Goal: Task Accomplishment & Management: Manage account settings

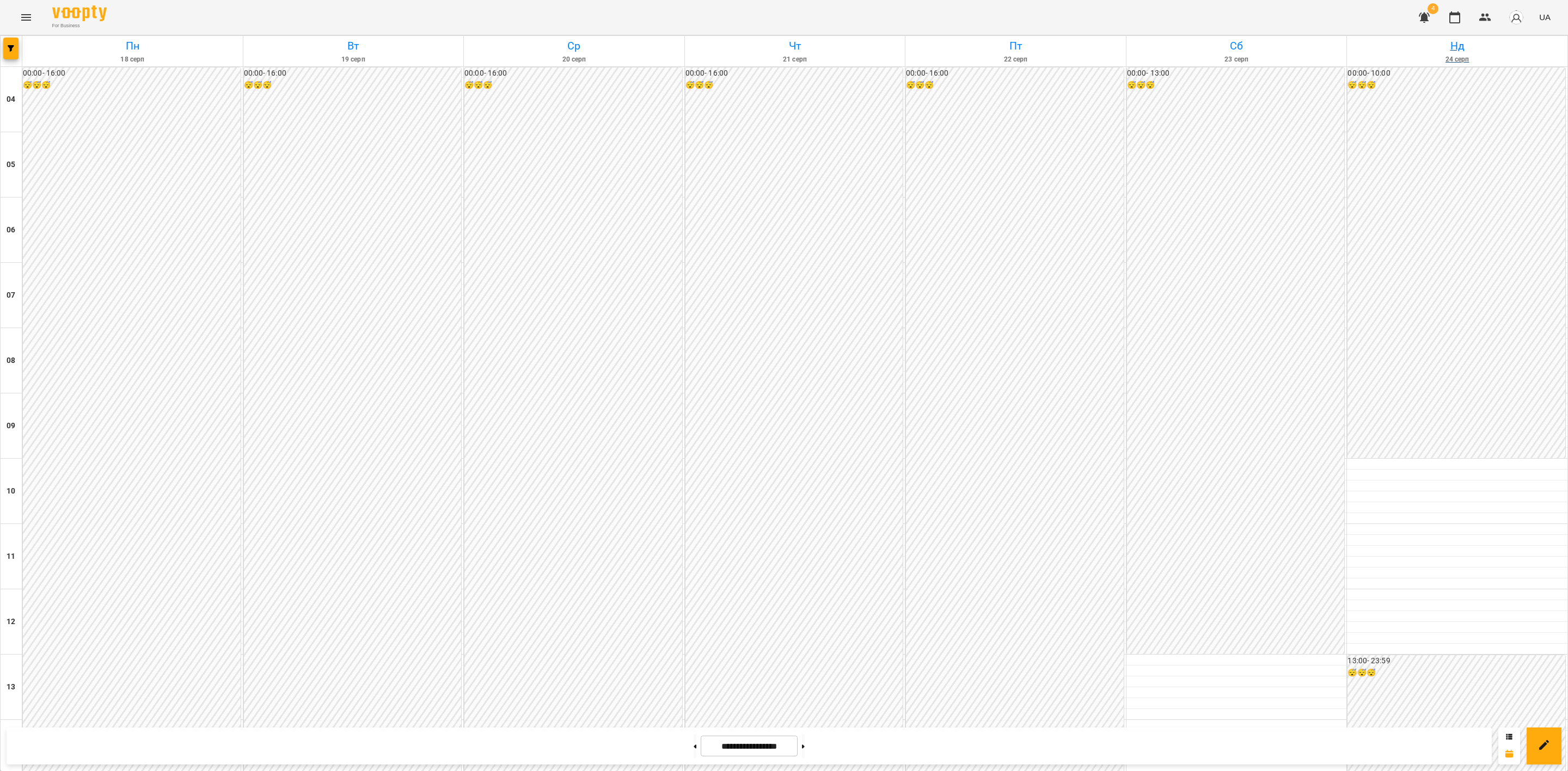
scroll to position [585, 0]
click at [11, 45] on button "button" at bounding box center [11, 48] width 15 height 22
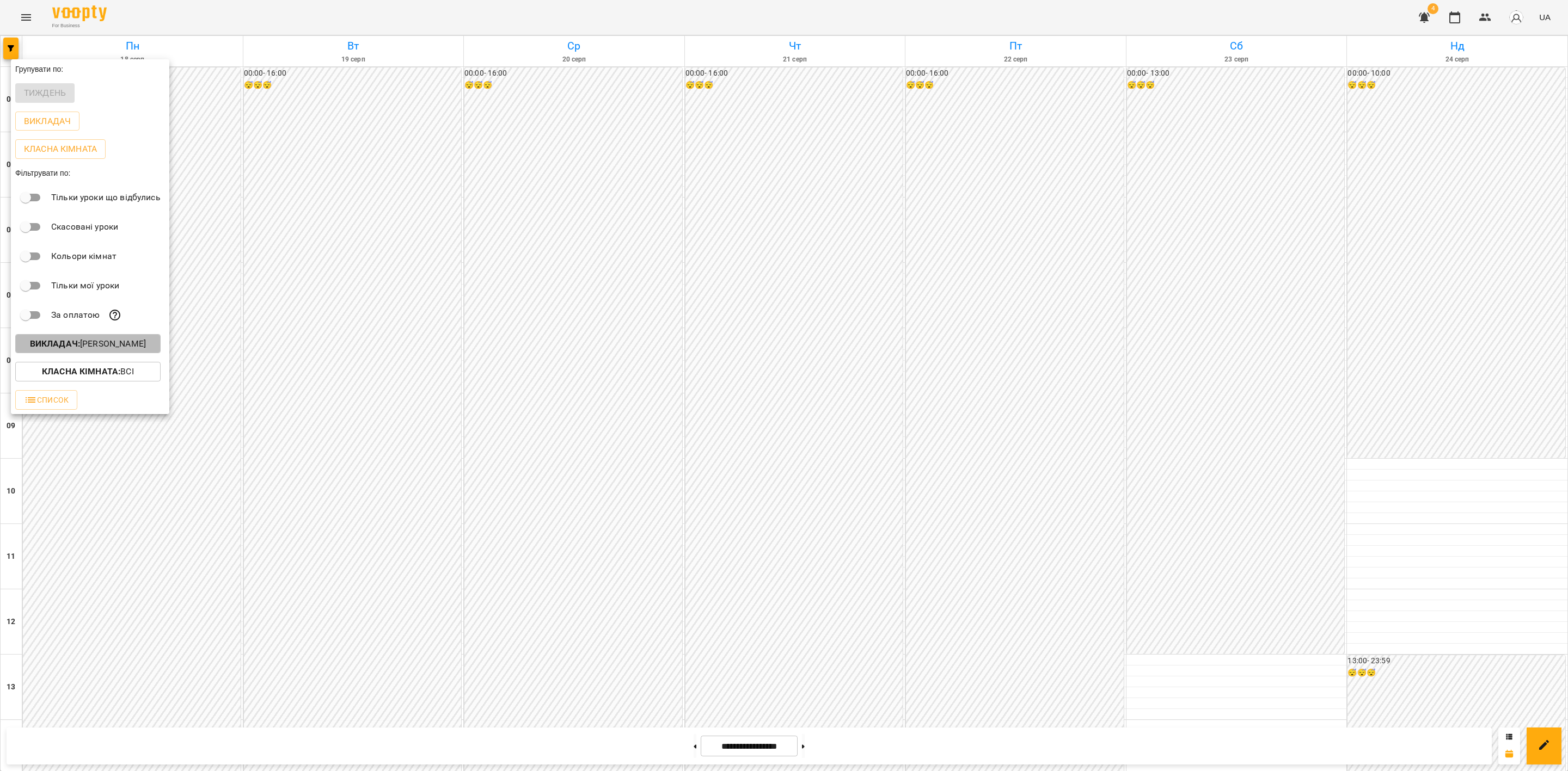
click at [82, 342] on p "Викладач : [PERSON_NAME]" at bounding box center [88, 344] width 116 height 13
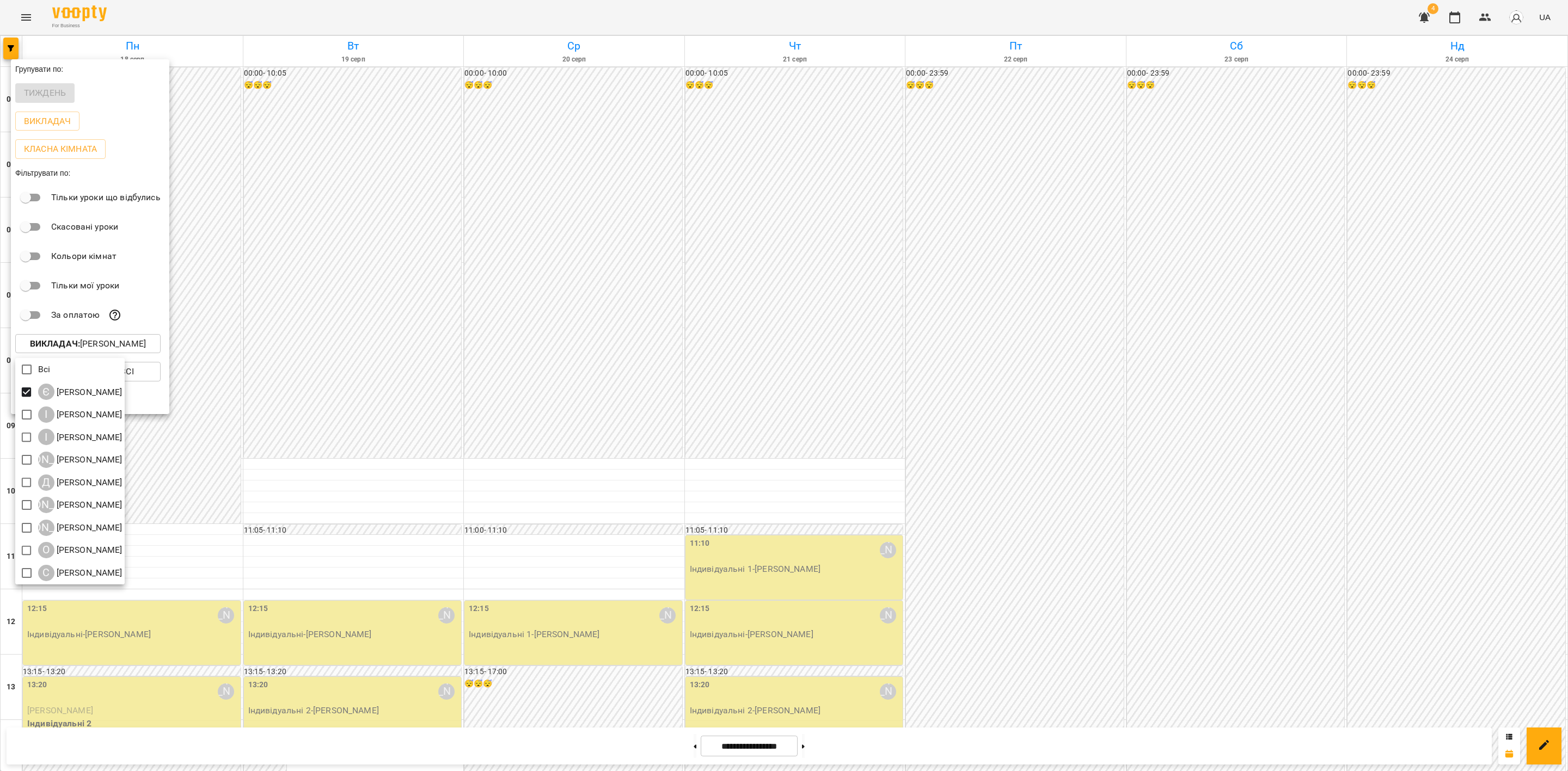
click at [503, 283] on div at bounding box center [784, 386] width 1568 height 771
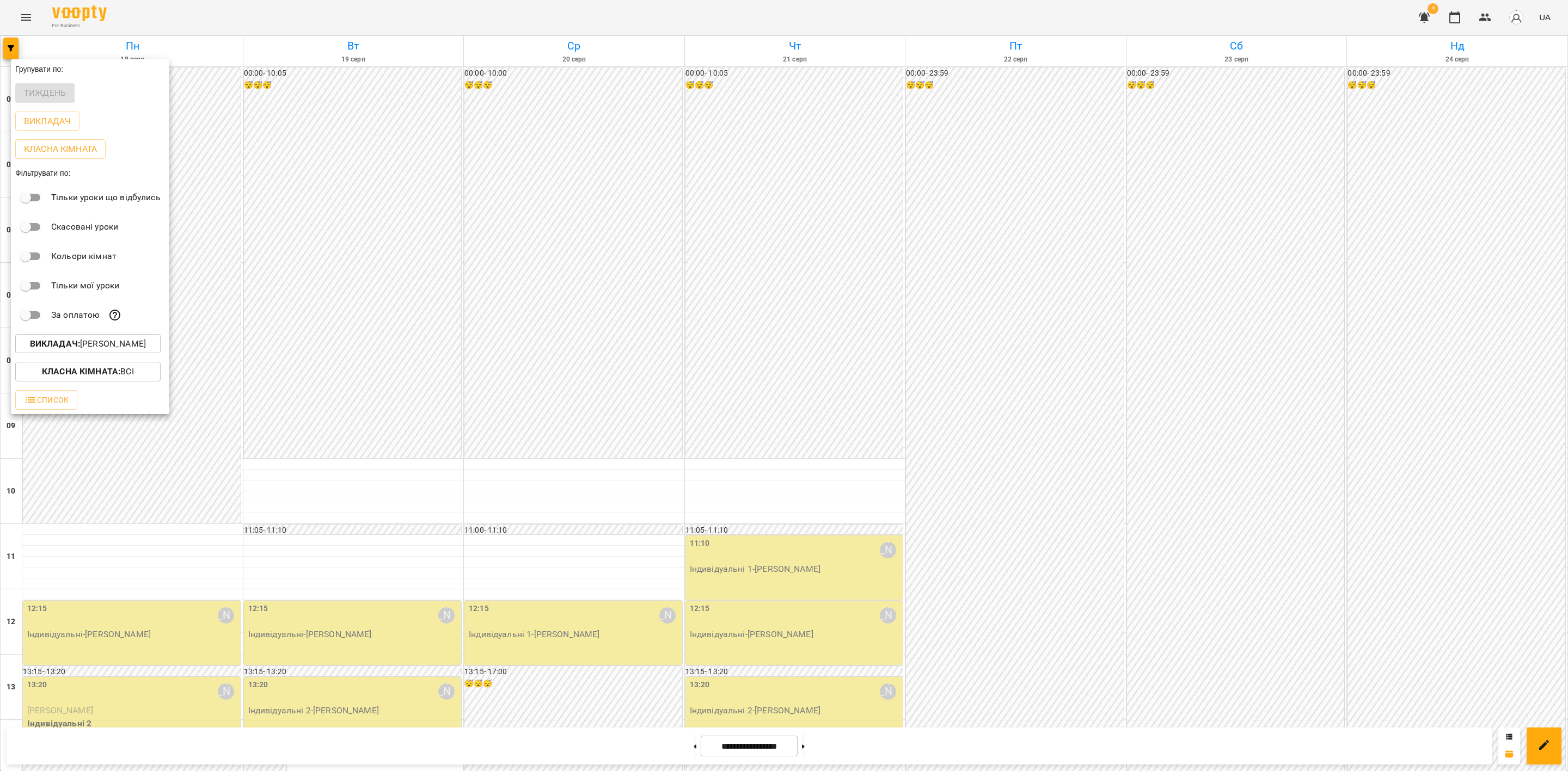
click at [564, 251] on div at bounding box center [784, 386] width 1568 height 771
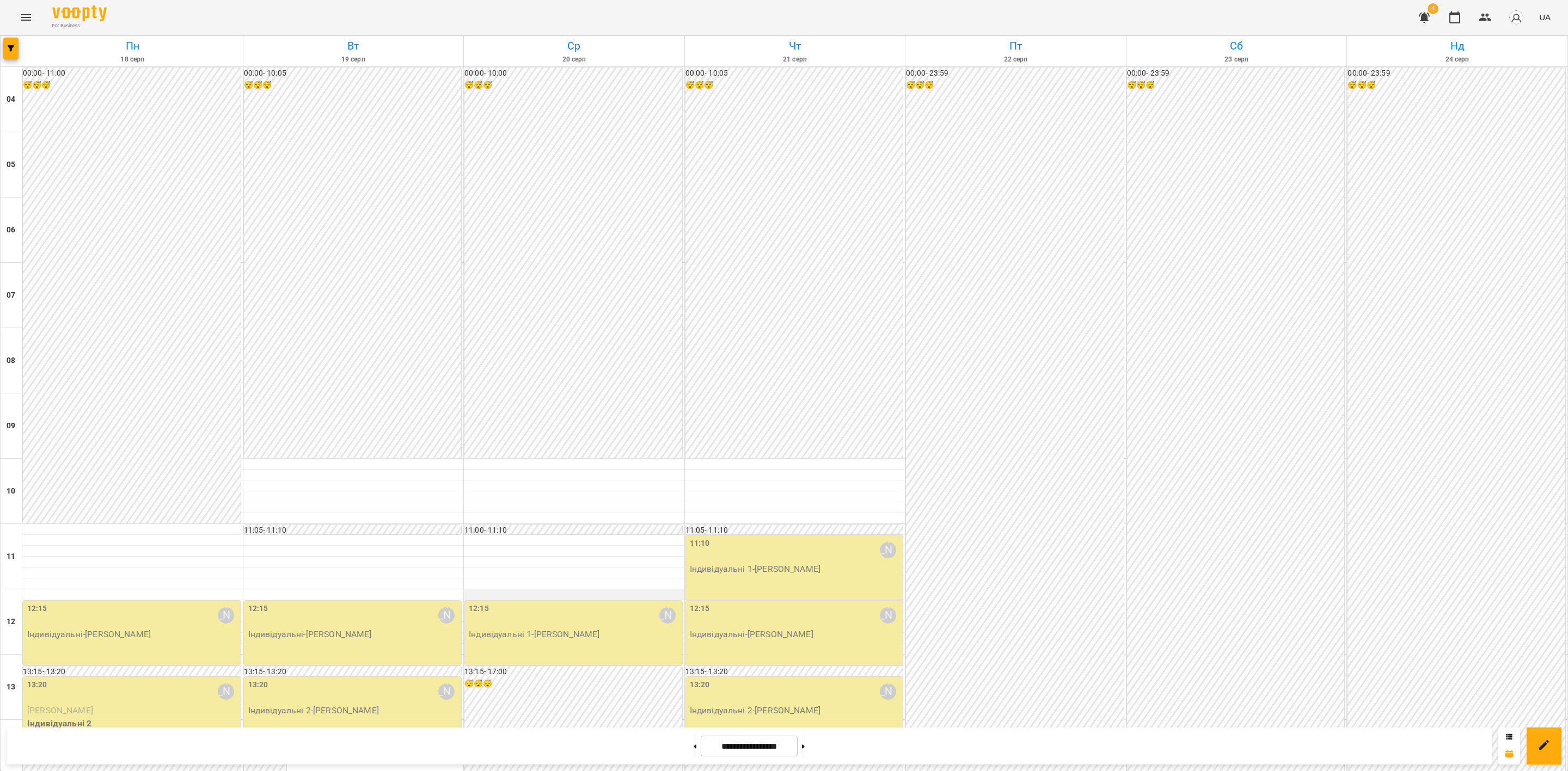
scroll to position [340, 0]
click at [585, 262] on div "00:00 - 10:00 😴😴😴 11:00 - 11:10 😴😴😴 12:15 [PERSON_NAME] Індивідуальні 1 - [PERS…" at bounding box center [574, 687] width 221 height 1241
drag, startPoint x: 555, startPoint y: 514, endPoint x: 568, endPoint y: 510, distance: 13.6
click at [555, 515] on div at bounding box center [784, 386] width 1568 height 771
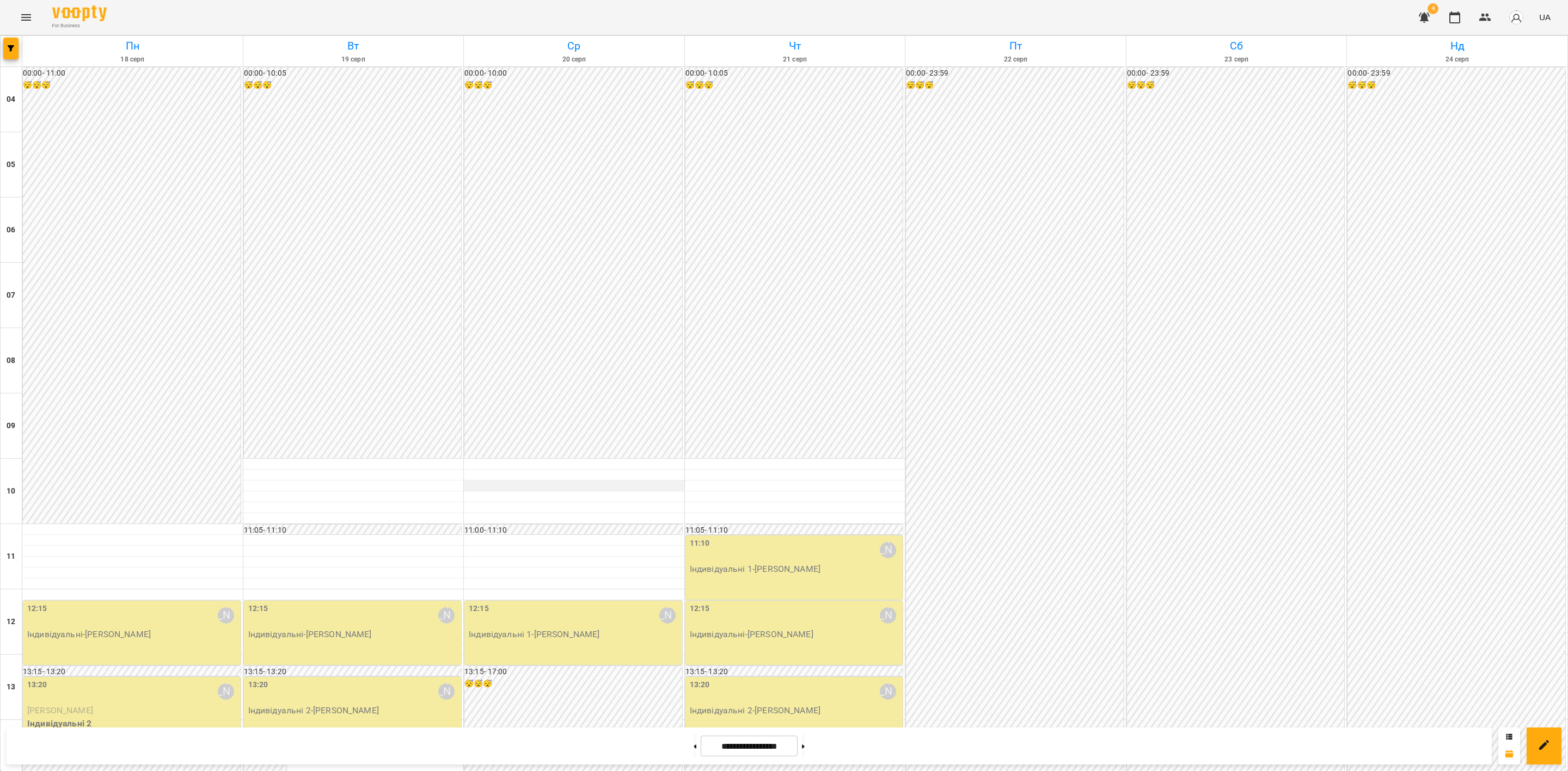
scroll to position [327, 0]
click at [23, 50] on link "[DATE]" at bounding box center [132, 50] width 221 height 31
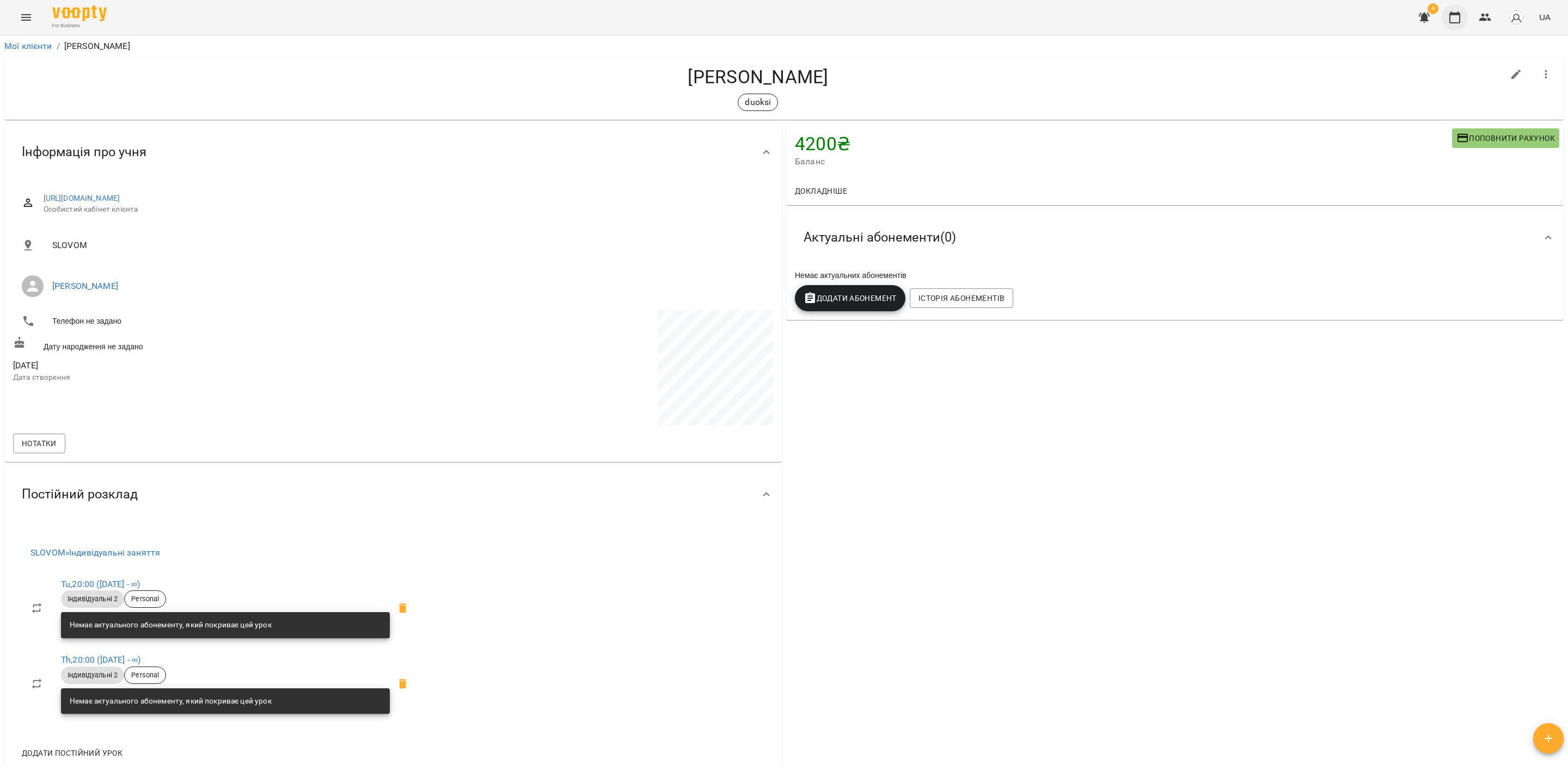
click at [1455, 15] on icon "button" at bounding box center [1455, 17] width 11 height 12
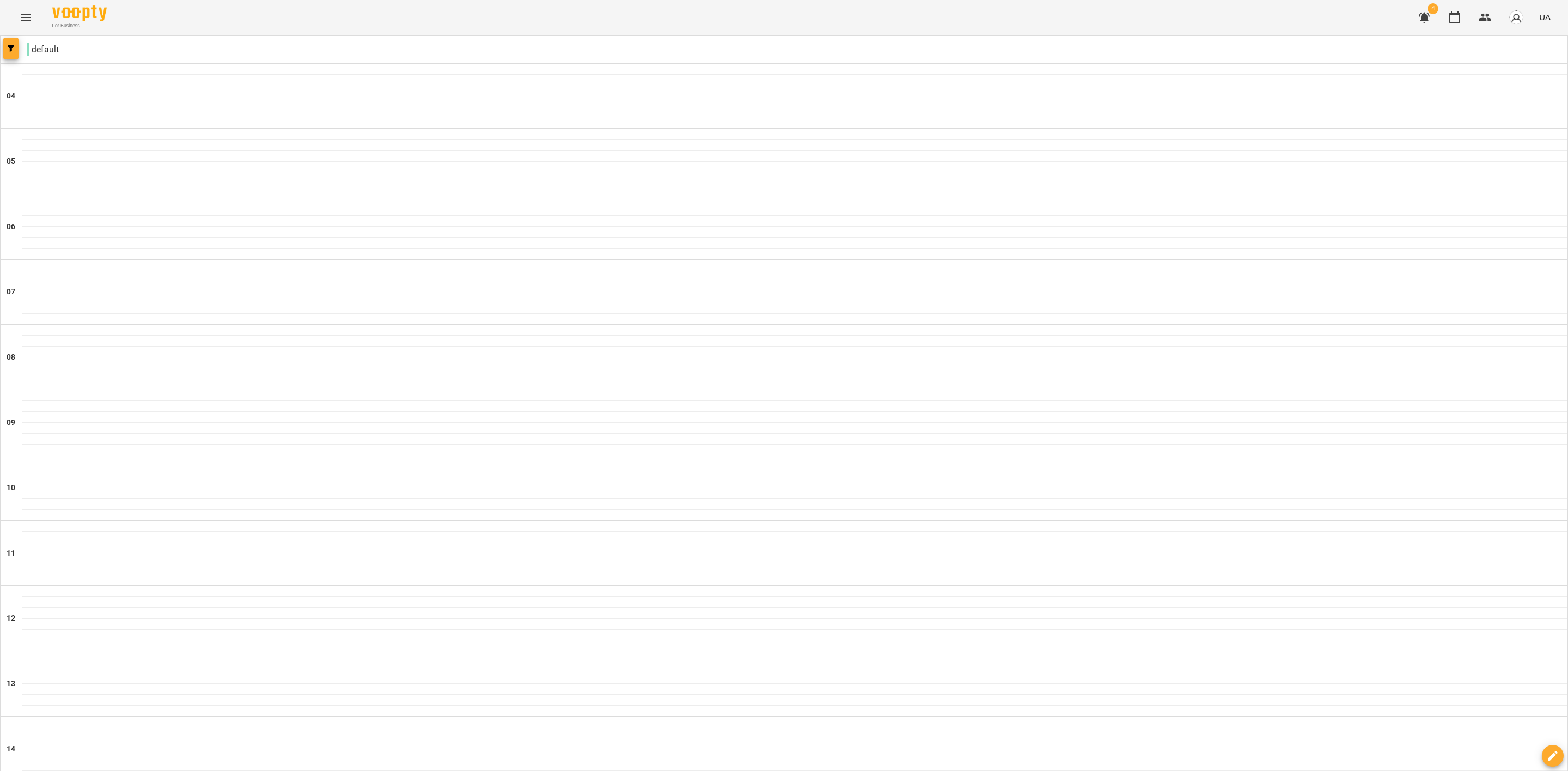
click at [8, 50] on icon "button" at bounding box center [11, 49] width 7 height 7
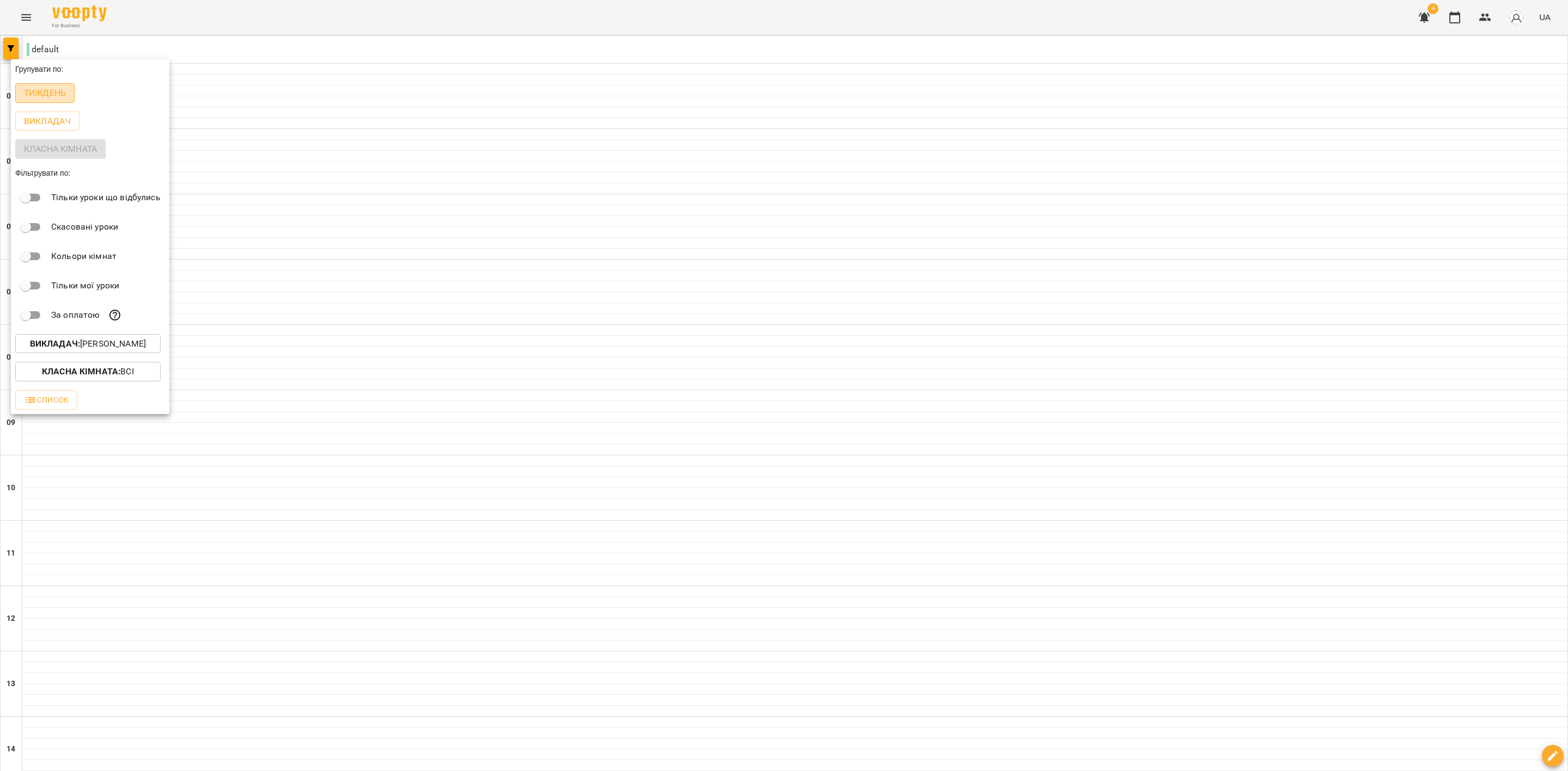
click at [55, 92] on p "Тиждень" at bounding box center [45, 93] width 42 height 13
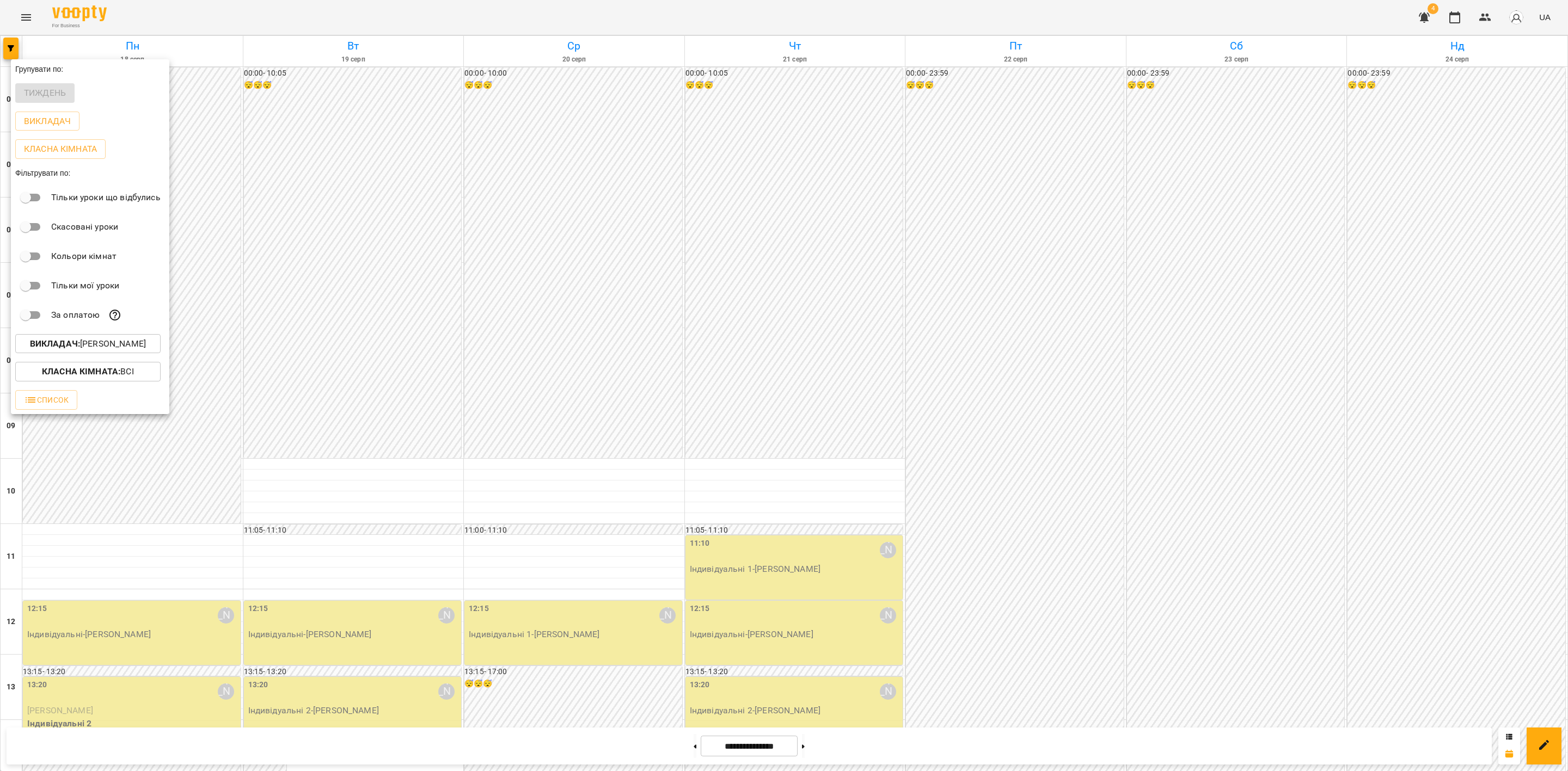
click at [474, 124] on div at bounding box center [784, 386] width 1568 height 771
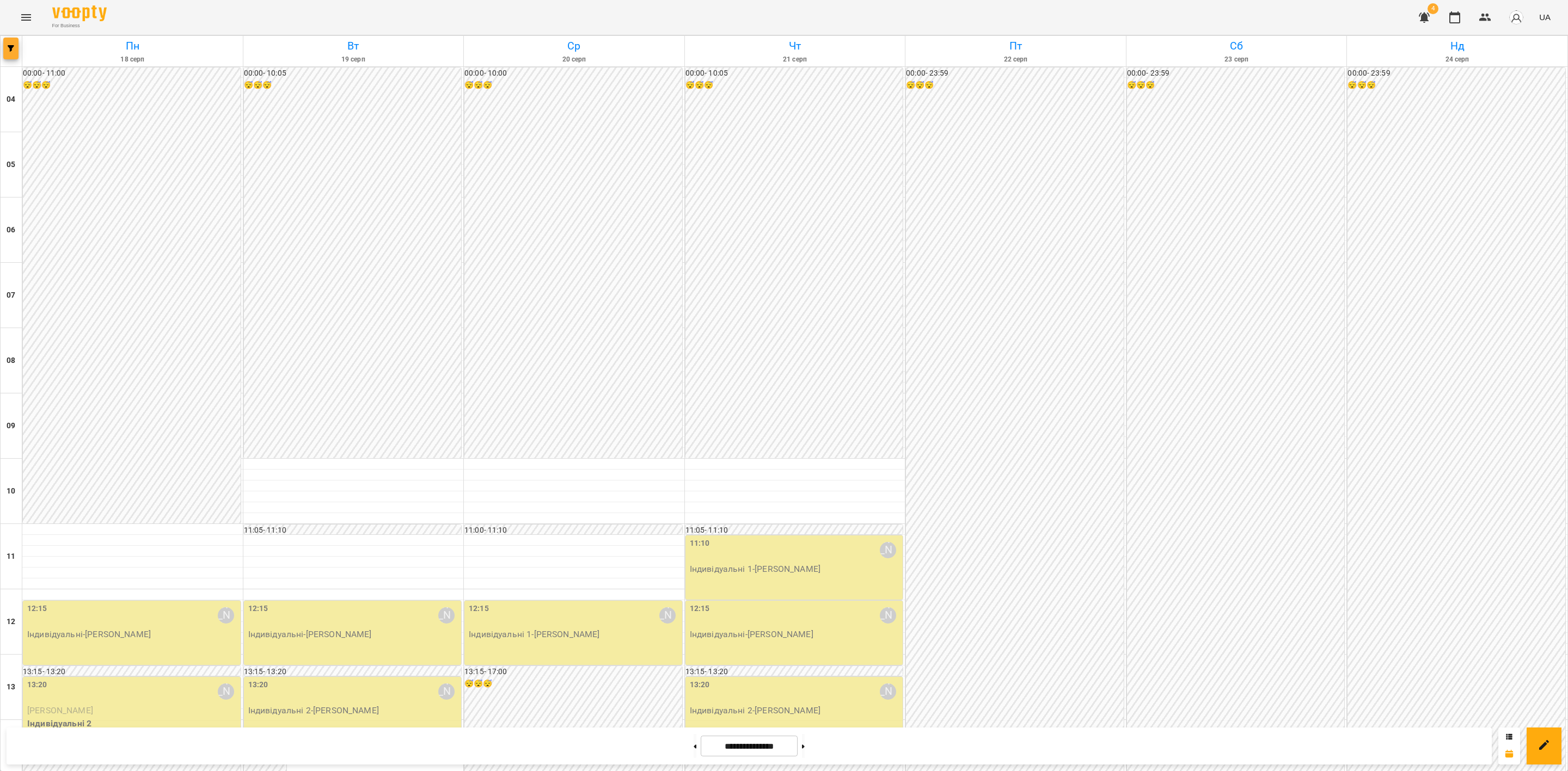
click at [7, 44] on button "button" at bounding box center [11, 48] width 15 height 22
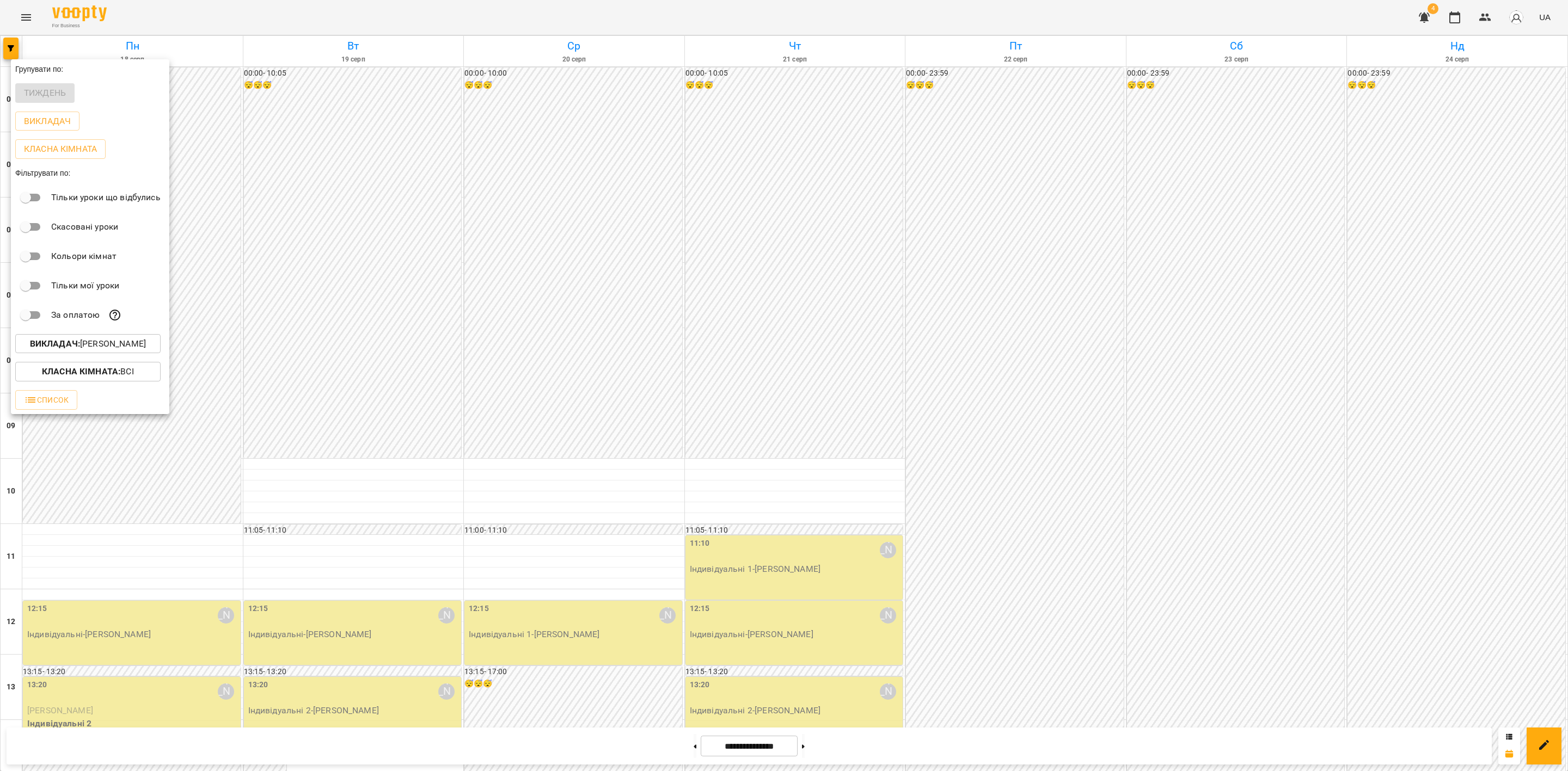
click at [121, 338] on button "Викладач : [PERSON_NAME]" at bounding box center [88, 344] width 146 height 20
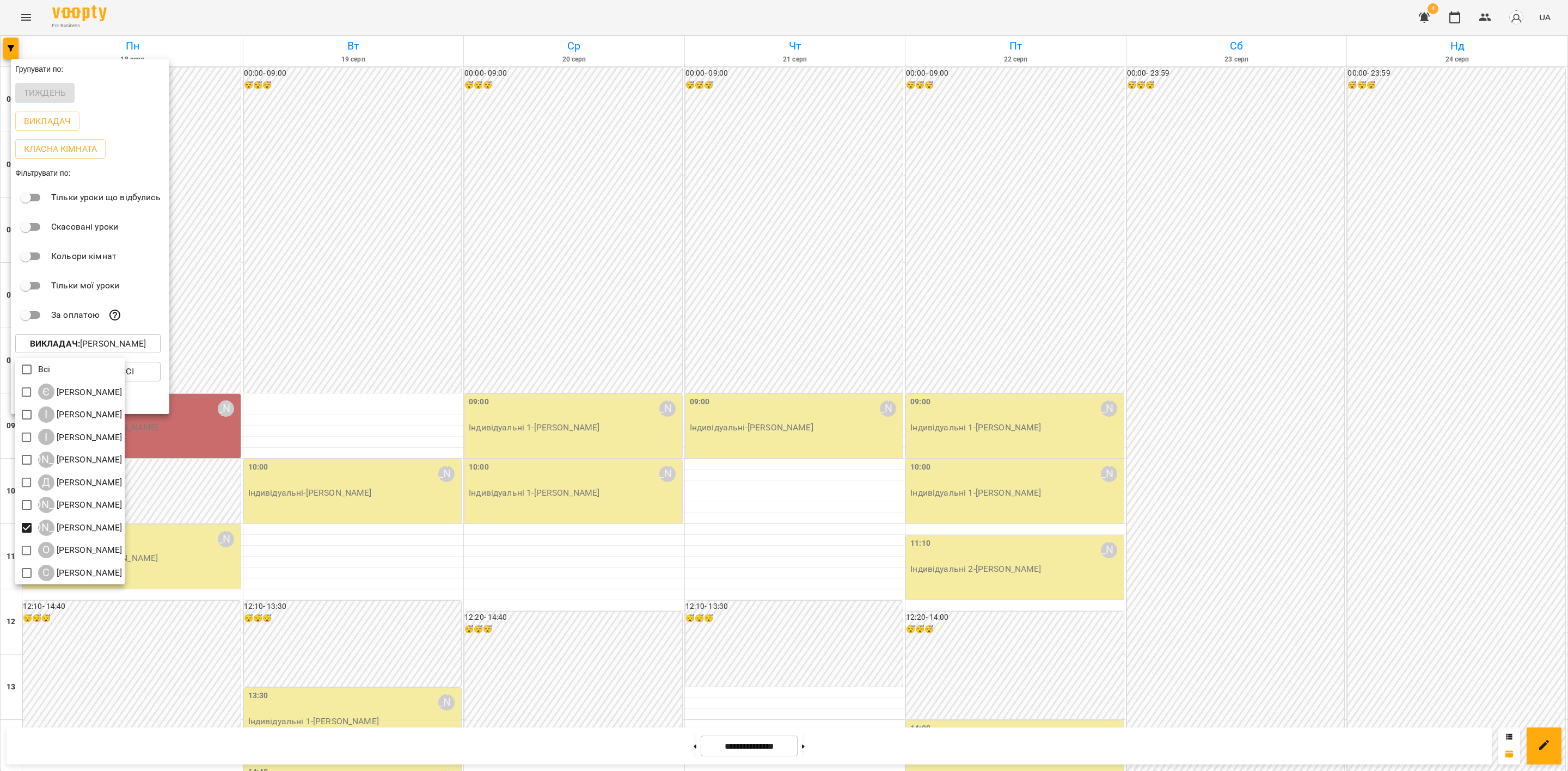
click at [556, 385] on div at bounding box center [784, 386] width 1568 height 771
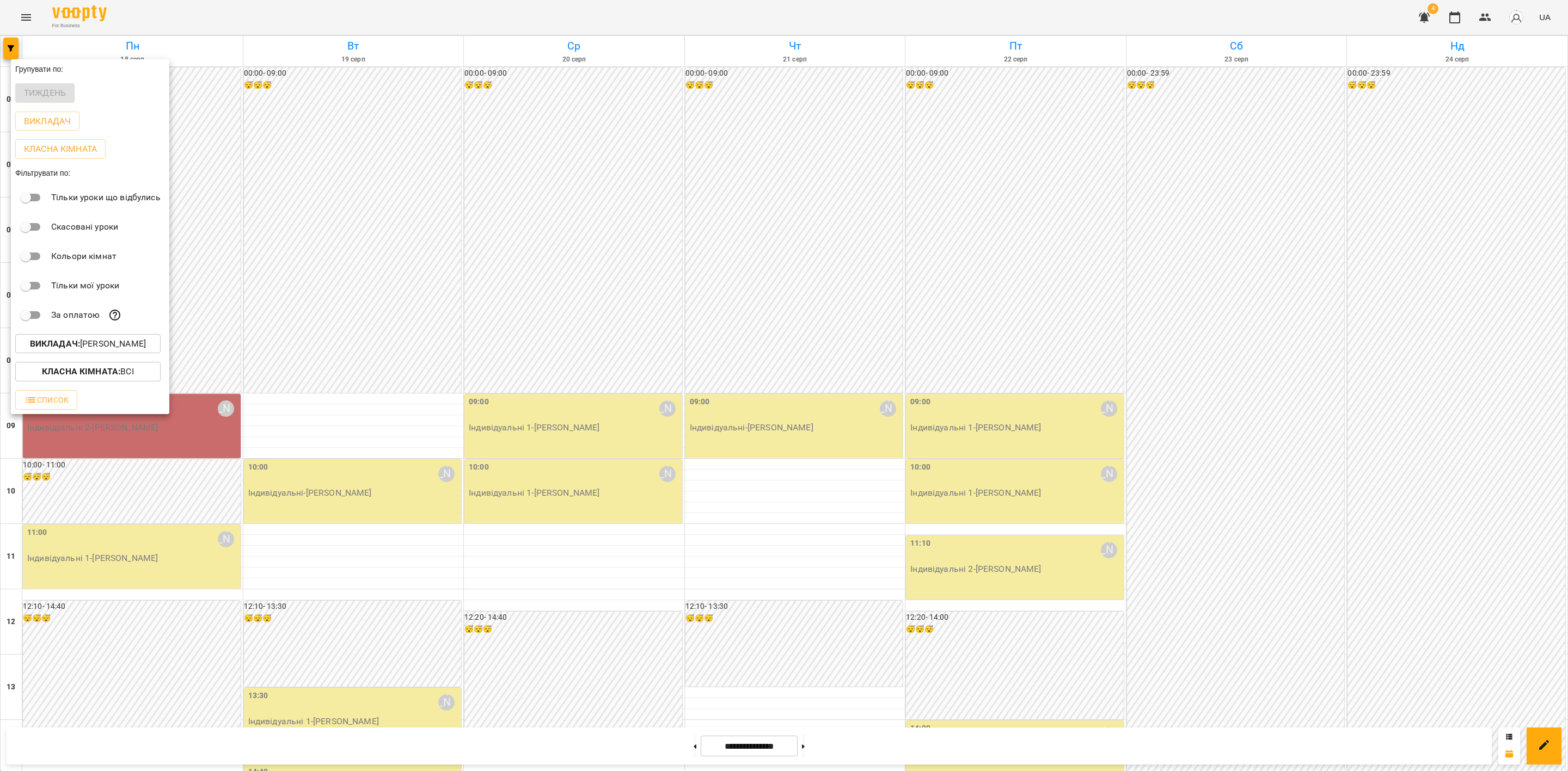
click at [649, 288] on div "Всі Є [PERSON_NAME] І [PERSON_NAME] І [PERSON_NAME] А [PERSON_NAME] Д [PERSON_N…" at bounding box center [784, 386] width 1568 height 771
click at [619, 295] on div at bounding box center [784, 386] width 1568 height 771
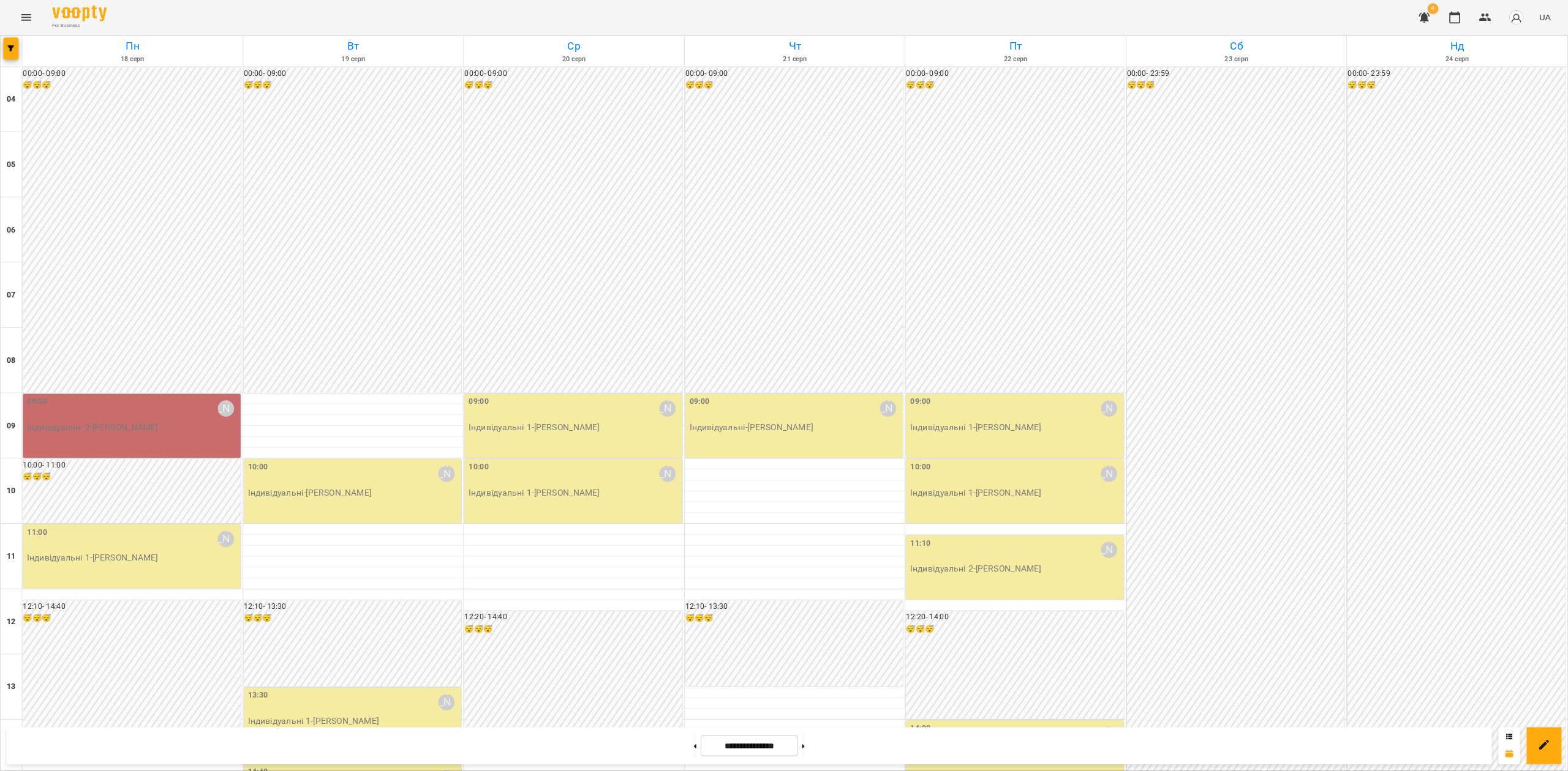
scroll to position [275, 0]
click at [30, 26] on icon "Menu" at bounding box center [30, 20] width 15 height 15
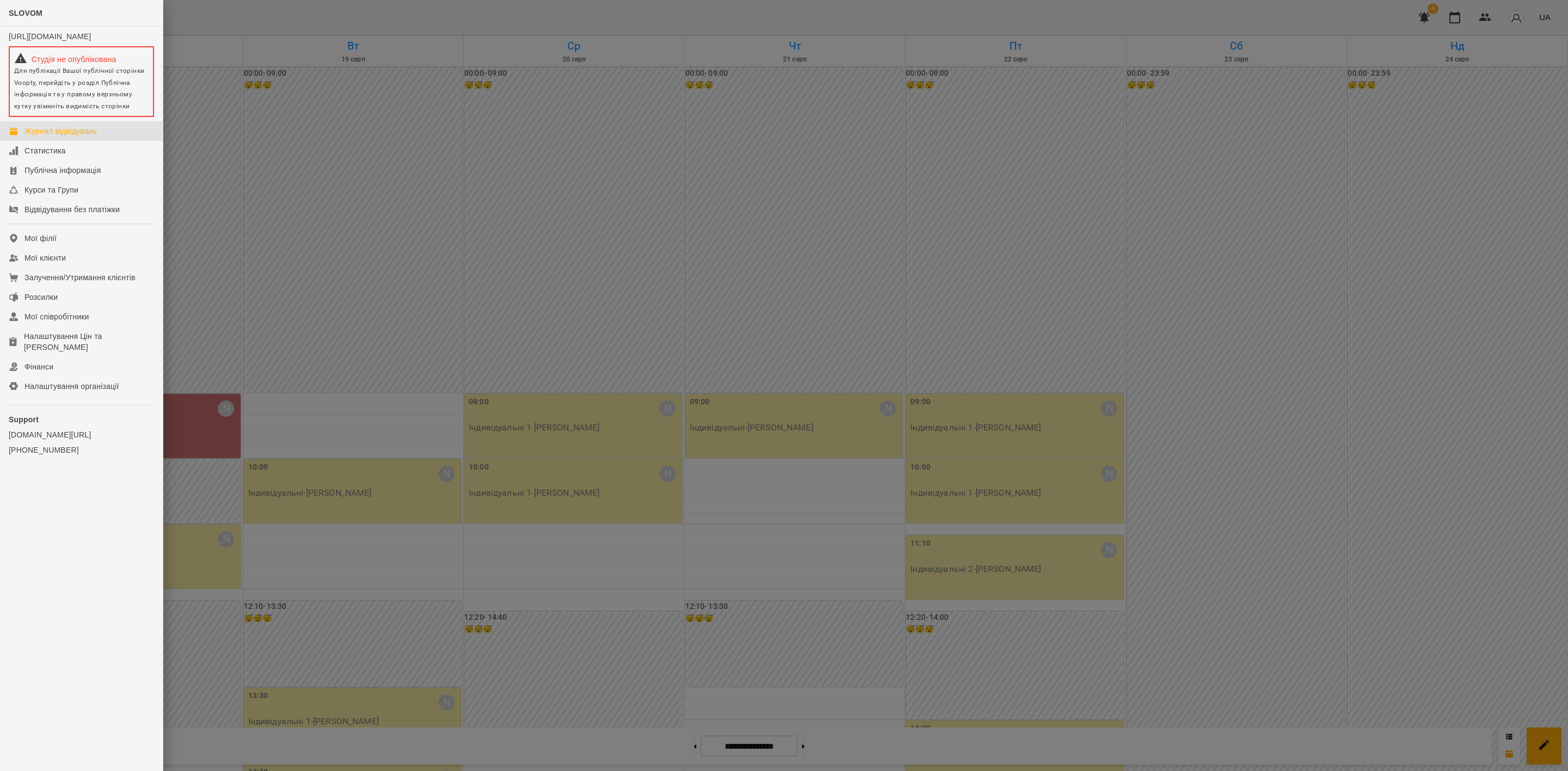
click at [330, 99] on div at bounding box center [784, 386] width 1568 height 771
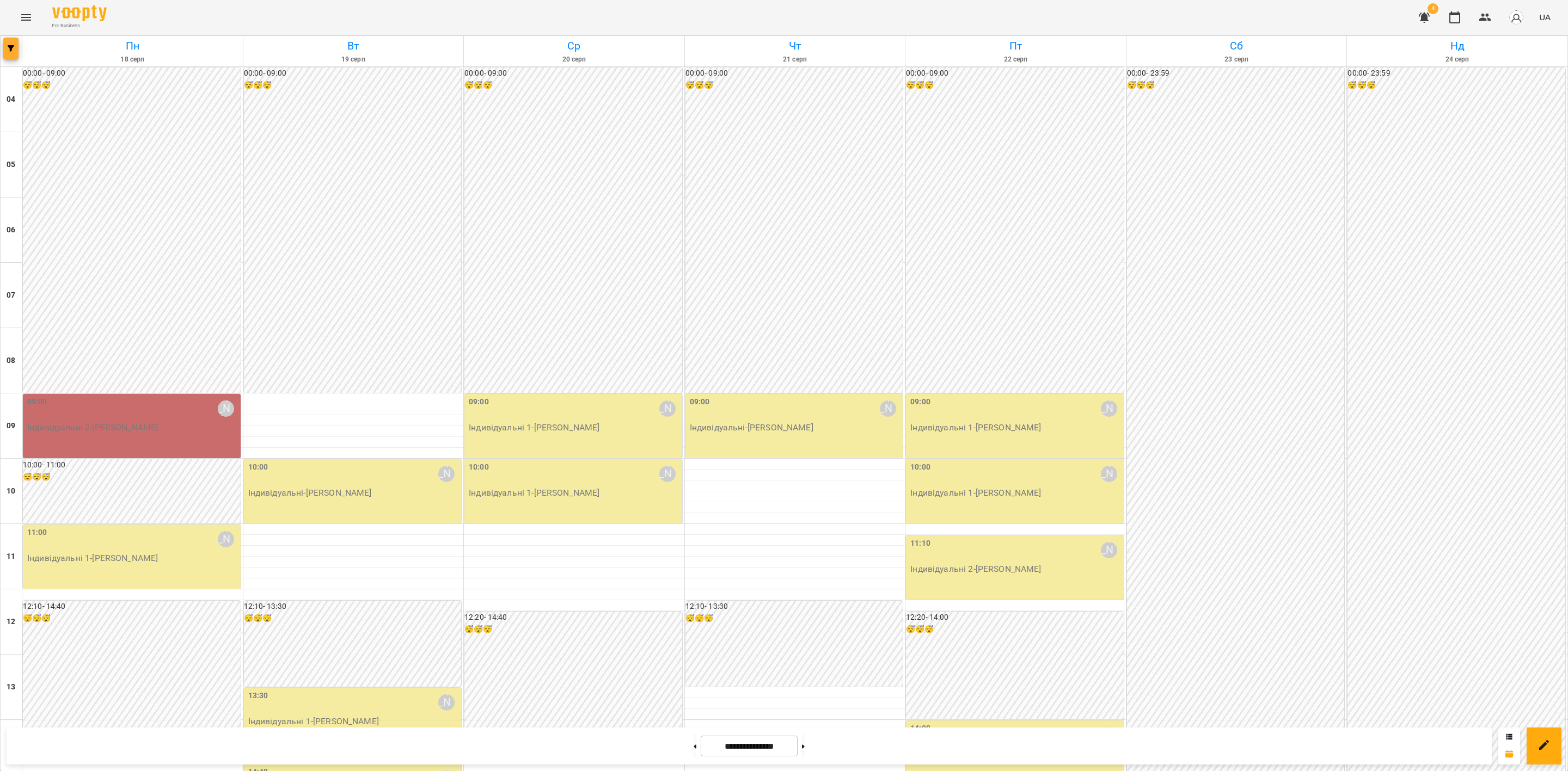
click at [12, 52] on button "button" at bounding box center [11, 48] width 15 height 22
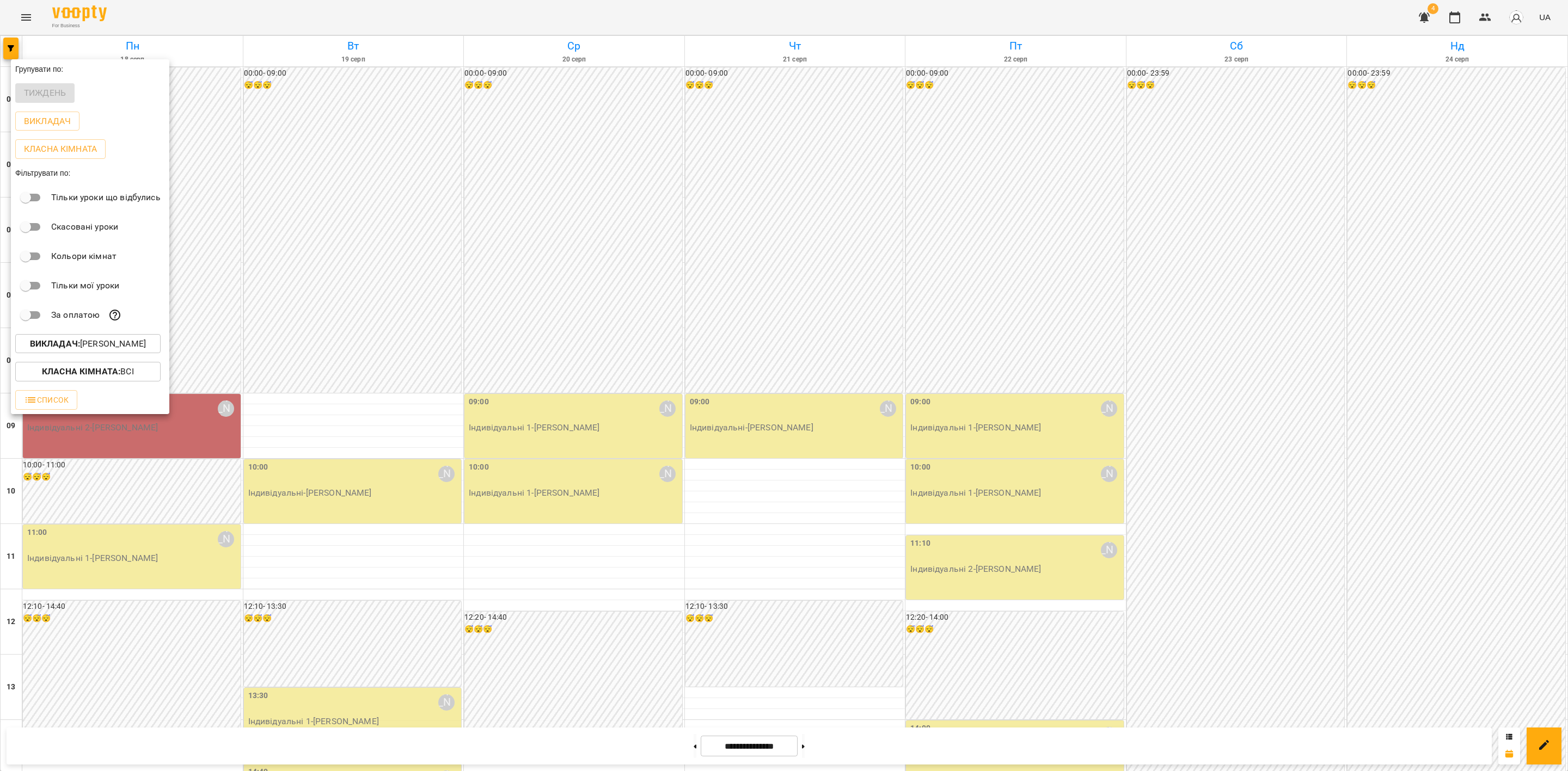
click at [90, 345] on p "Викладач : [PERSON_NAME]" at bounding box center [88, 344] width 116 height 13
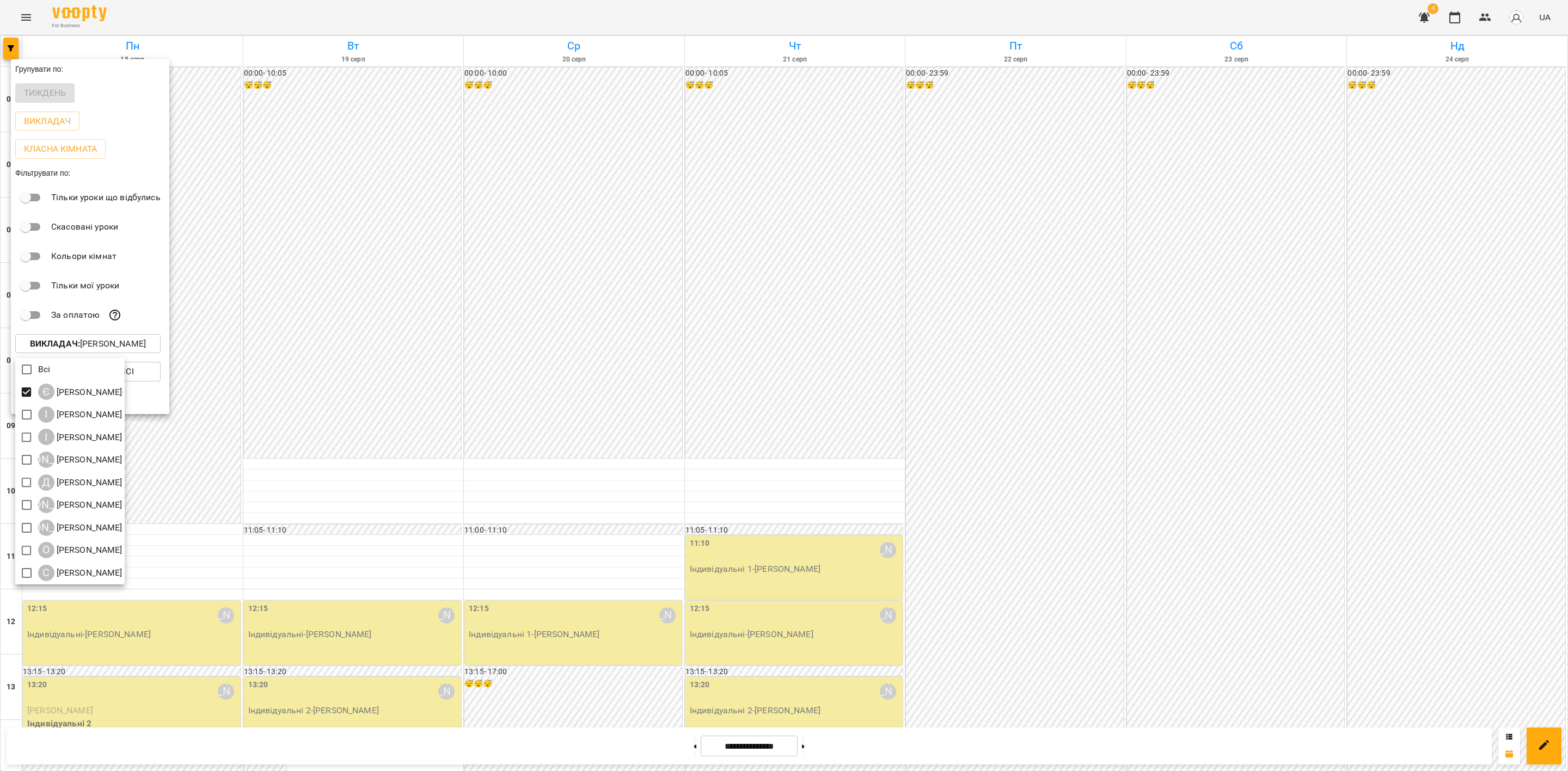
click at [1299, 290] on div at bounding box center [784, 386] width 1568 height 771
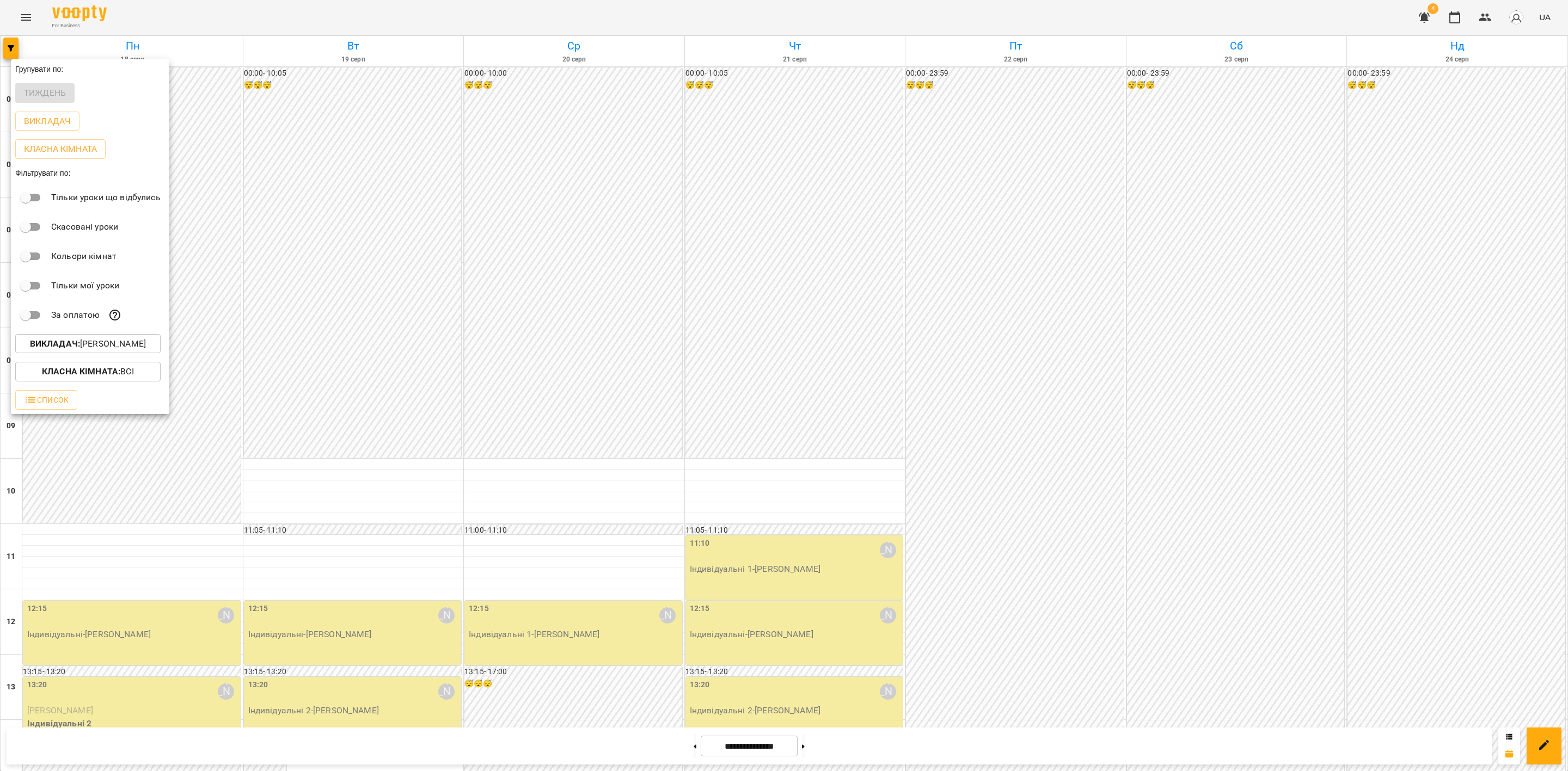
click at [1242, 288] on div at bounding box center [784, 386] width 1568 height 771
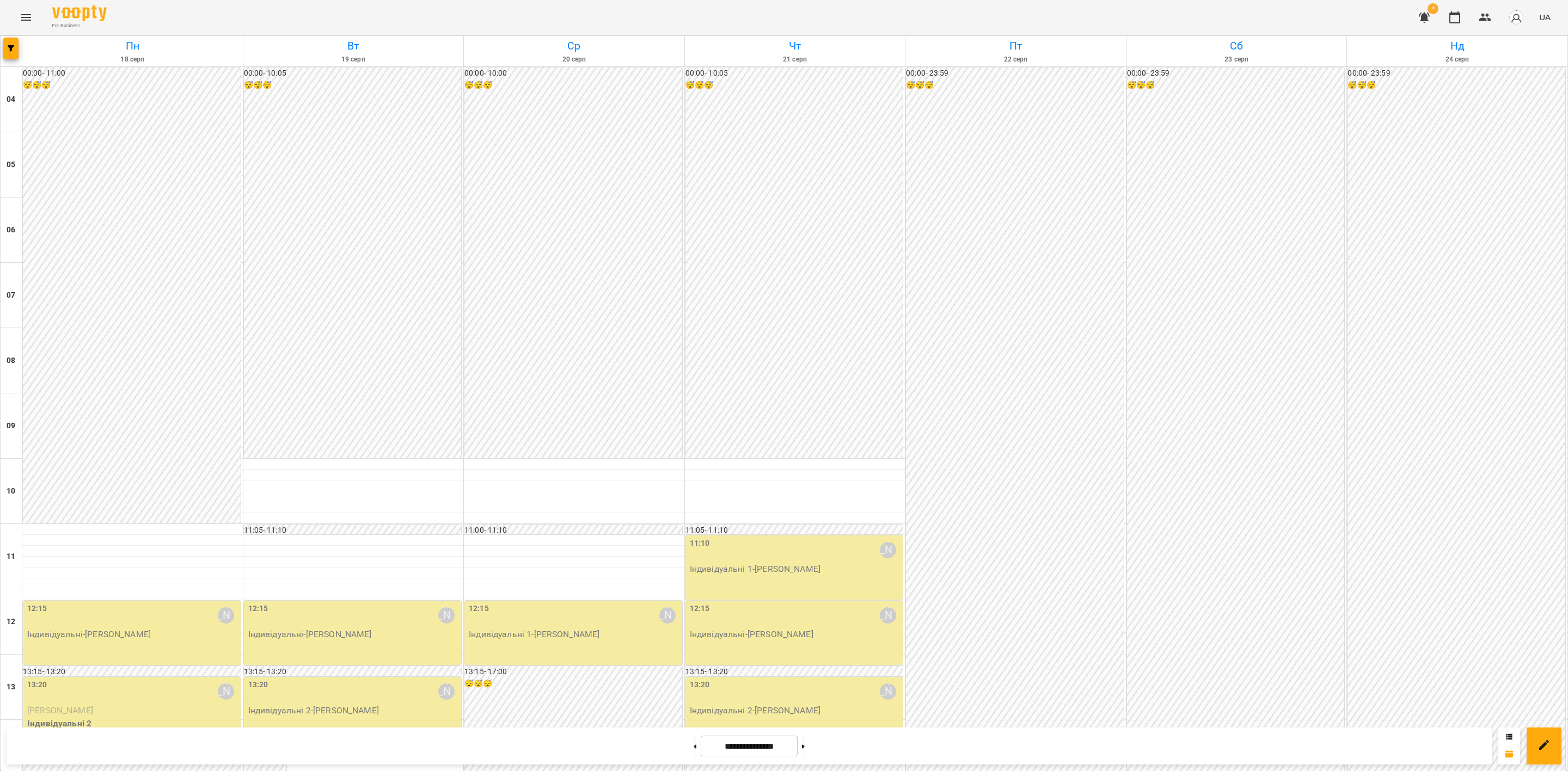
click at [34, 12] on button "Menu" at bounding box center [26, 17] width 26 height 26
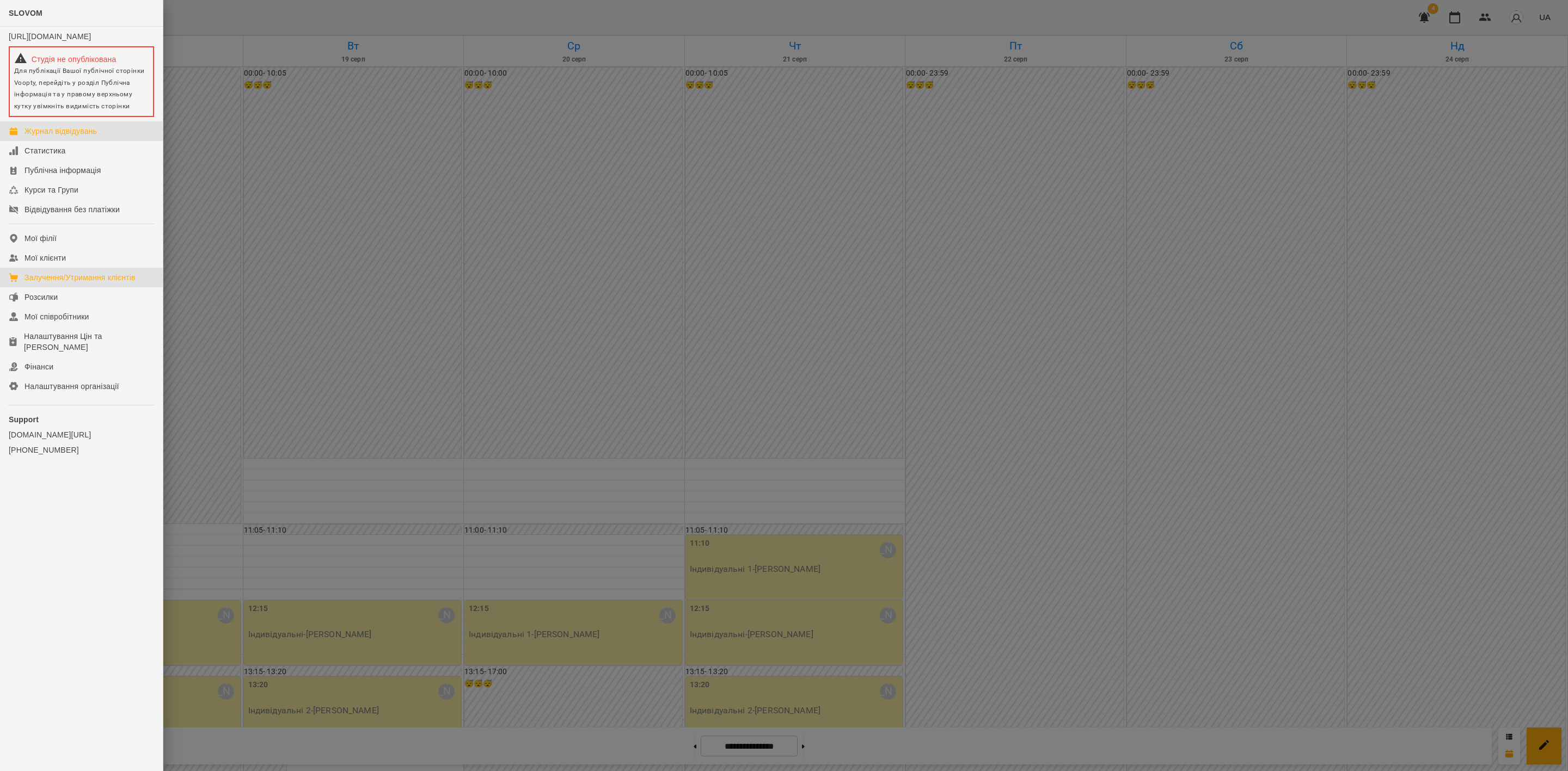
click at [97, 278] on link "Залучення/Утримання клієнтів" at bounding box center [81, 278] width 163 height 20
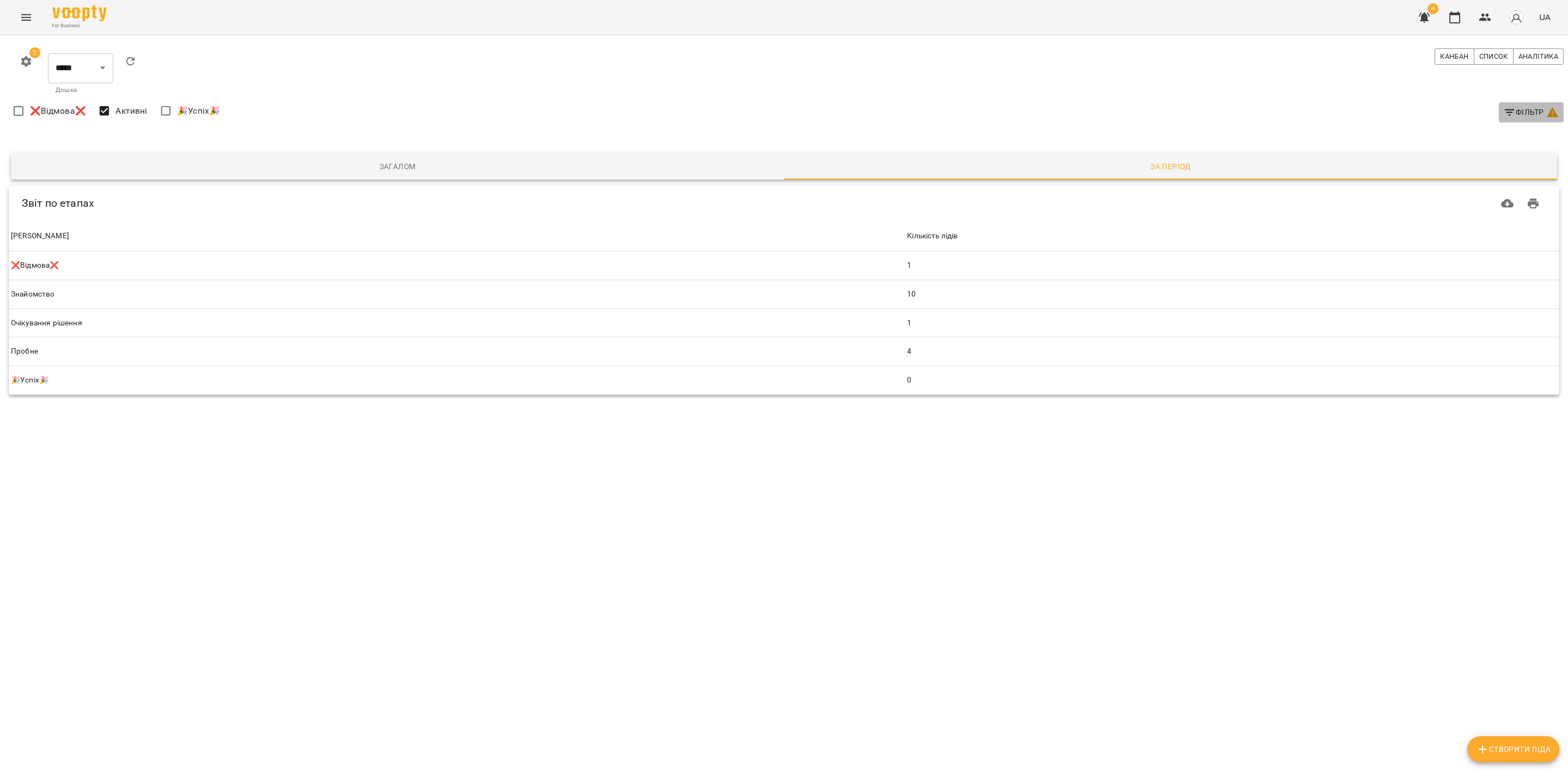
click at [1542, 103] on button "Фільтр" at bounding box center [1532, 113] width 65 height 20
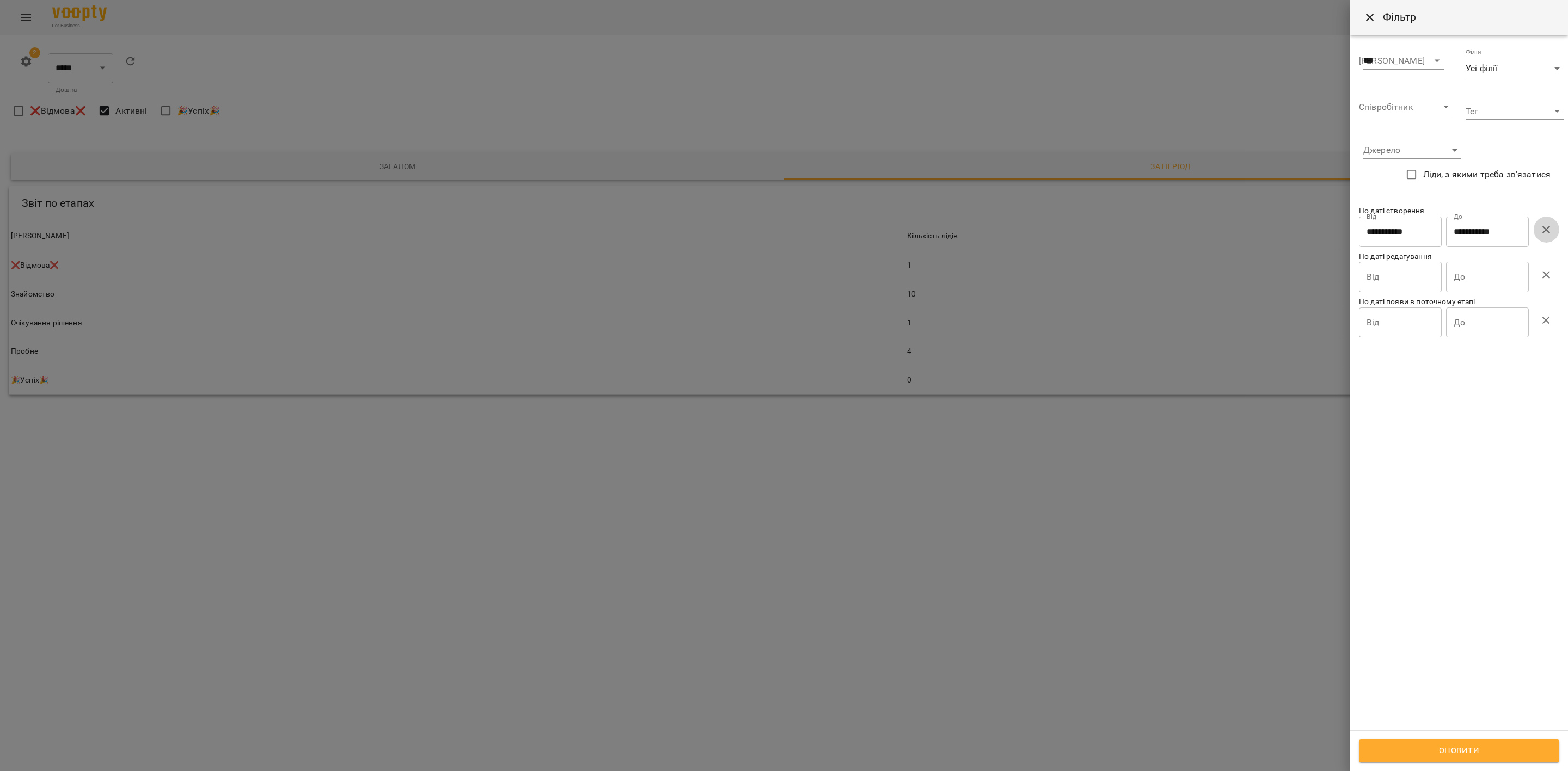
click at [1551, 223] on icon "button" at bounding box center [1546, 230] width 13 height 13
click at [1477, 755] on span "Оновити" at bounding box center [1459, 751] width 176 height 14
drag, startPoint x: 859, startPoint y: 514, endPoint x: 848, endPoint y: 510, distance: 11.7
click at [848, 510] on div at bounding box center [784, 386] width 1568 height 771
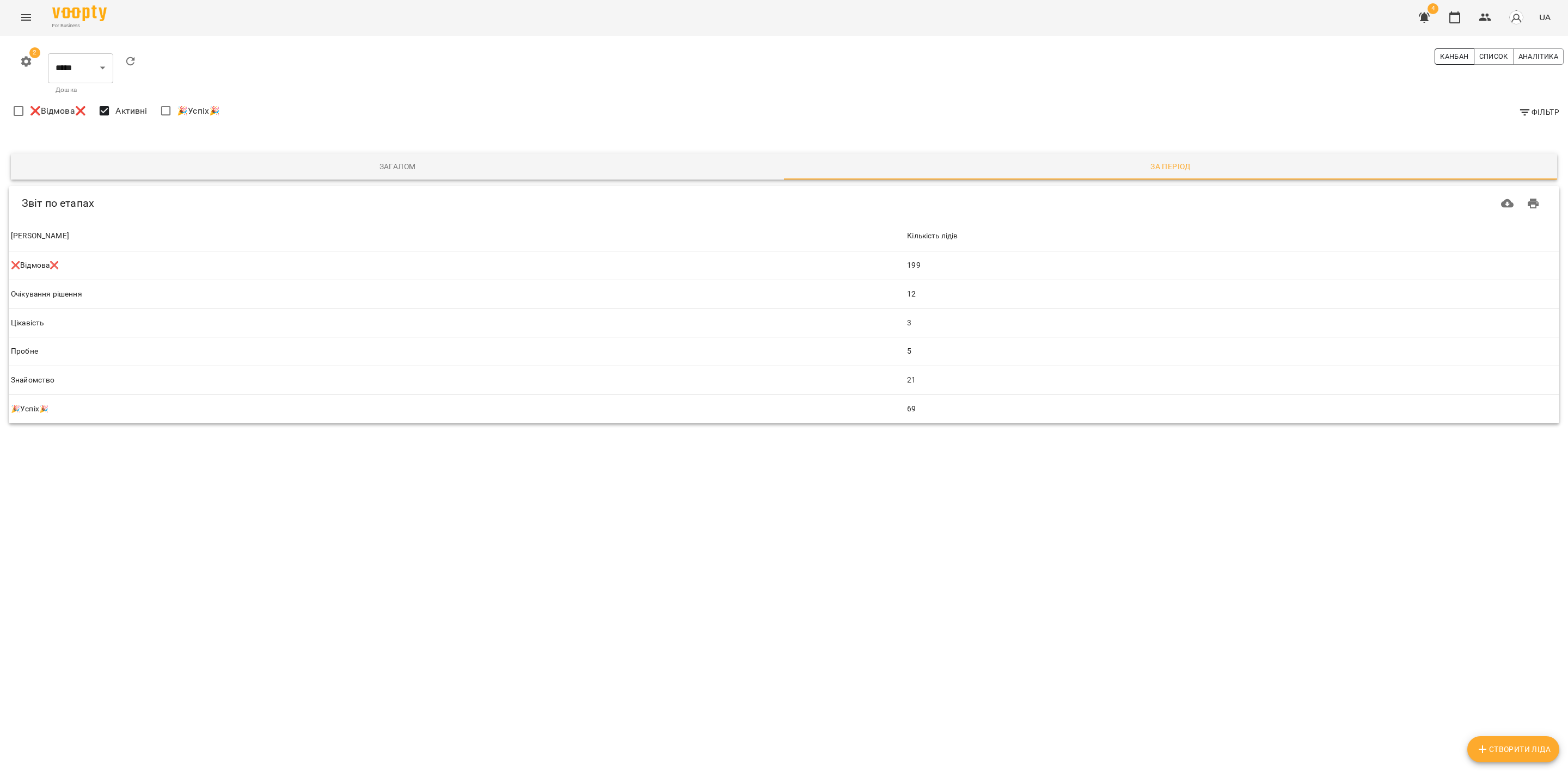
click at [1450, 56] on span "Канбан" at bounding box center [1455, 56] width 28 height 12
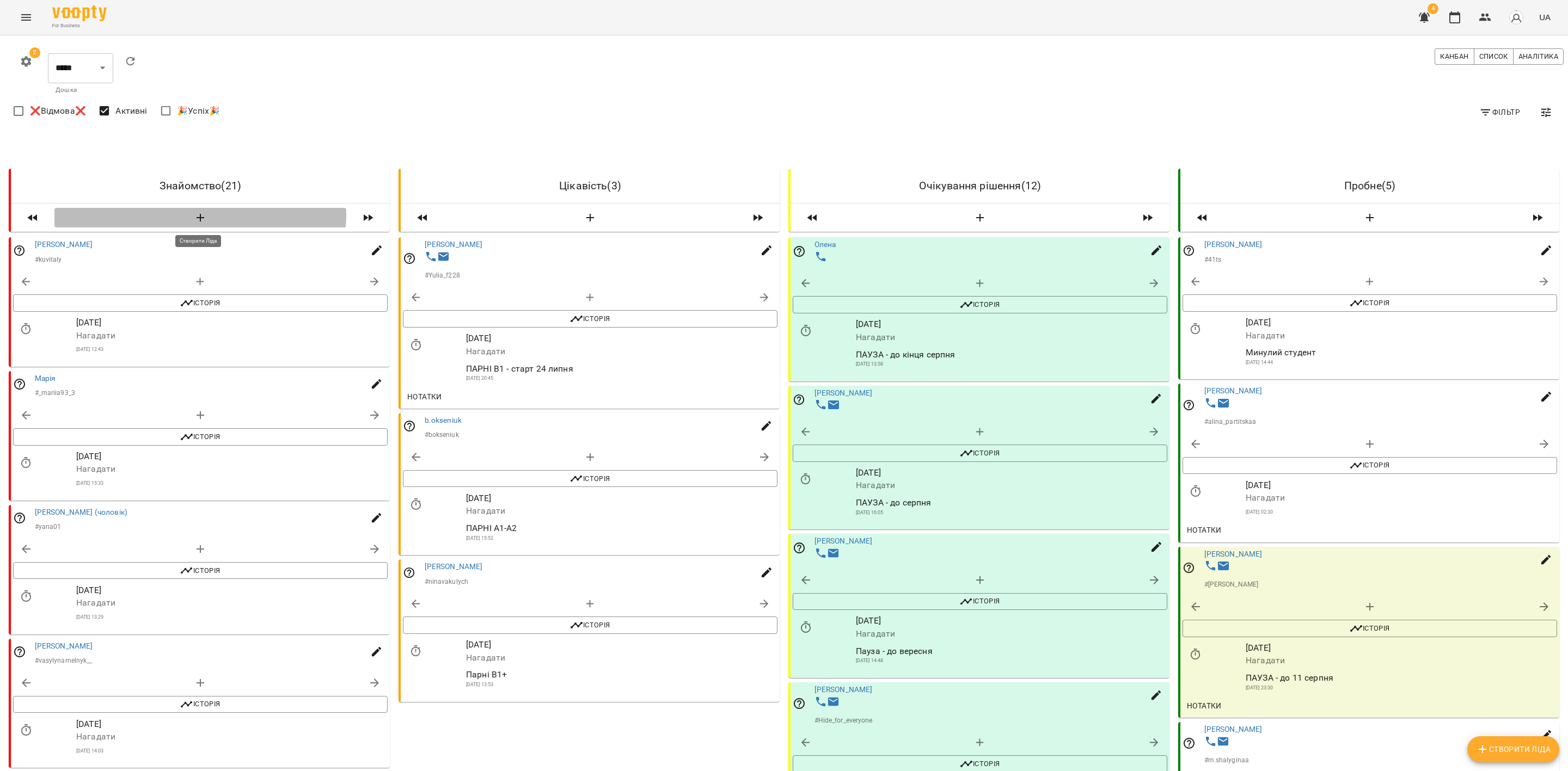
click at [199, 214] on icon "button" at bounding box center [200, 218] width 13 height 13
select select "*"
select select "**"
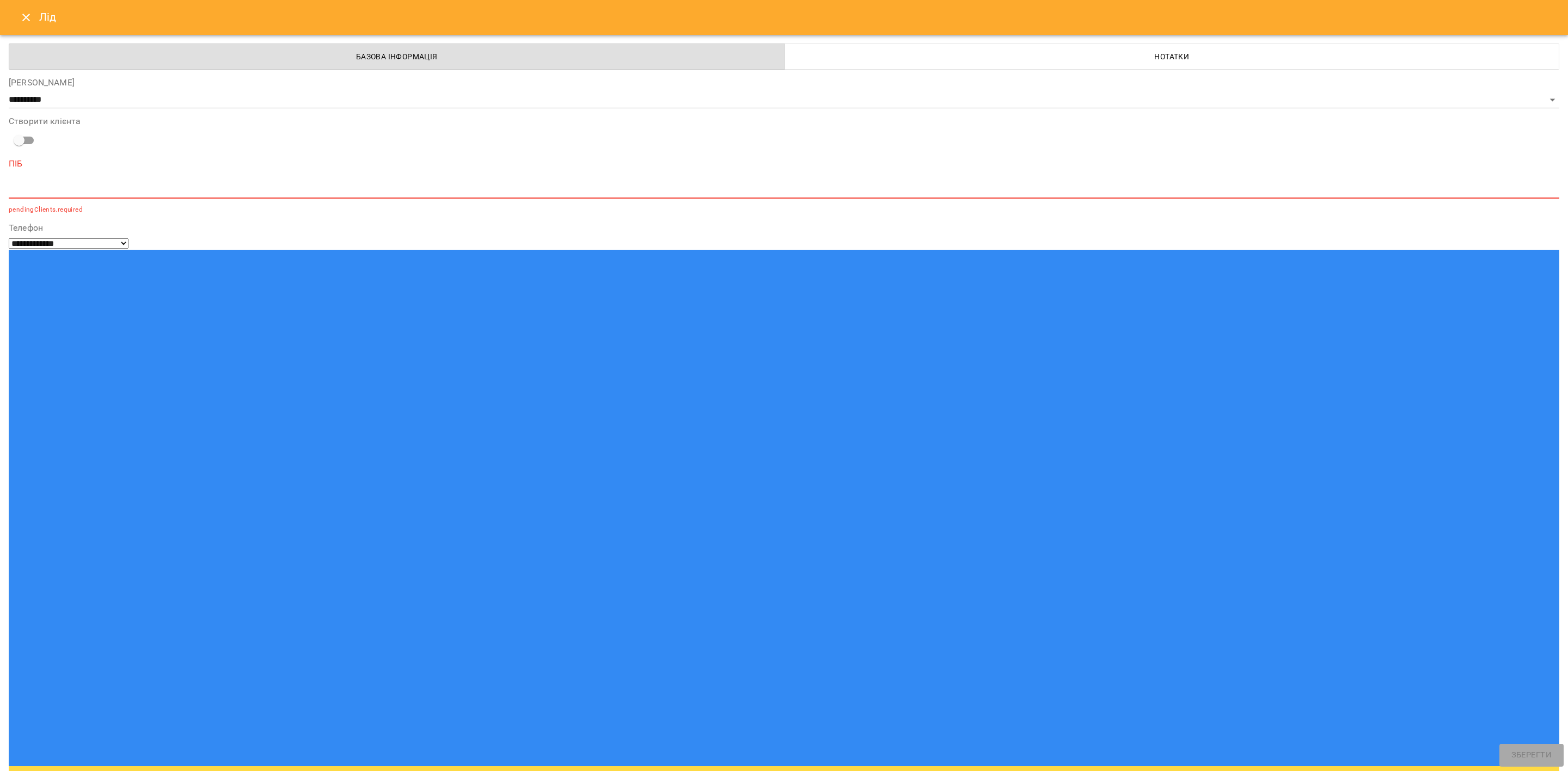
paste input "*******"
type input "*******"
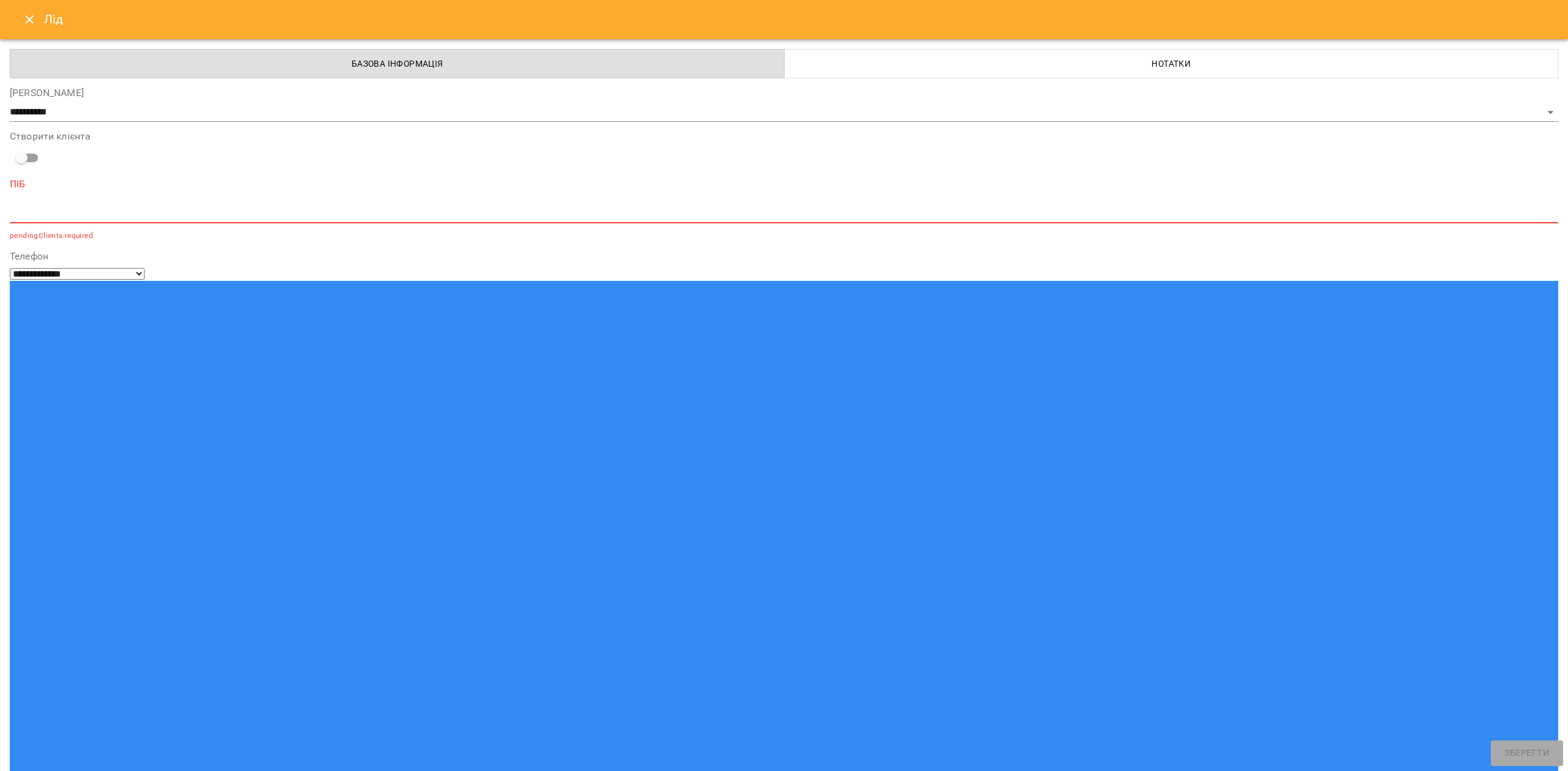
click at [96, 208] on textarea at bounding box center [784, 213] width 1548 height 12
paste textarea "*******"
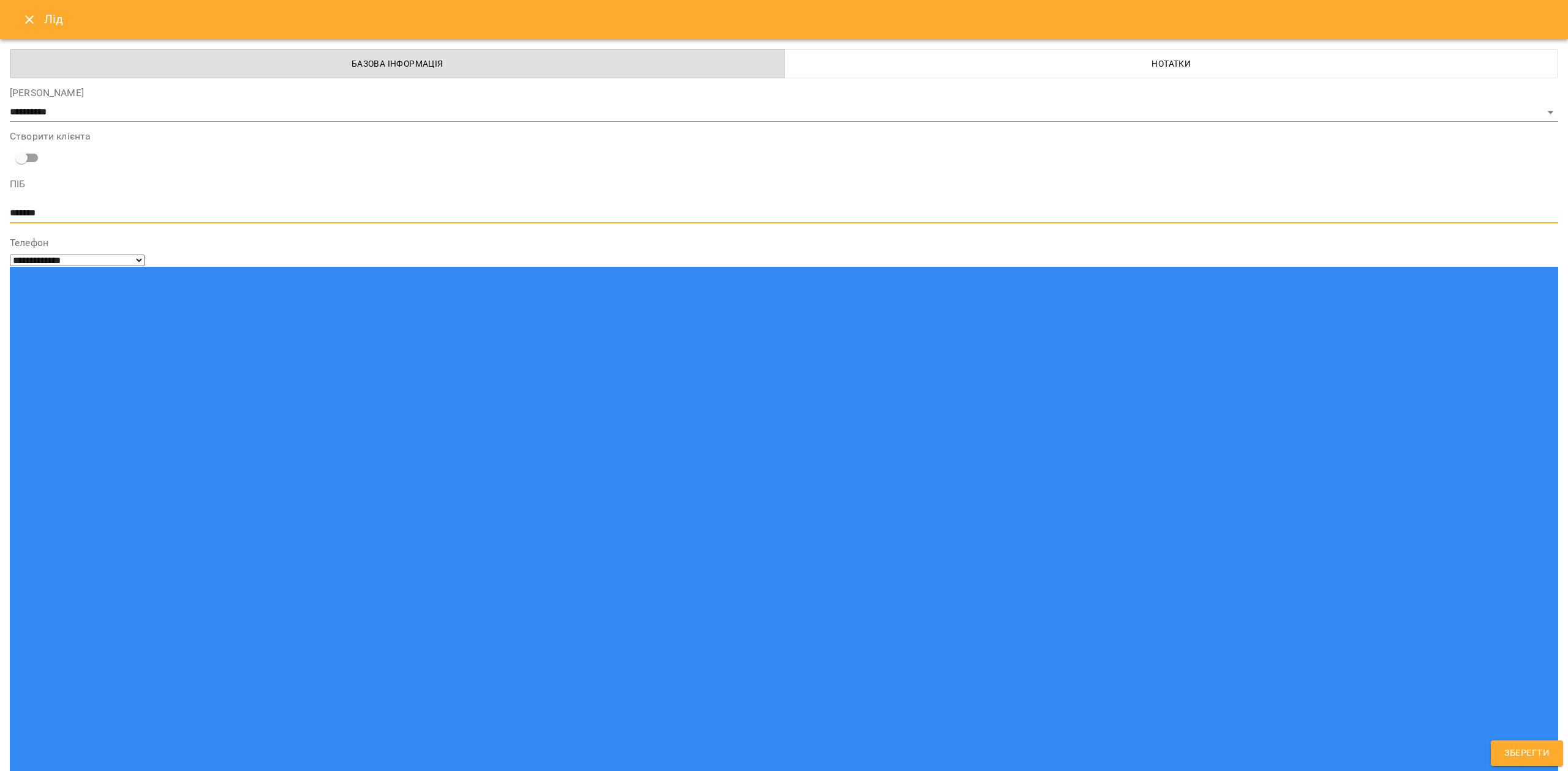
type textarea "*******"
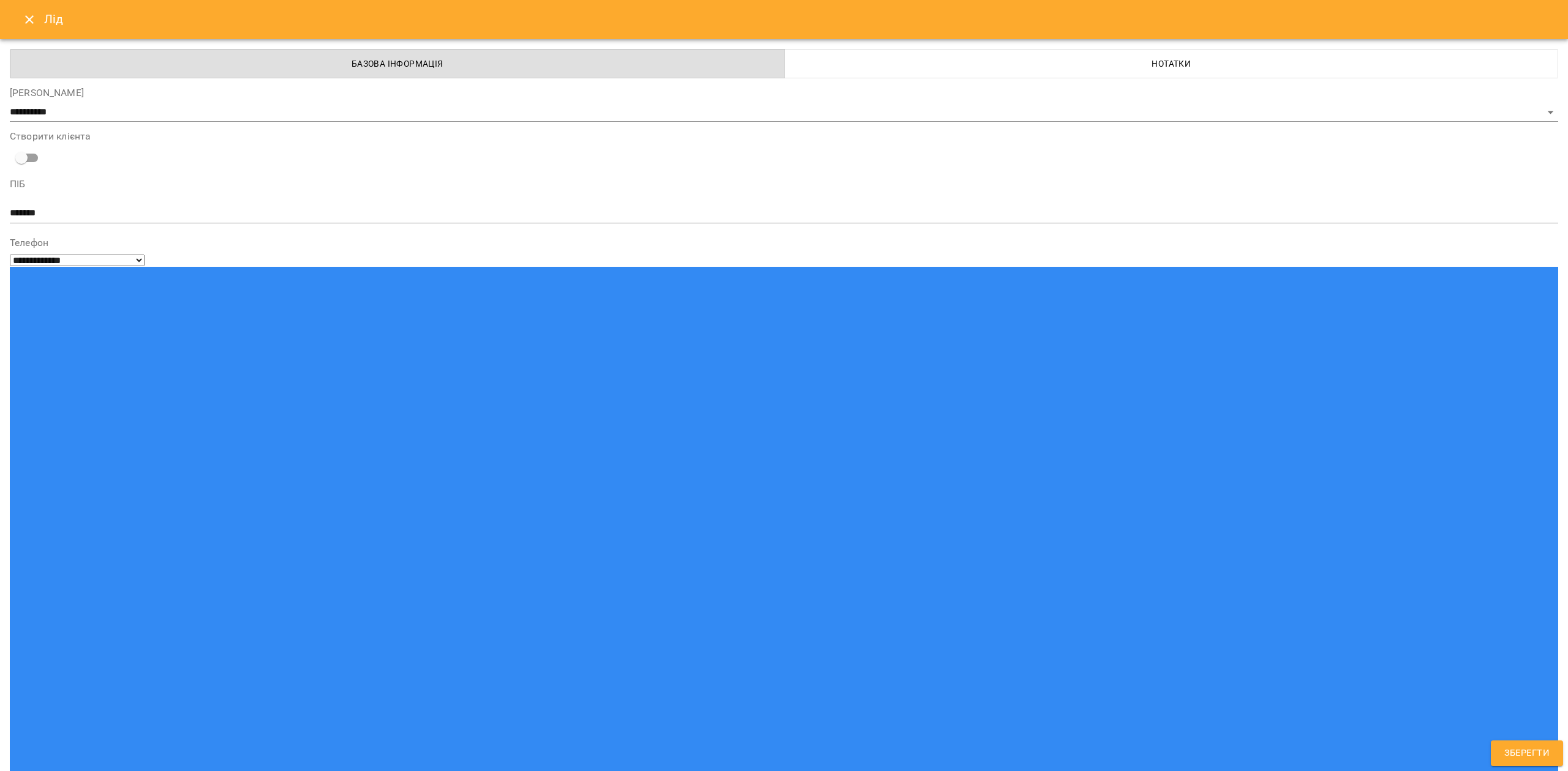
click at [1527, 763] on button "Зберегти" at bounding box center [1527, 753] width 73 height 26
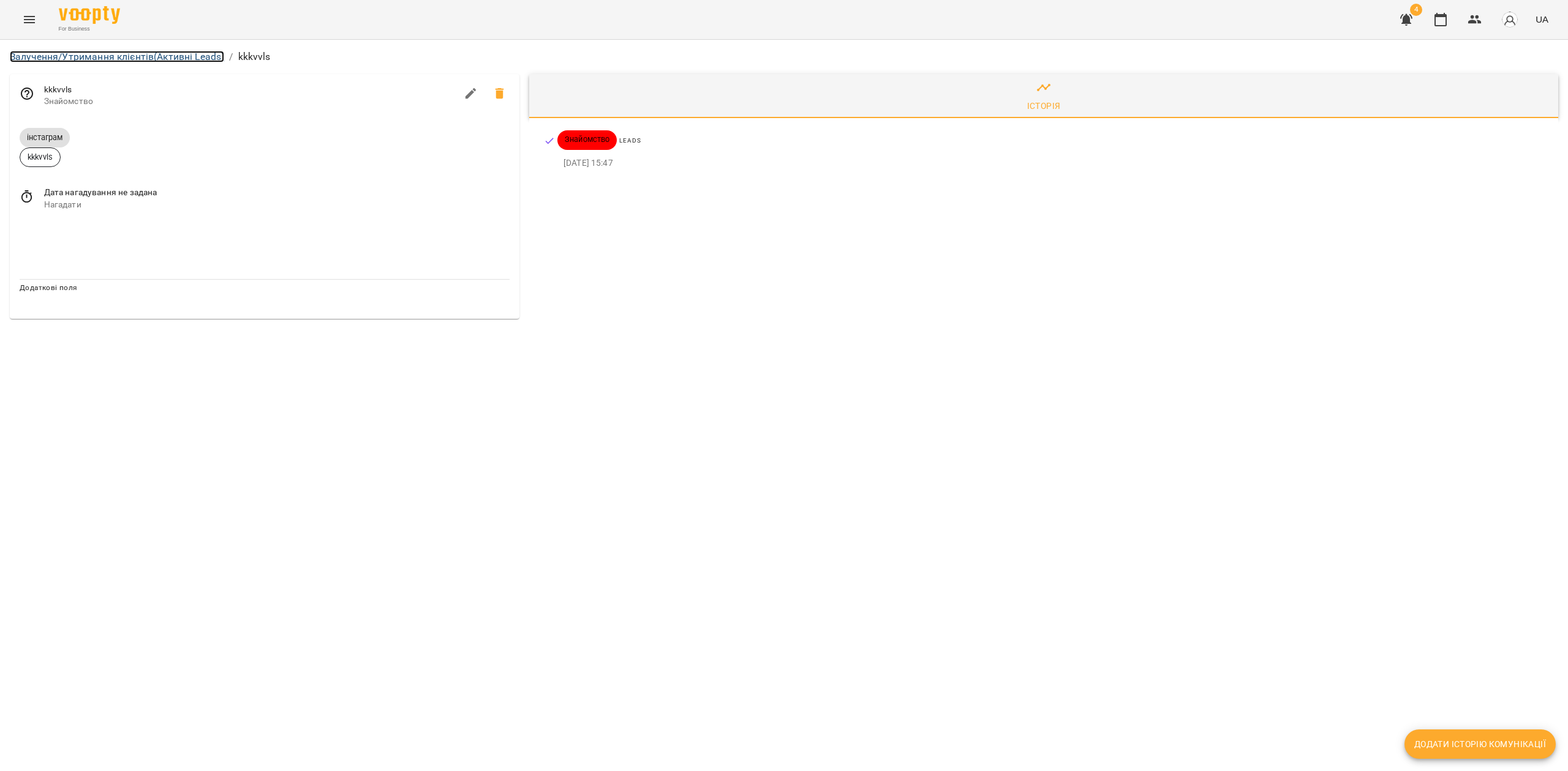
click at [169, 57] on link "Залучення/Утримання клієнтів (Активні Leads)" at bounding box center [117, 57] width 214 height 12
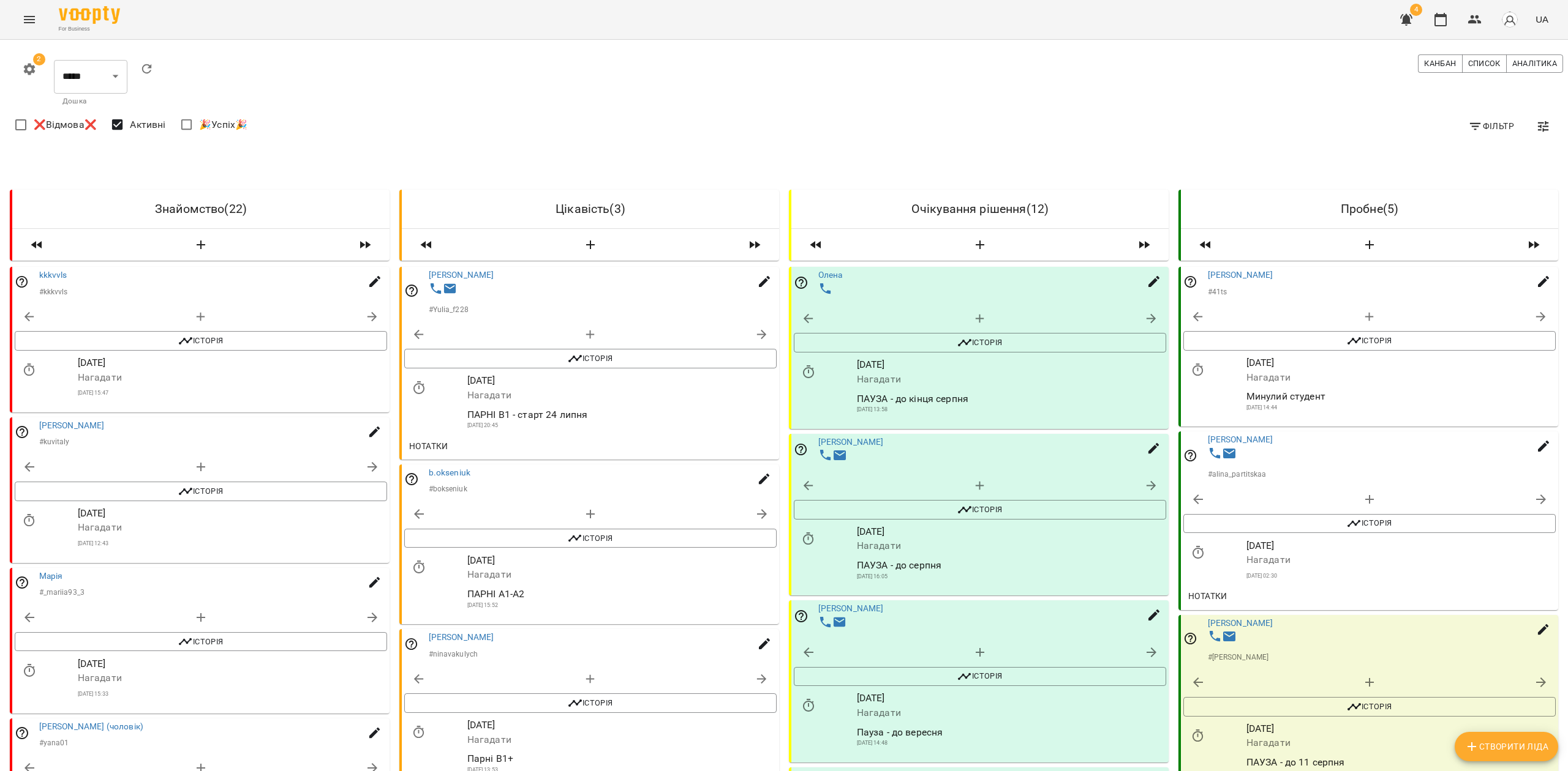
click at [34, 20] on icon "Menu" at bounding box center [30, 20] width 15 height 15
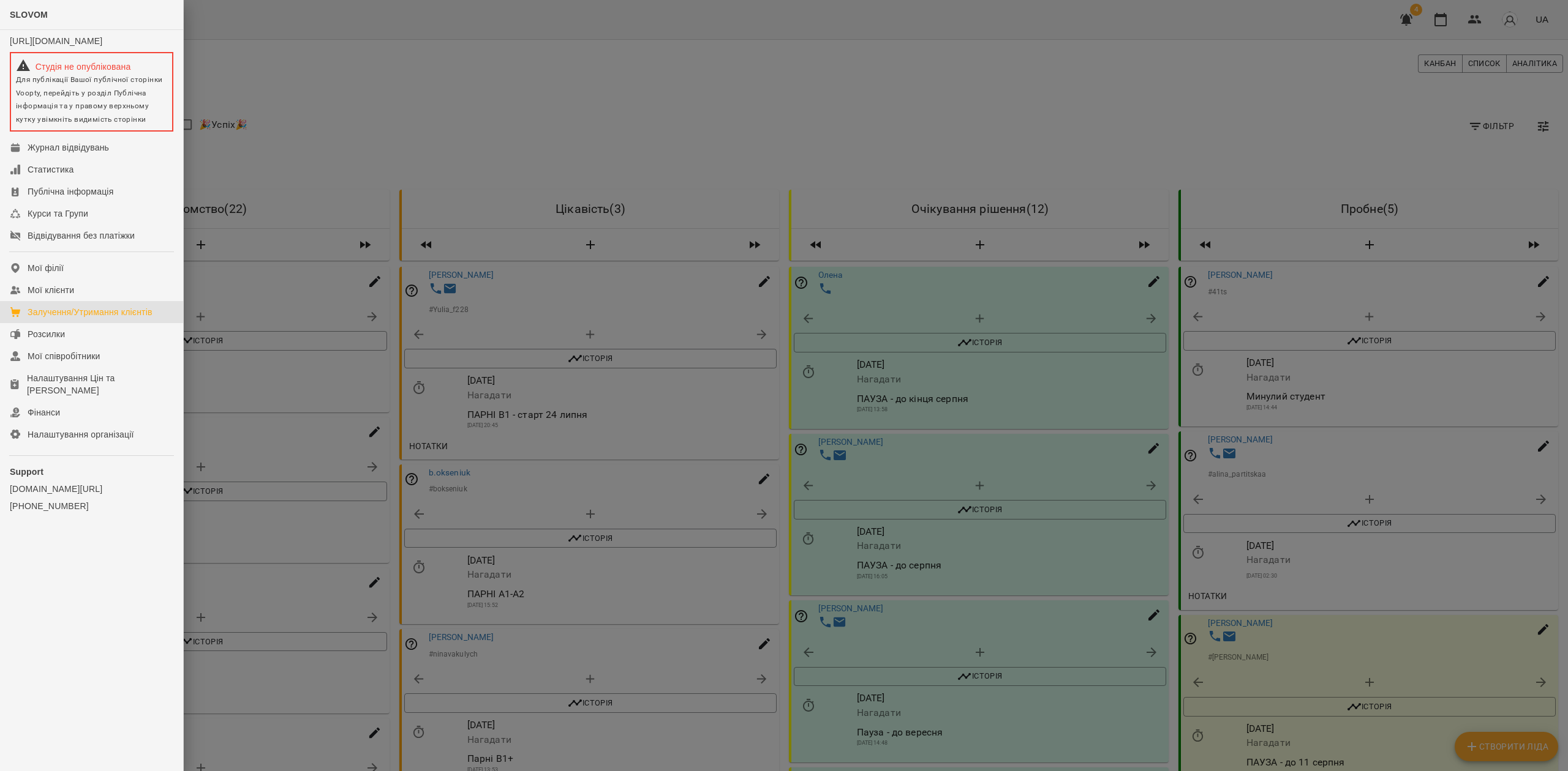
click at [987, 97] on div at bounding box center [784, 385] width 1568 height 771
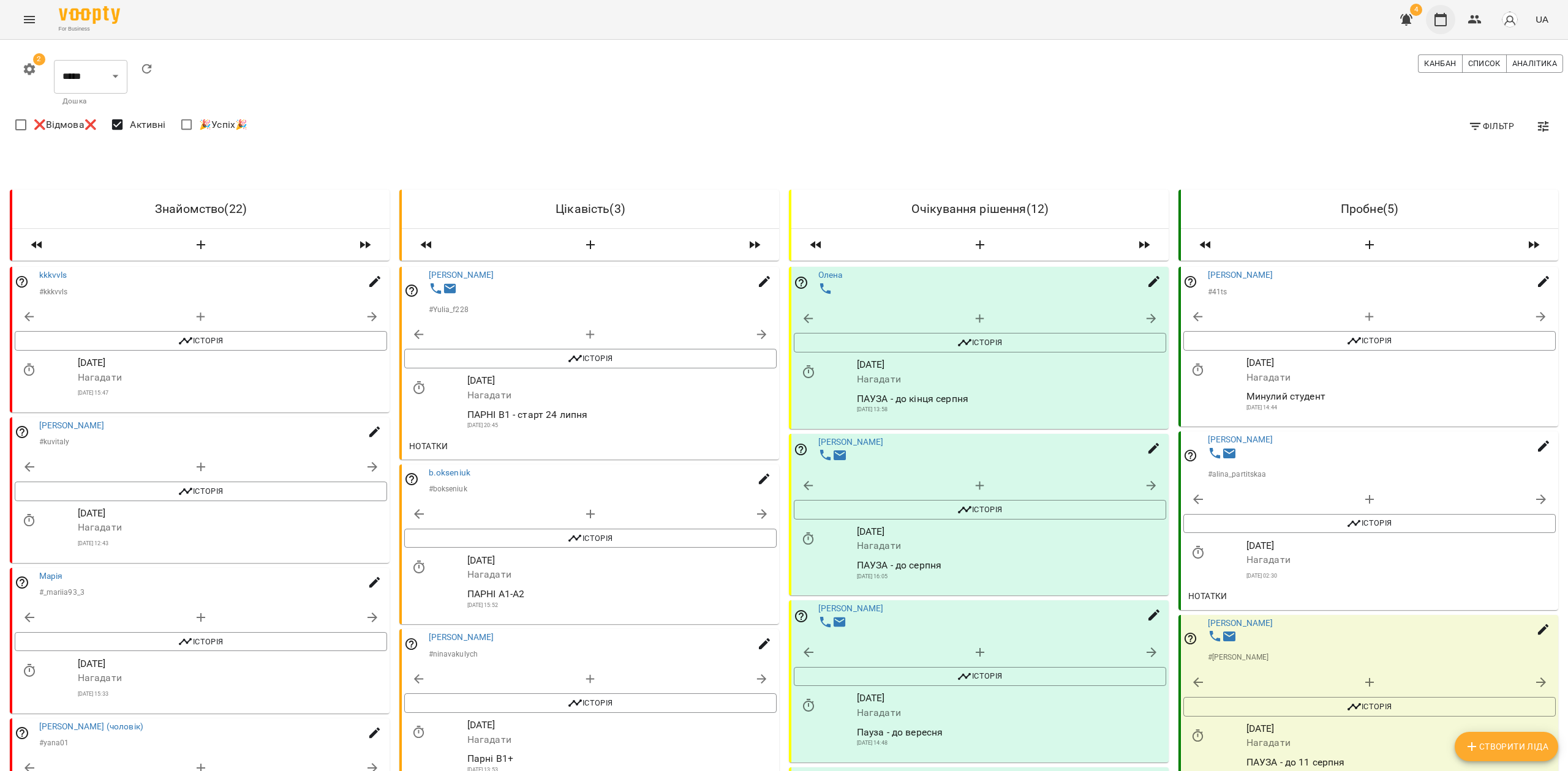
click at [1430, 23] on button "button" at bounding box center [1441, 20] width 30 height 30
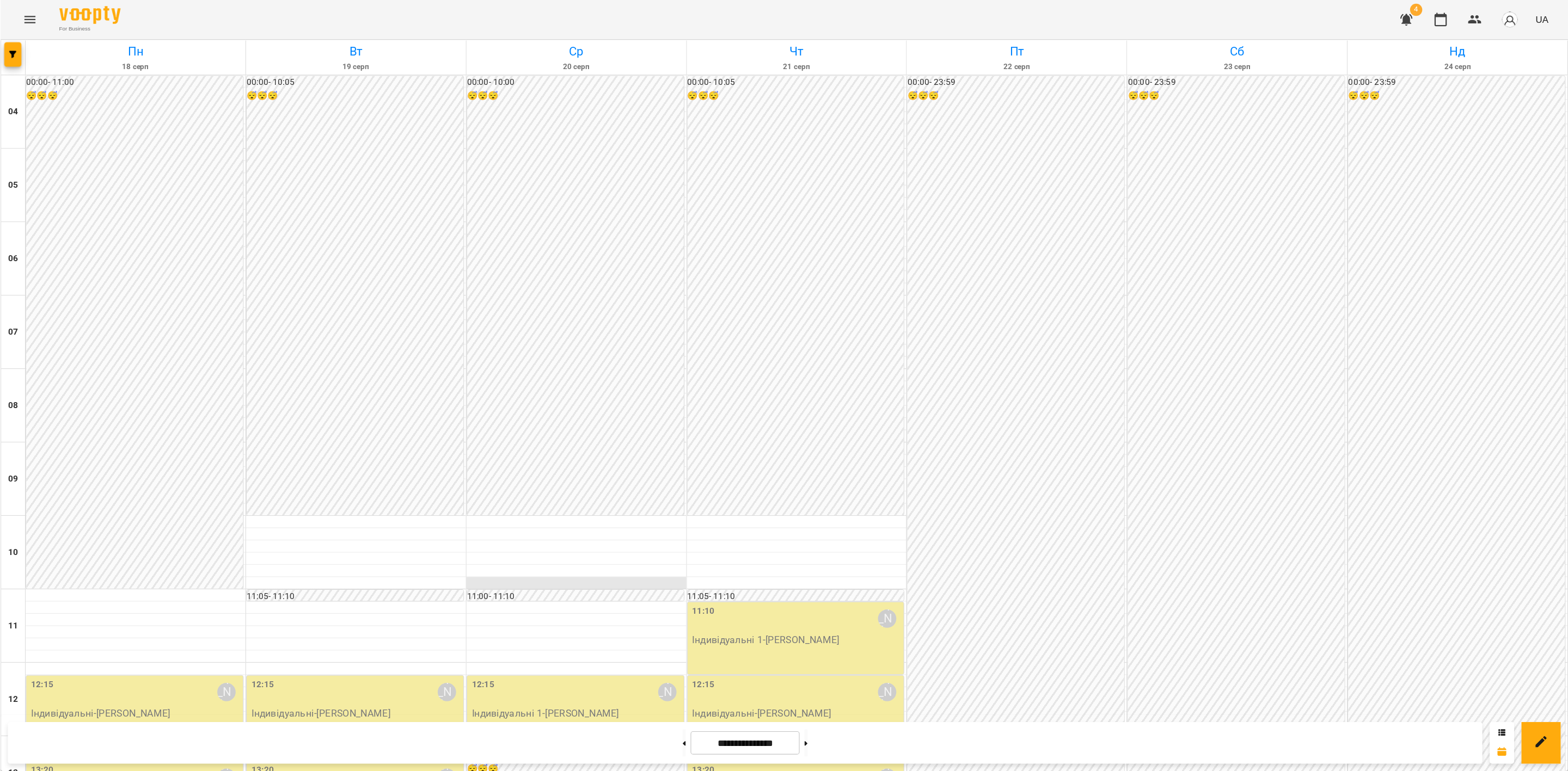
scroll to position [362, 0]
click at [15, 44] on button "button" at bounding box center [11, 48] width 15 height 22
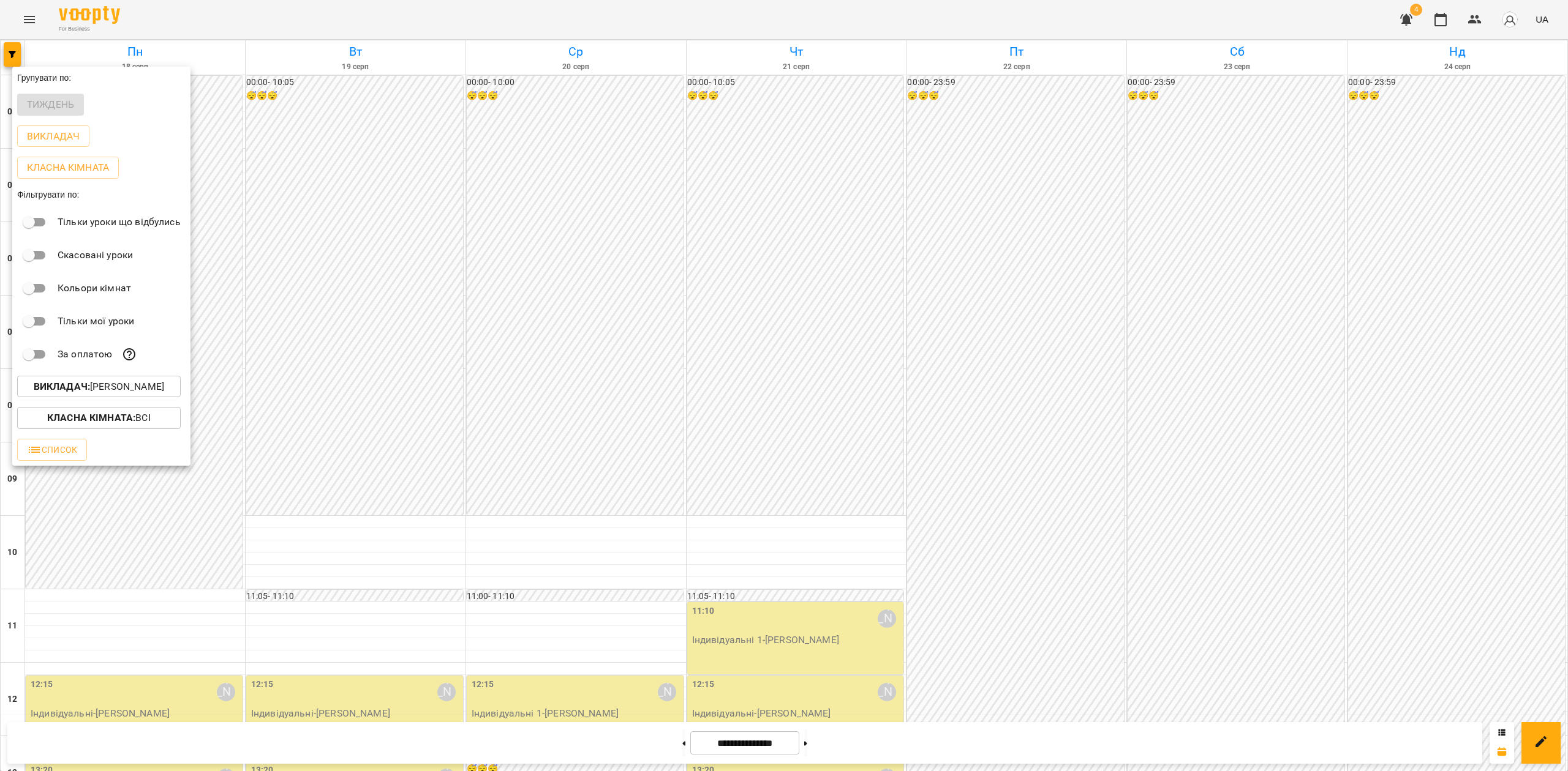
click at [131, 385] on p "Викладач : [PERSON_NAME]" at bounding box center [99, 387] width 130 height 15
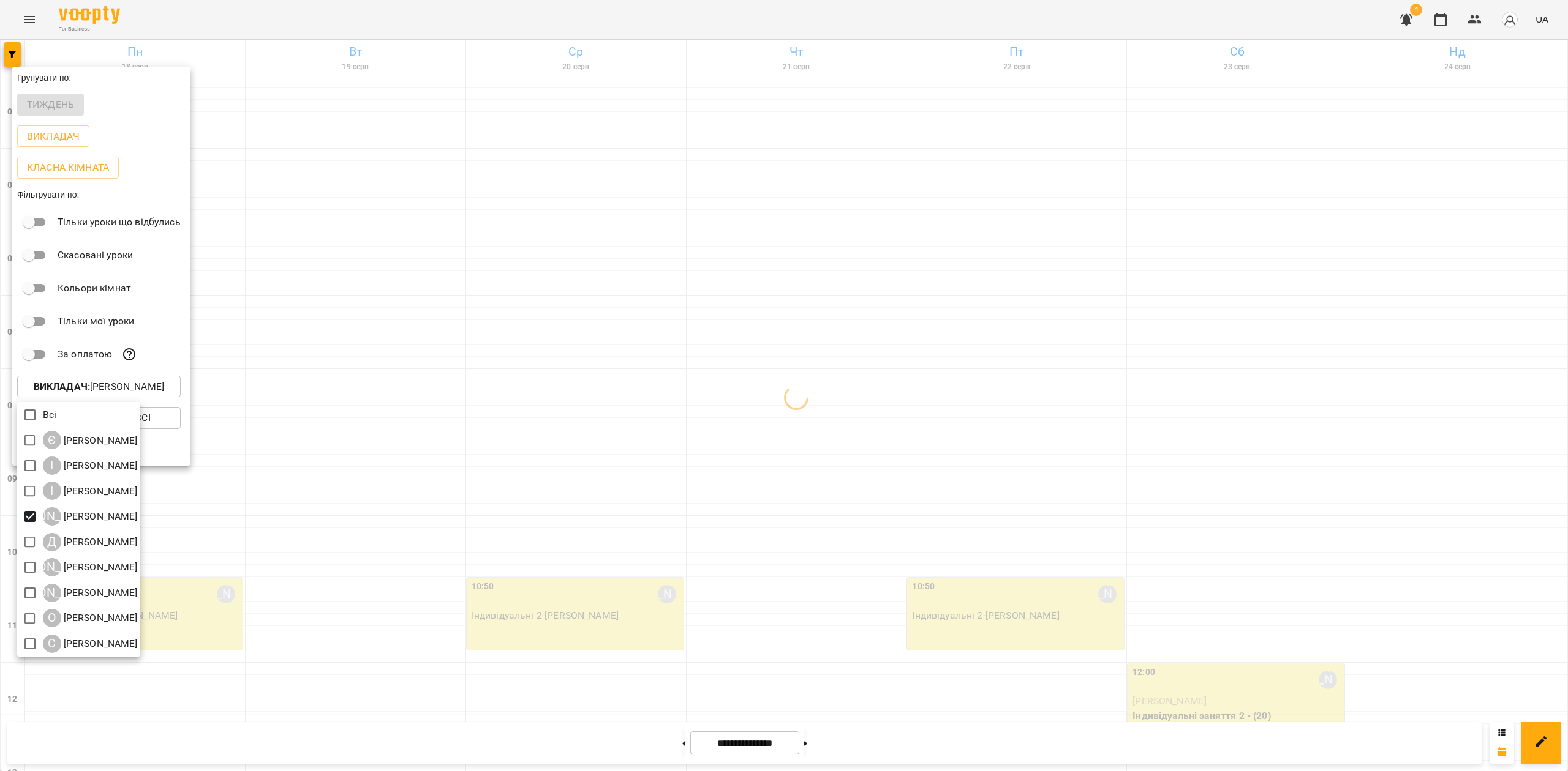
click at [453, 394] on div at bounding box center [784, 385] width 1568 height 771
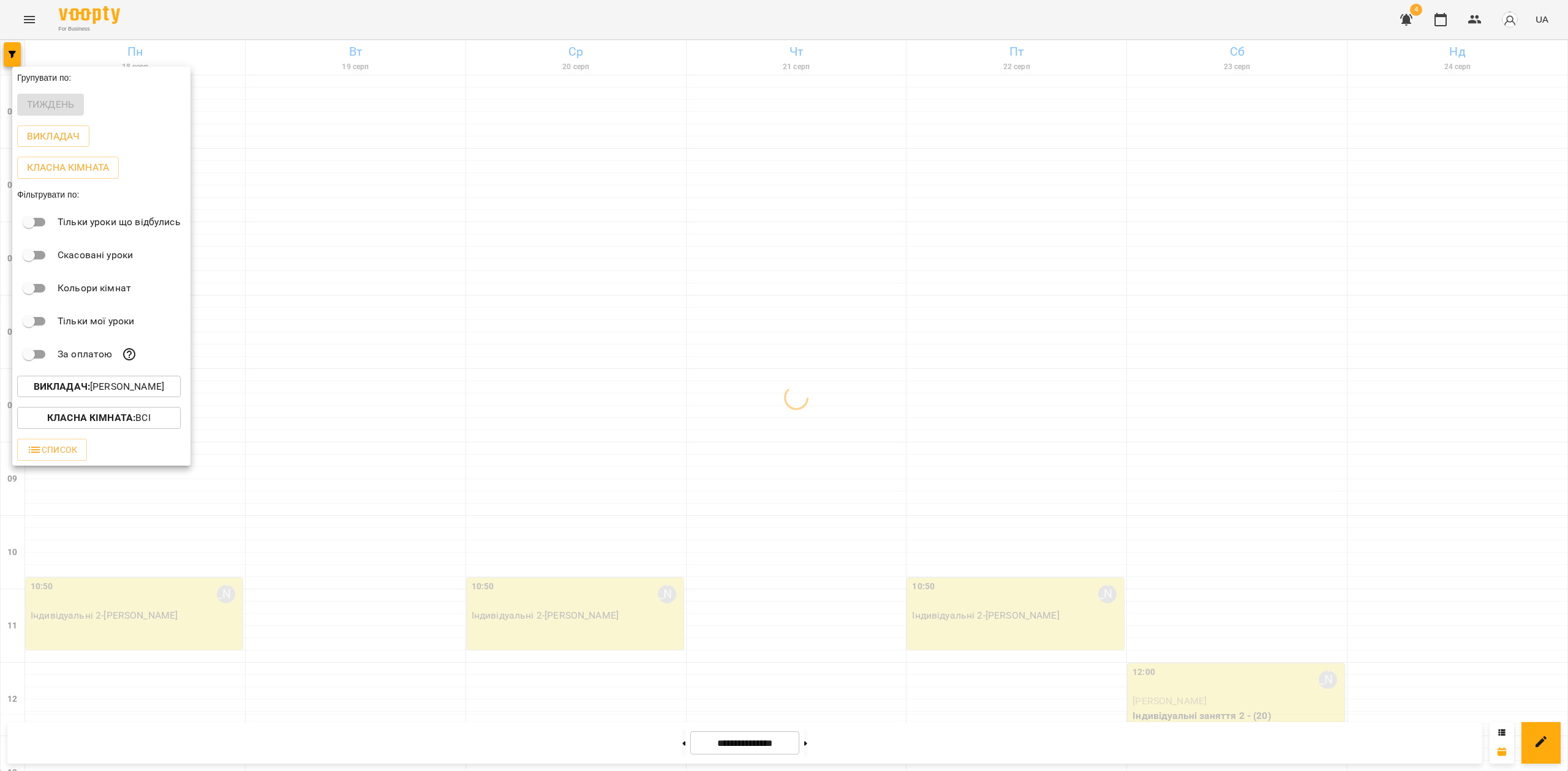
click at [864, 298] on div "Всі Є [PERSON_NAME] І [PERSON_NAME] І [PERSON_NAME] А [PERSON_NAME] Д [PERSON_N…" at bounding box center [784, 385] width 1568 height 771
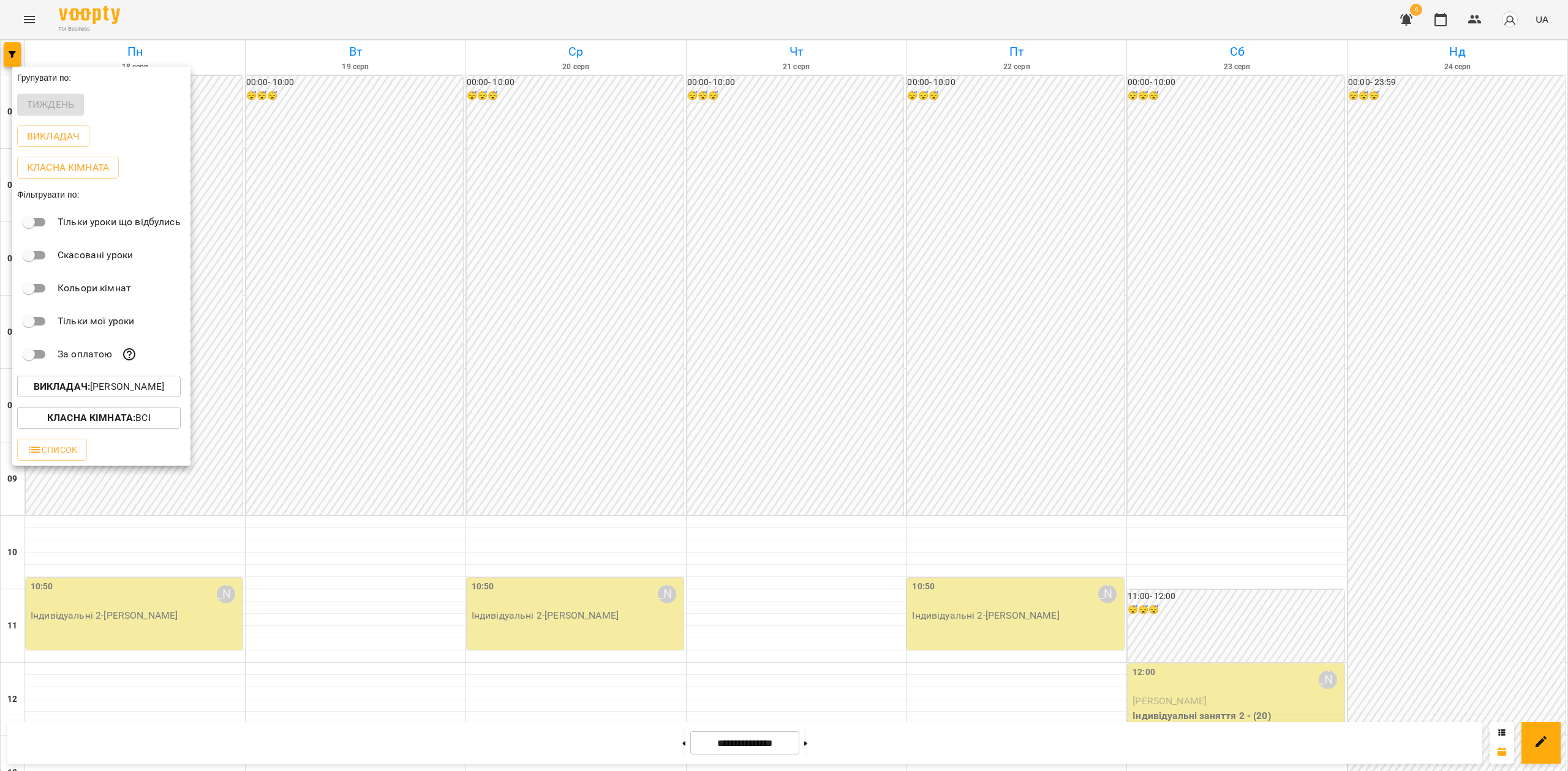
click at [637, 365] on div at bounding box center [784, 385] width 1568 height 771
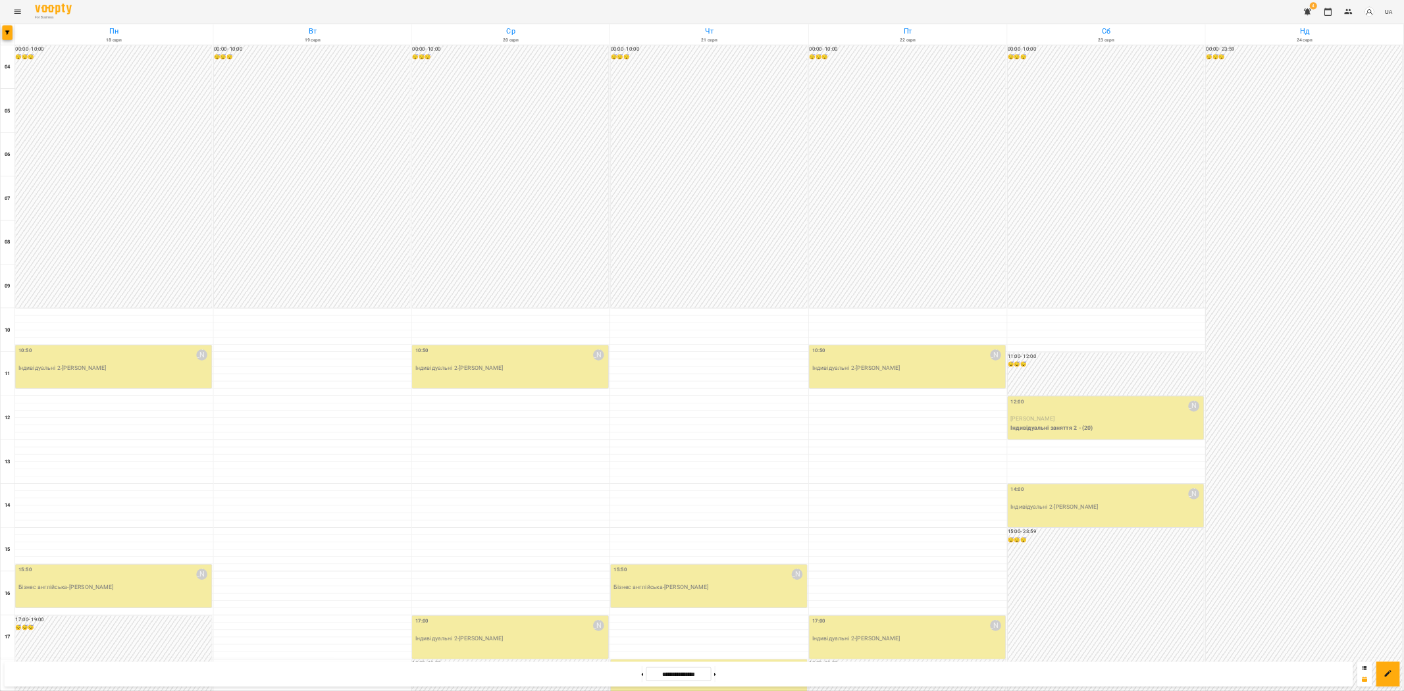
scroll to position [397, 0]
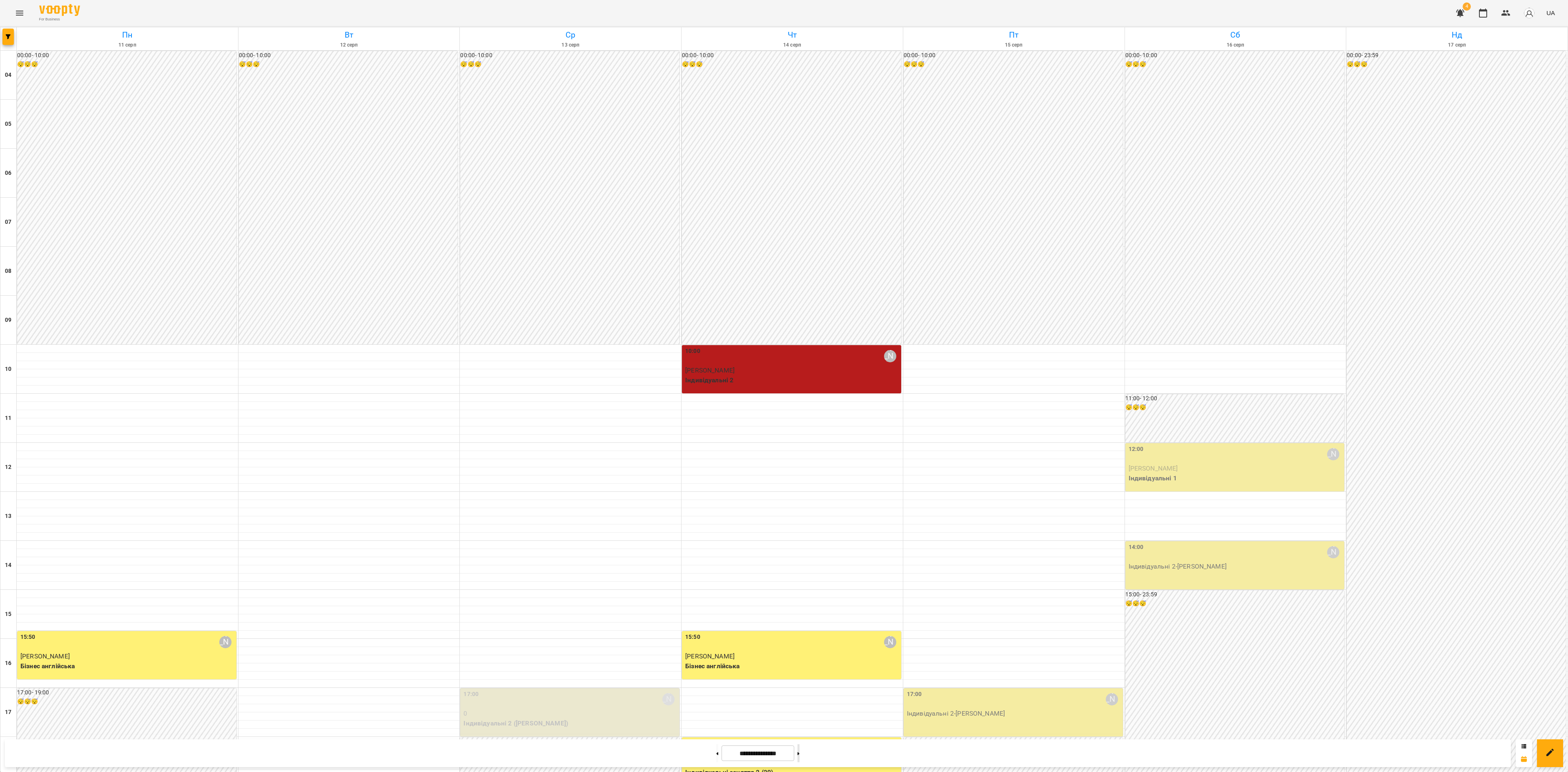
click at [800, 578] on button at bounding box center [798, 753] width 2 height 18
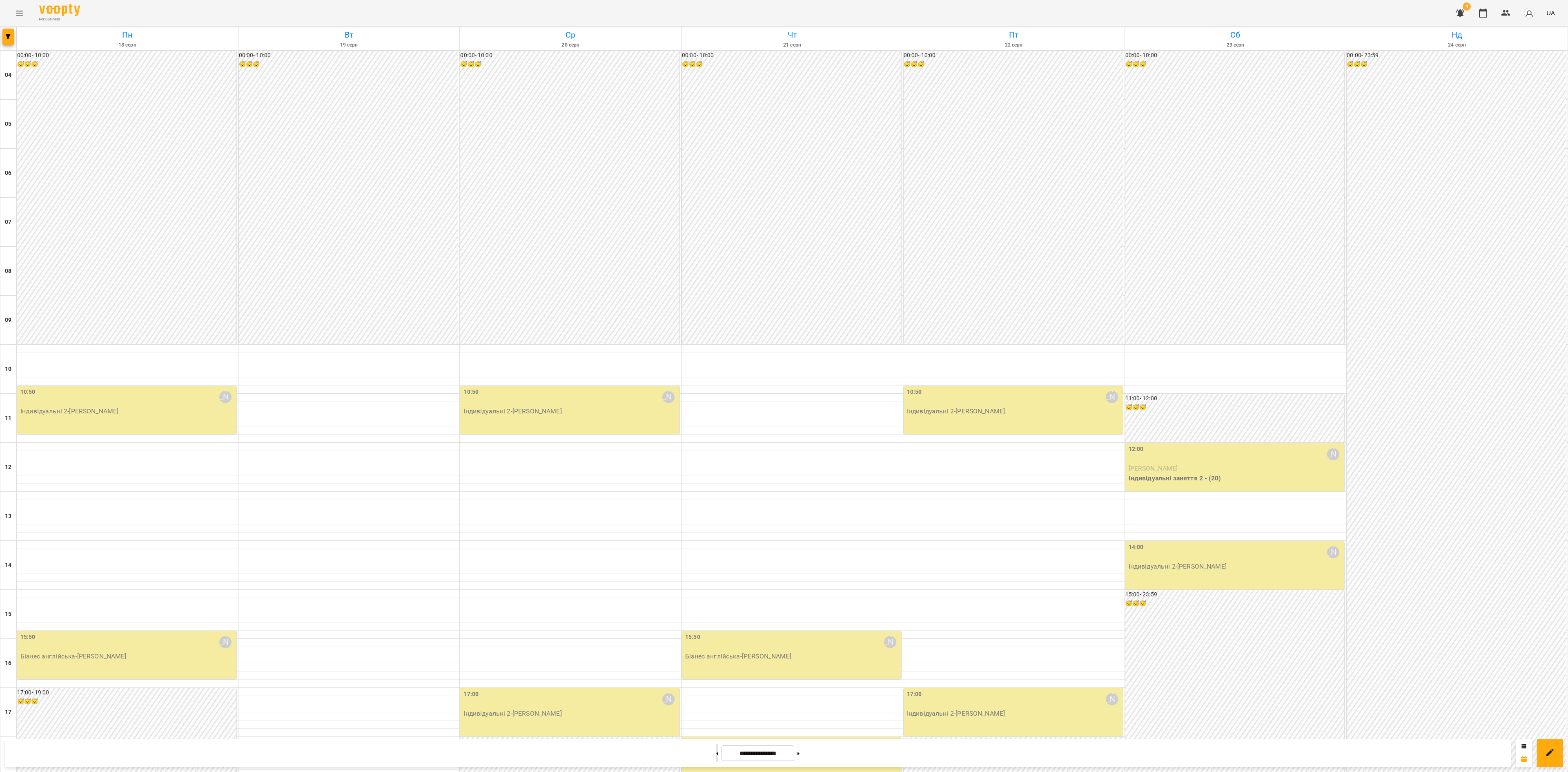
click at [716, 578] on button at bounding box center [717, 753] width 2 height 18
type input "**********"
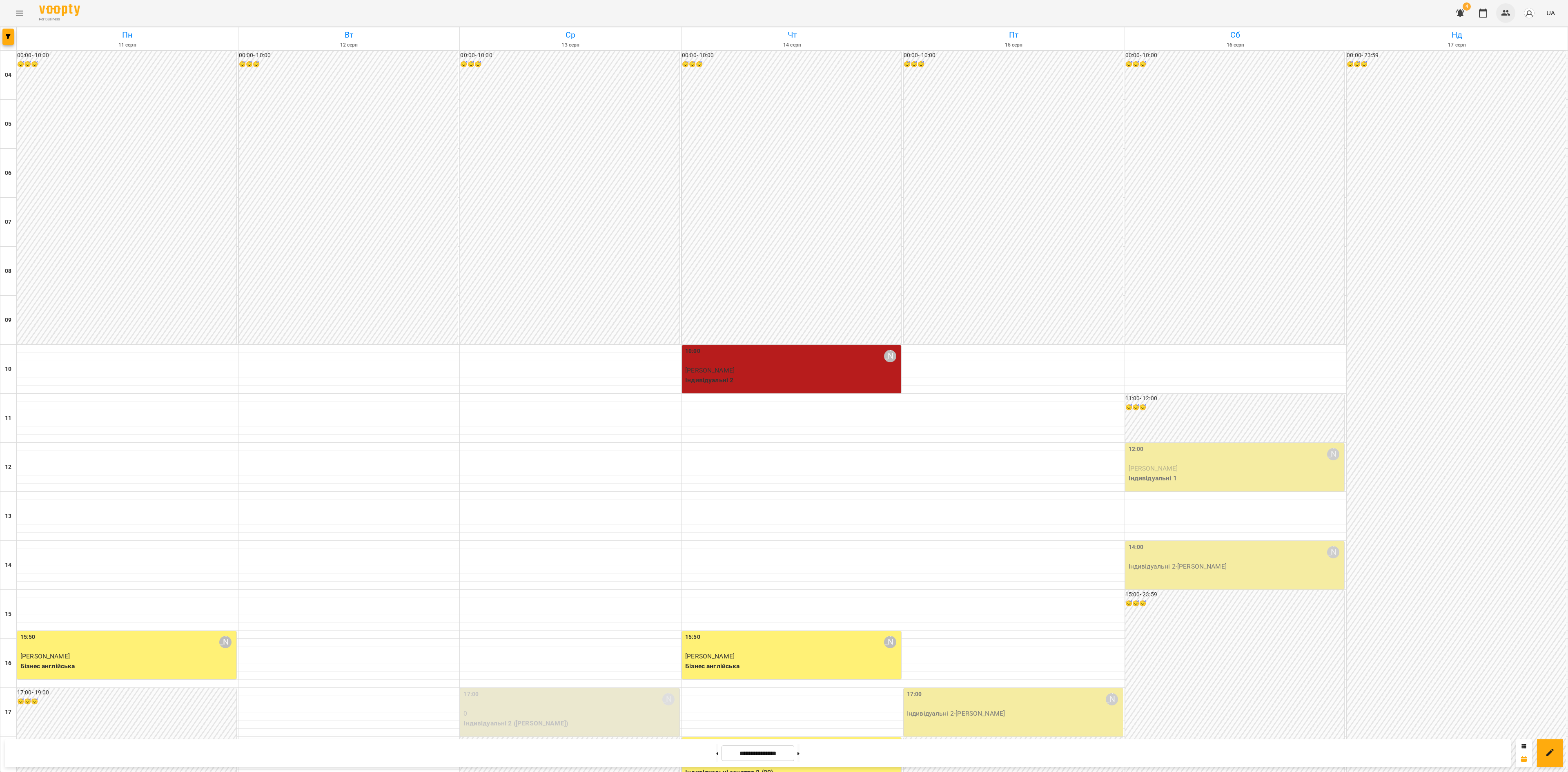
click at [1176, 16] on icon "button" at bounding box center [1506, 13] width 10 height 10
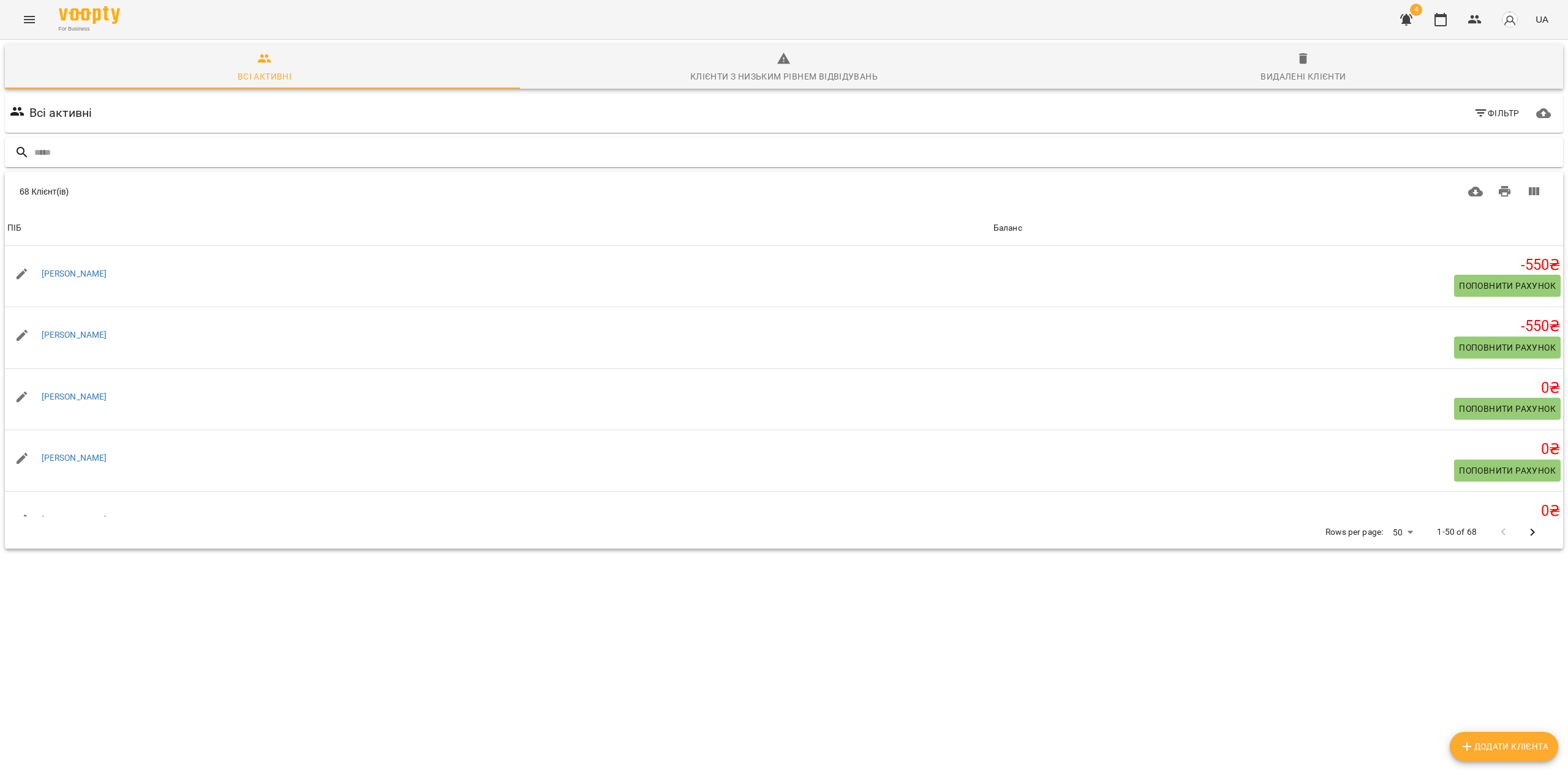
click at [100, 153] on input "text" at bounding box center [796, 153] width 1523 height 20
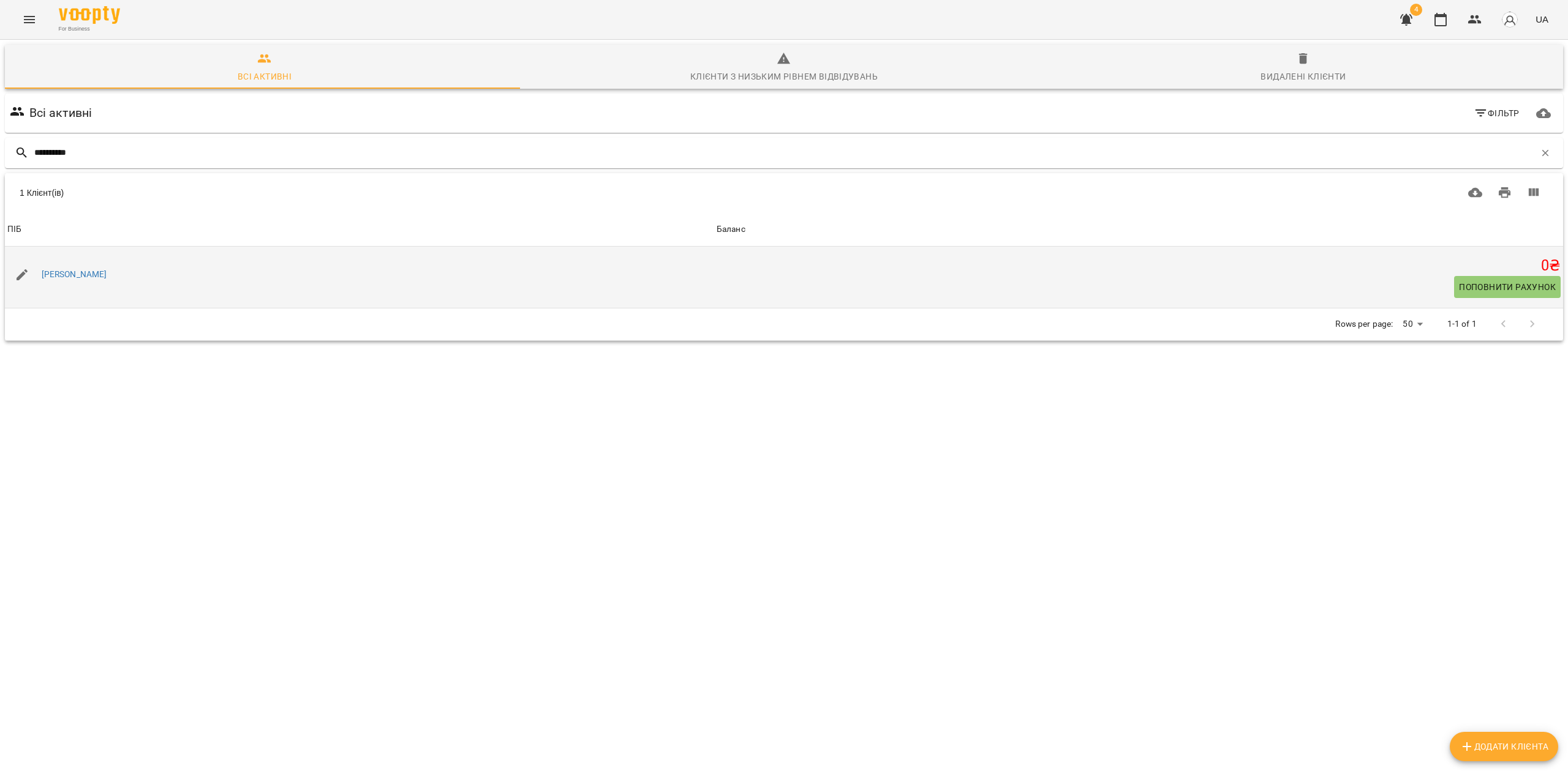
type input "**********"
click at [1481, 276] on button "Поповнити рахунок" at bounding box center [1507, 287] width 107 height 22
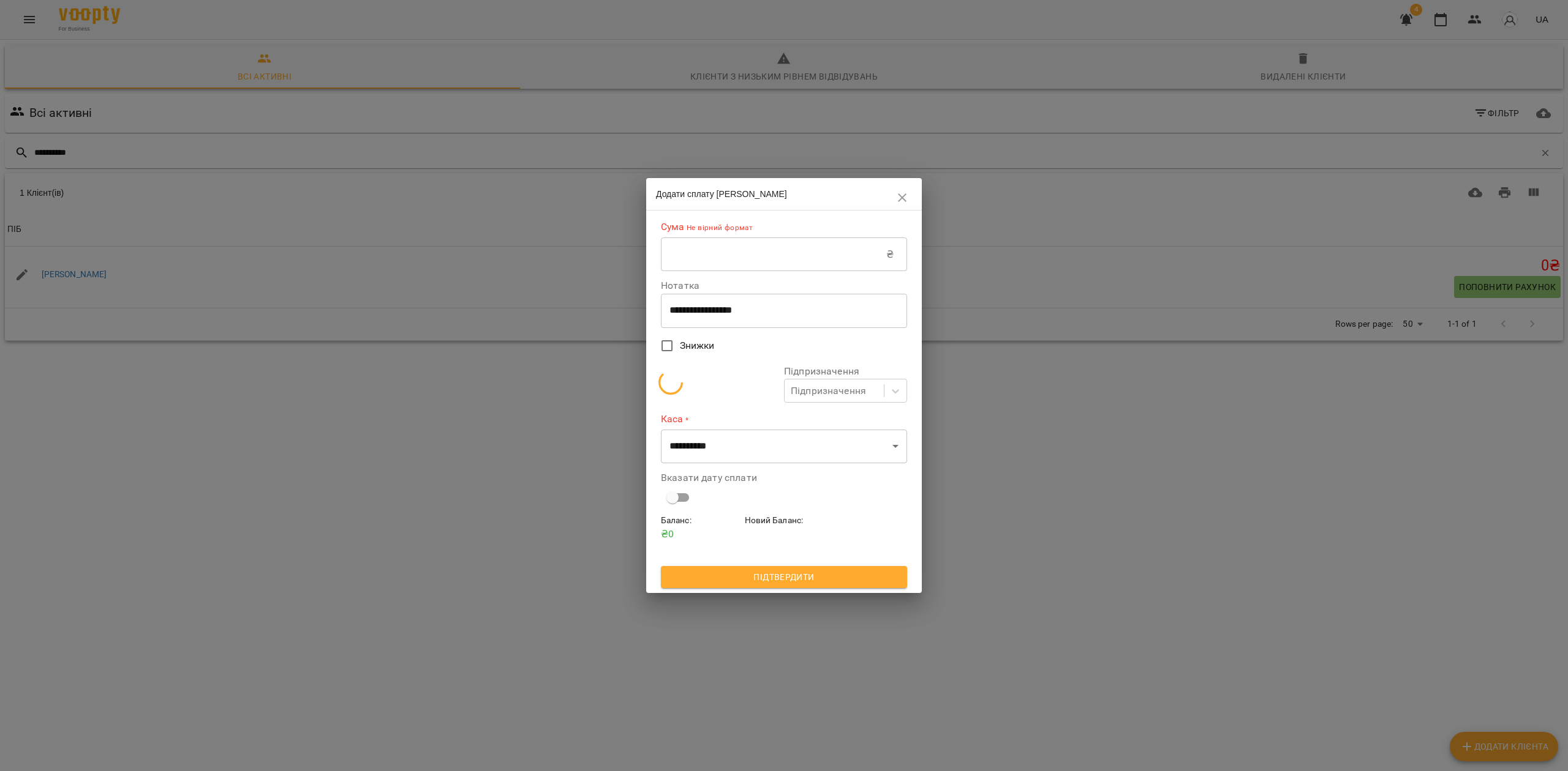
click at [795, 260] on input "text" at bounding box center [773, 254] width 225 height 34
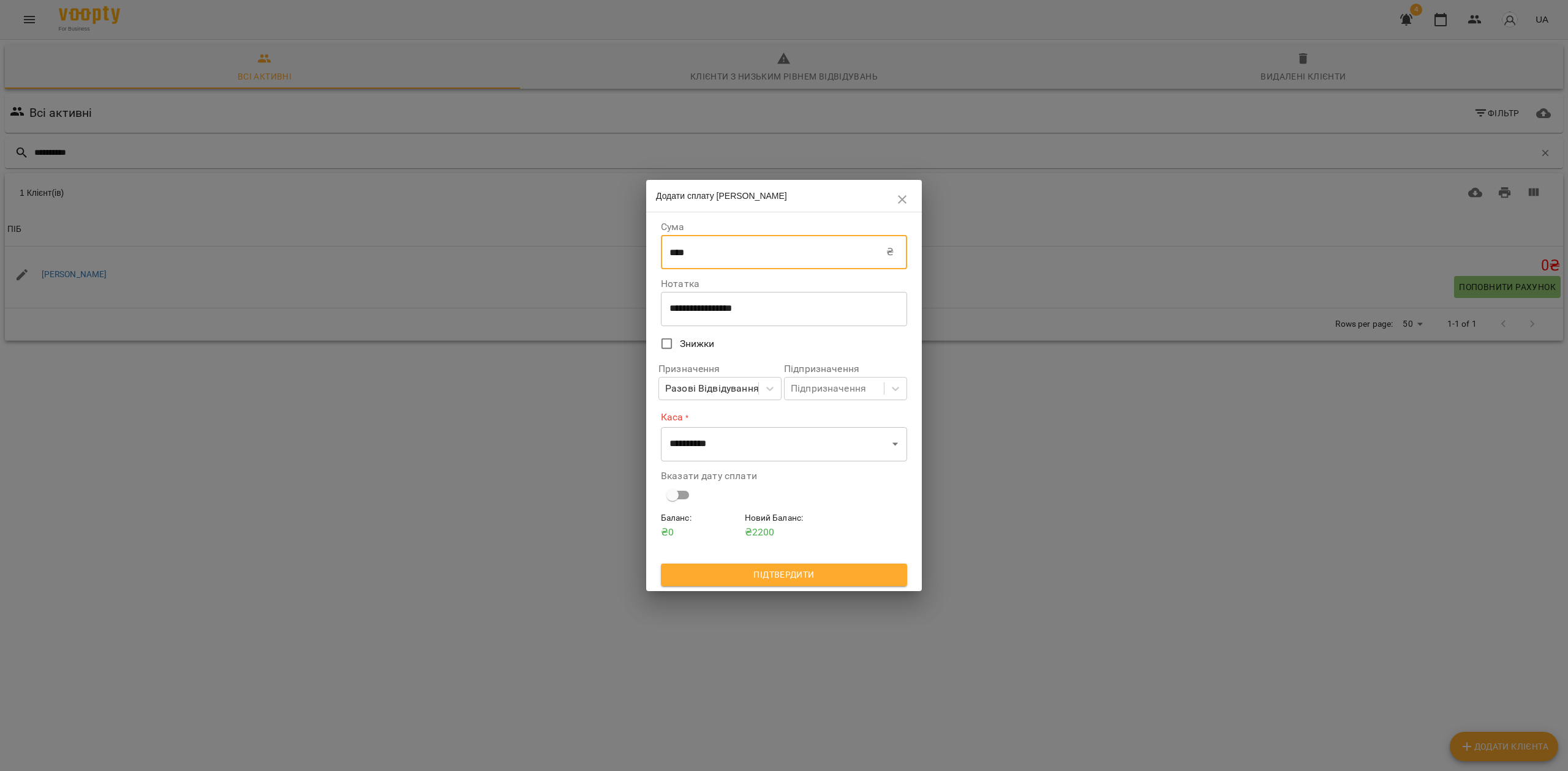
type input "****"
click at [753, 460] on select "**********" at bounding box center [784, 444] width 247 height 34
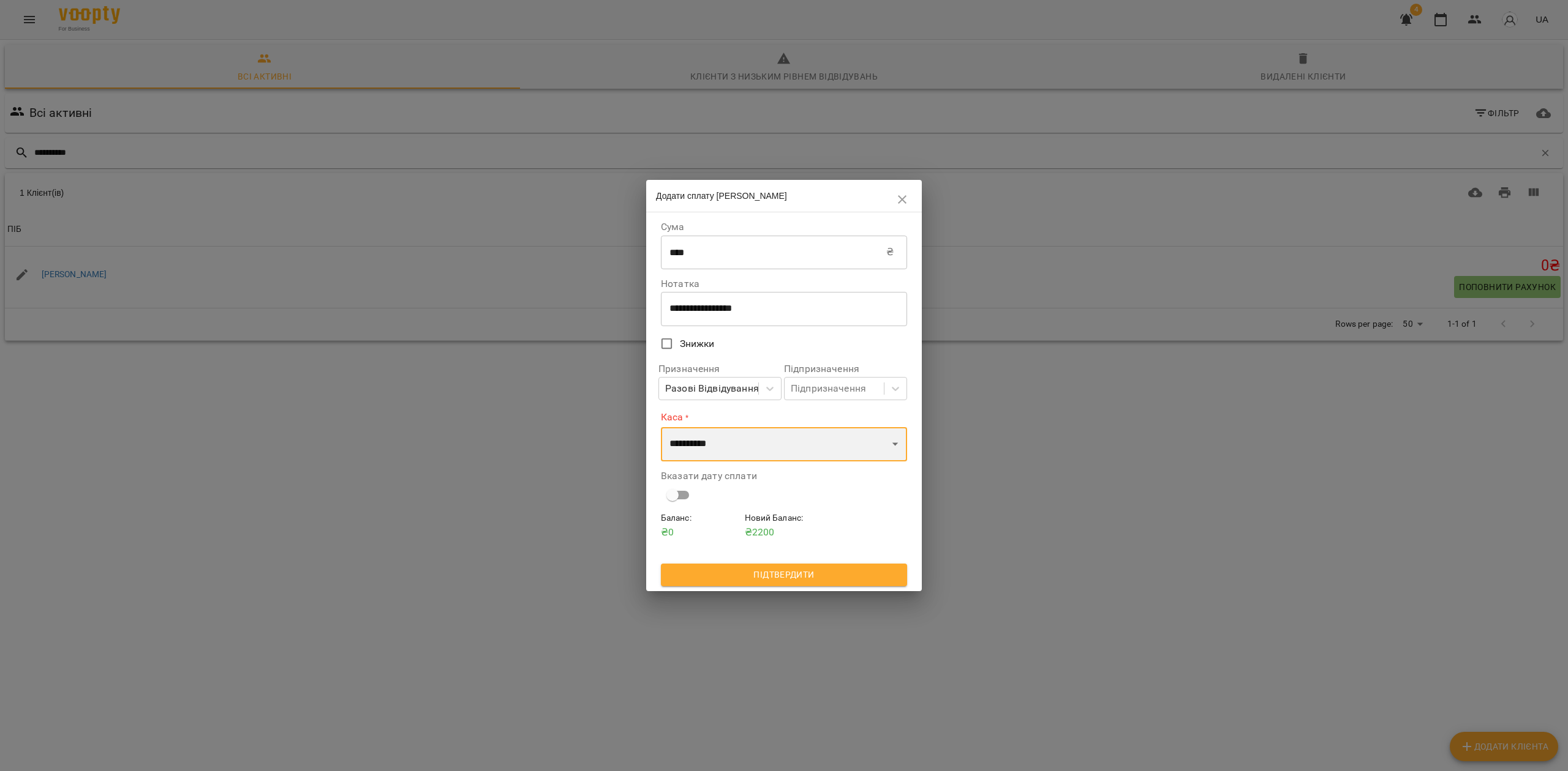
select select "****"
click at [661, 427] on select "**********" at bounding box center [784, 444] width 247 height 34
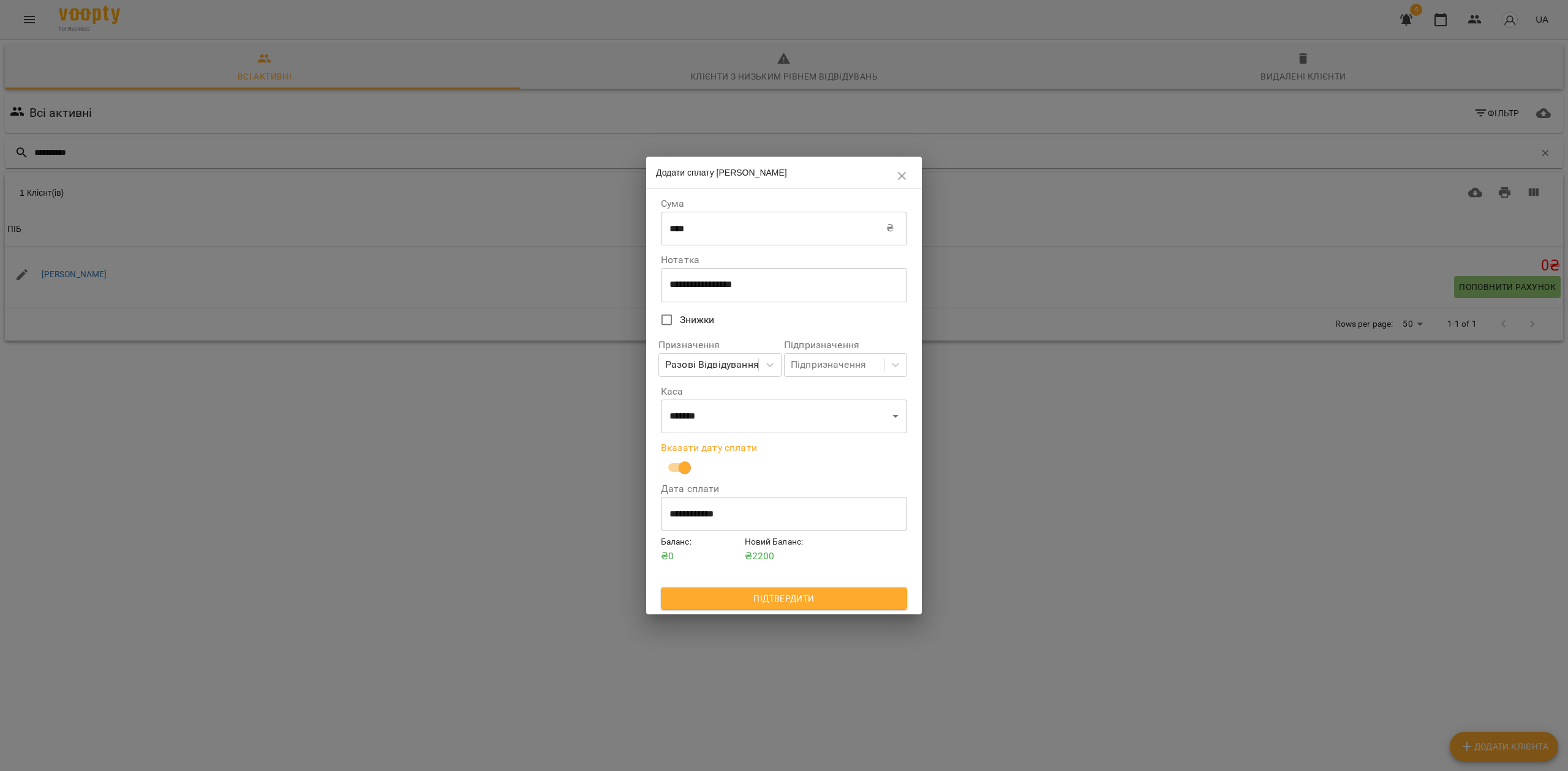
click at [790, 598] on span "Підтвердити" at bounding box center [784, 599] width 226 height 15
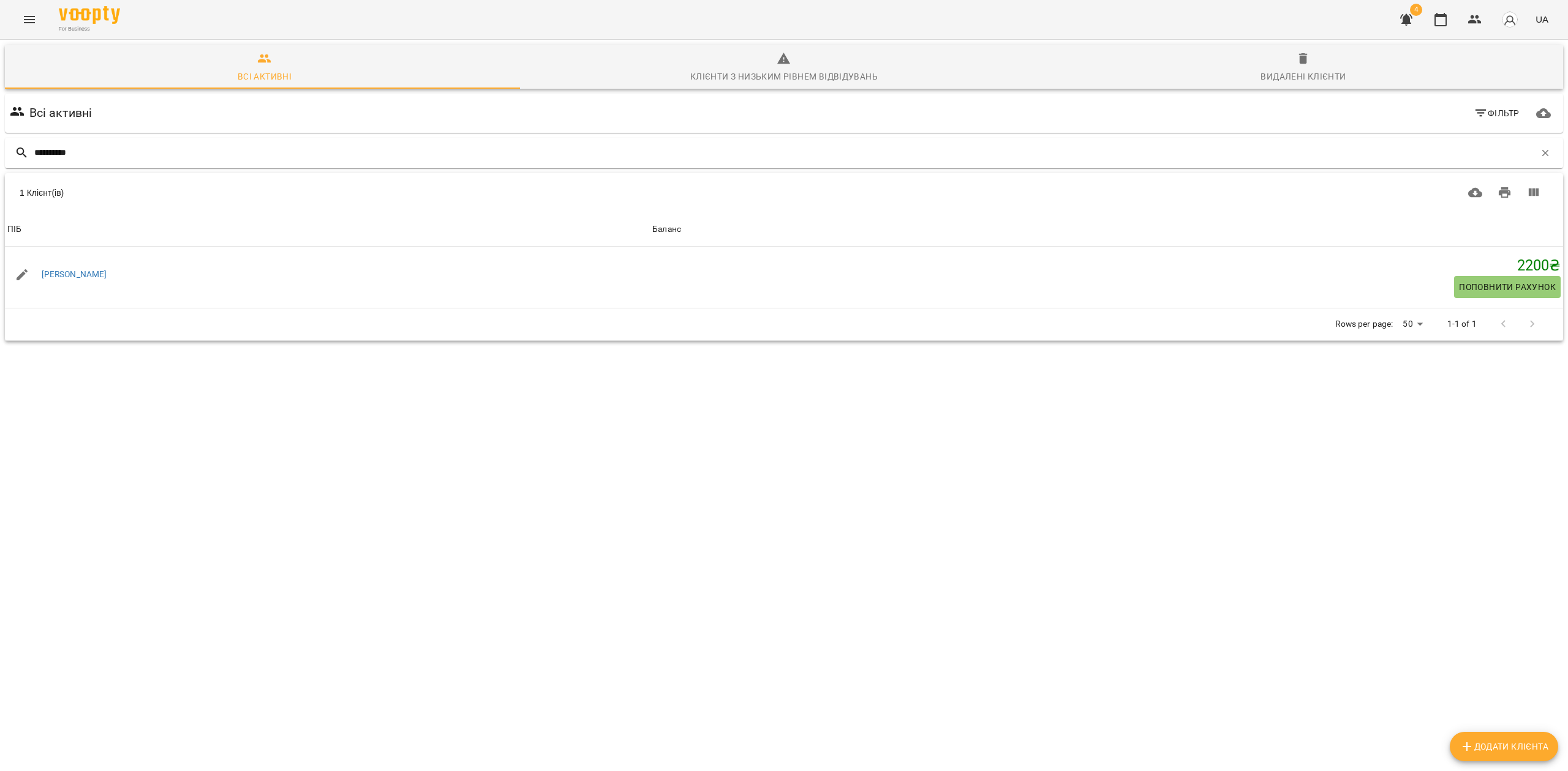
drag, startPoint x: 787, startPoint y: 600, endPoint x: 667, endPoint y: 508, distance: 151.2
click at [667, 386] on div "**********" at bounding box center [784, 238] width 1562 height 295
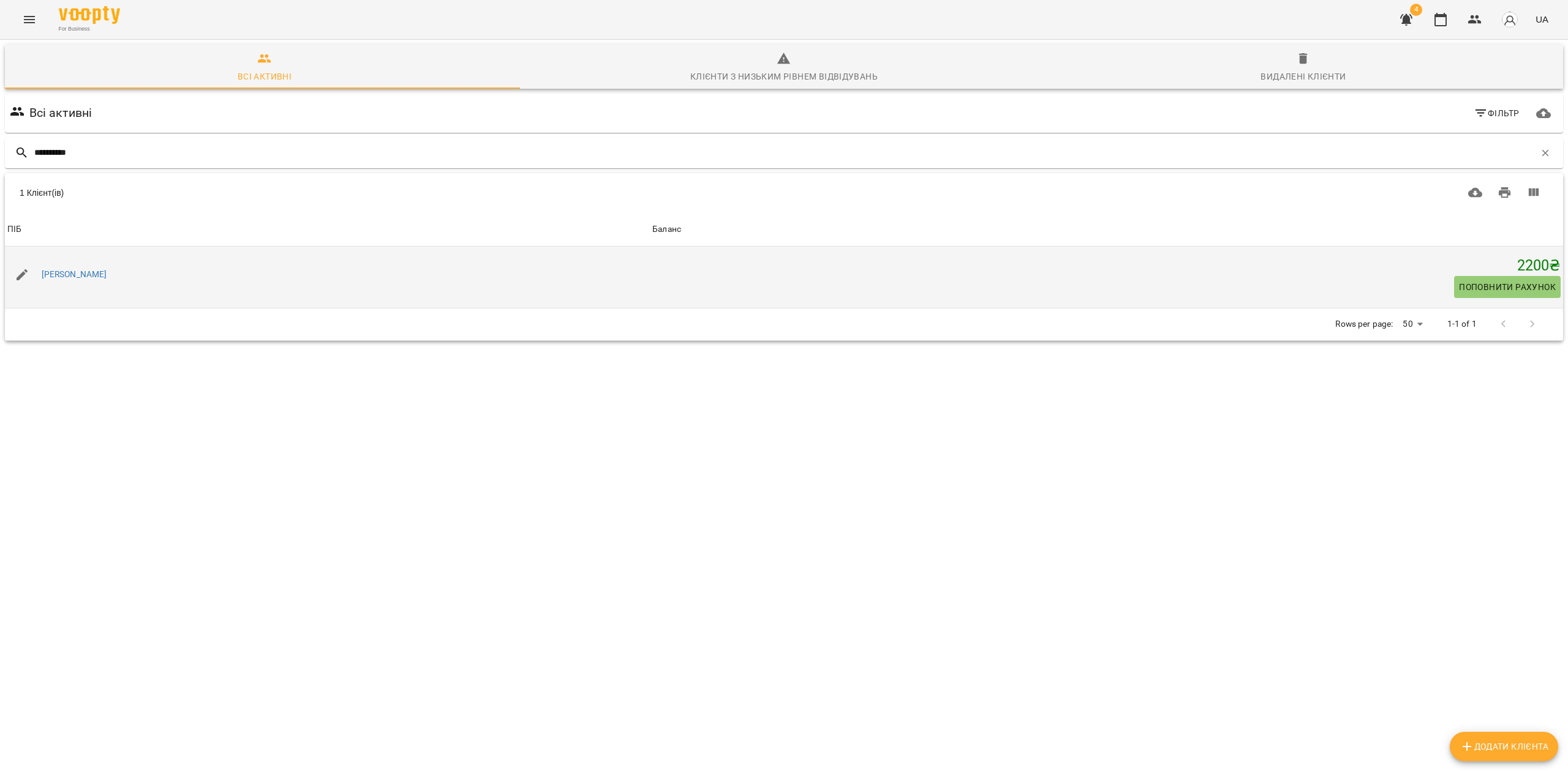
click at [81, 267] on div "[PERSON_NAME]" at bounding box center [74, 274] width 71 height 17
click at [69, 272] on link "[PERSON_NAME]" at bounding box center [74, 274] width 65 height 10
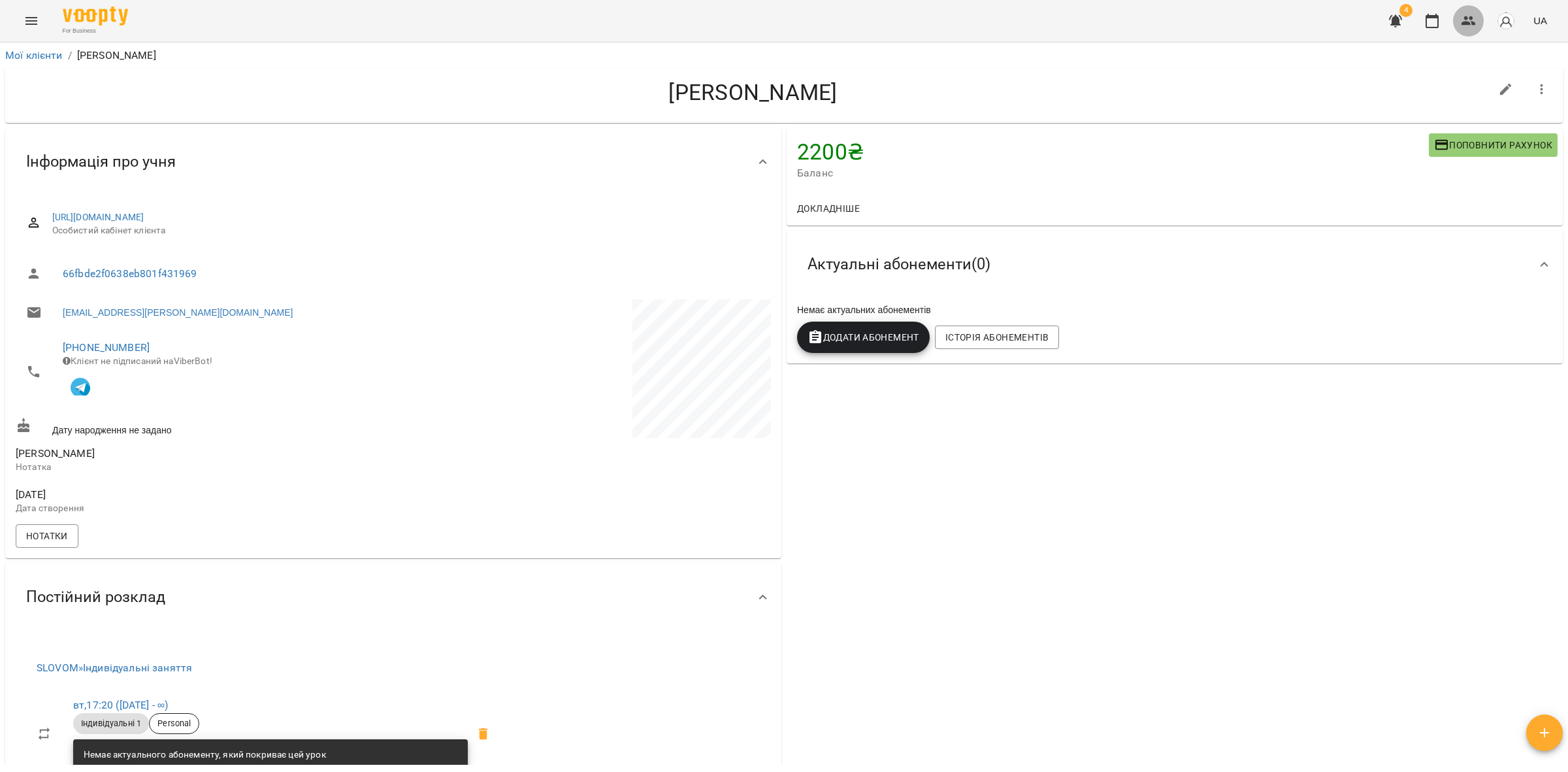
click at [1458, 18] on button "button" at bounding box center [1470, 21] width 32 height 32
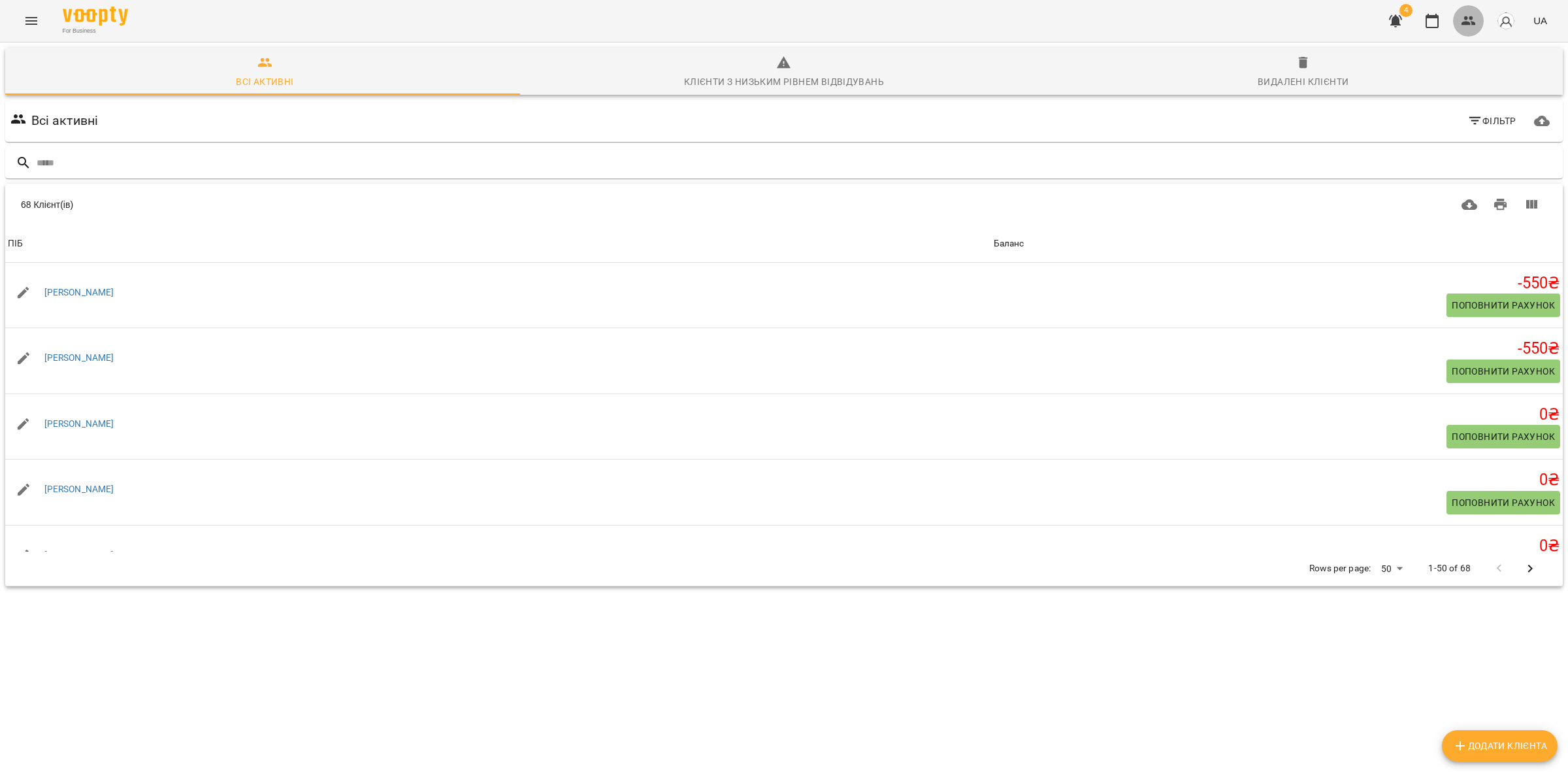
click at [1477, 23] on icon "button" at bounding box center [1469, 21] width 16 height 16
drag, startPoint x: 1477, startPoint y: 23, endPoint x: 1469, endPoint y: 27, distance: 8.9
click at [1475, 21] on icon "button" at bounding box center [1469, 21] width 16 height 16
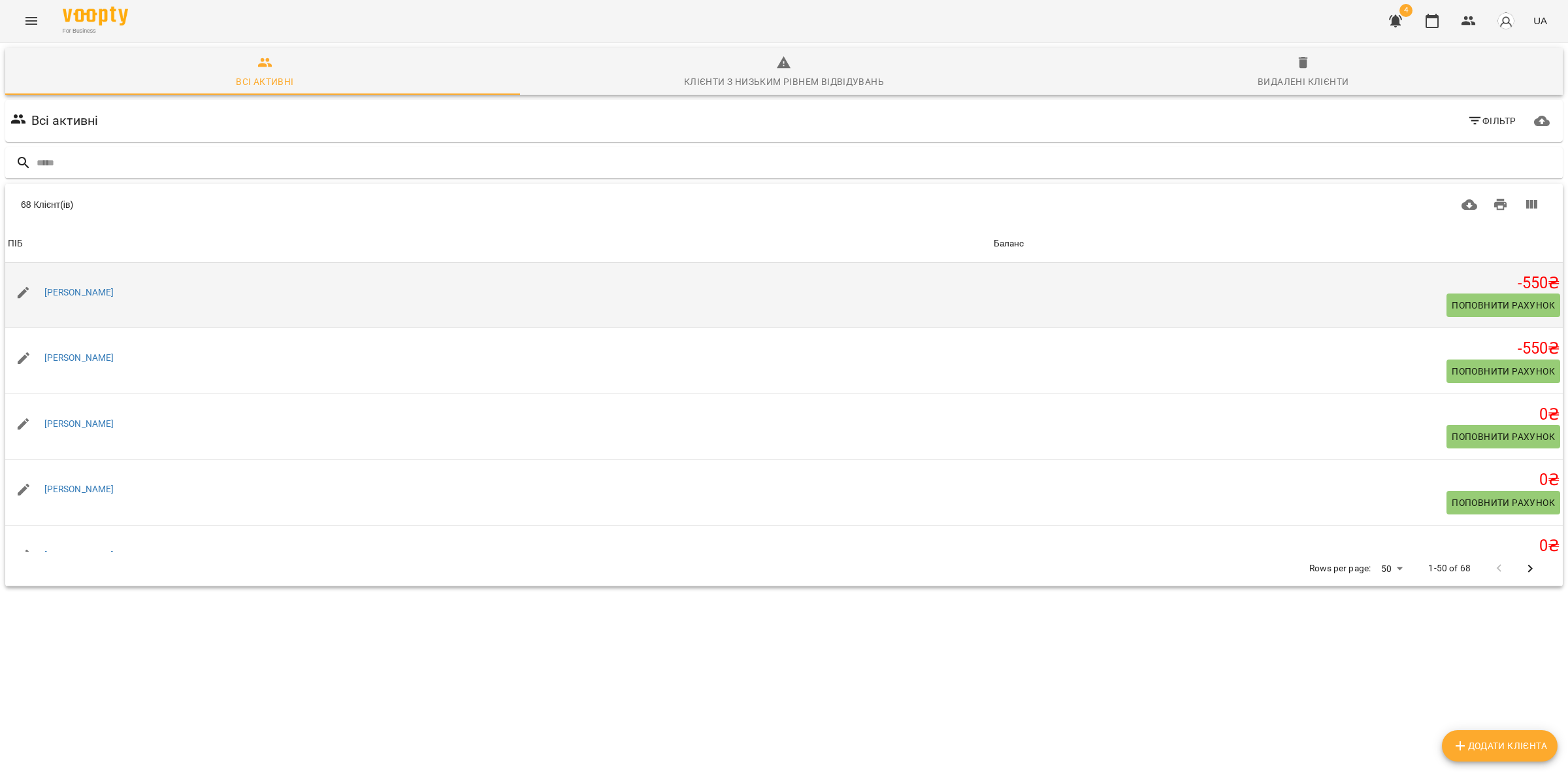
drag, startPoint x: 158, startPoint y: 291, endPoint x: 43, endPoint y: 266, distance: 117.7
click at [43, 266] on td "[PERSON_NAME]" at bounding box center [498, 296] width 986 height 66
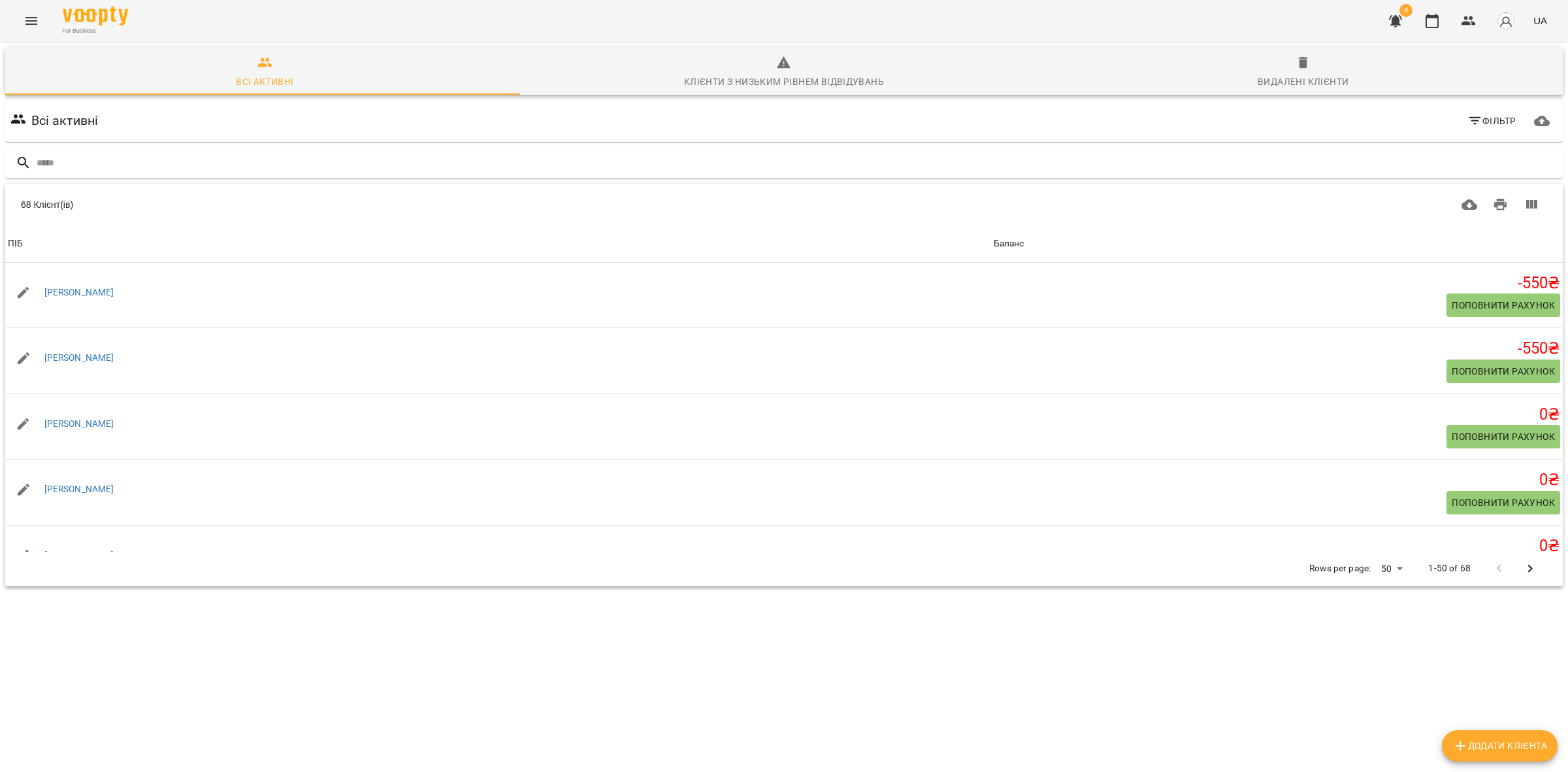
copy link "[PERSON_NAME]"
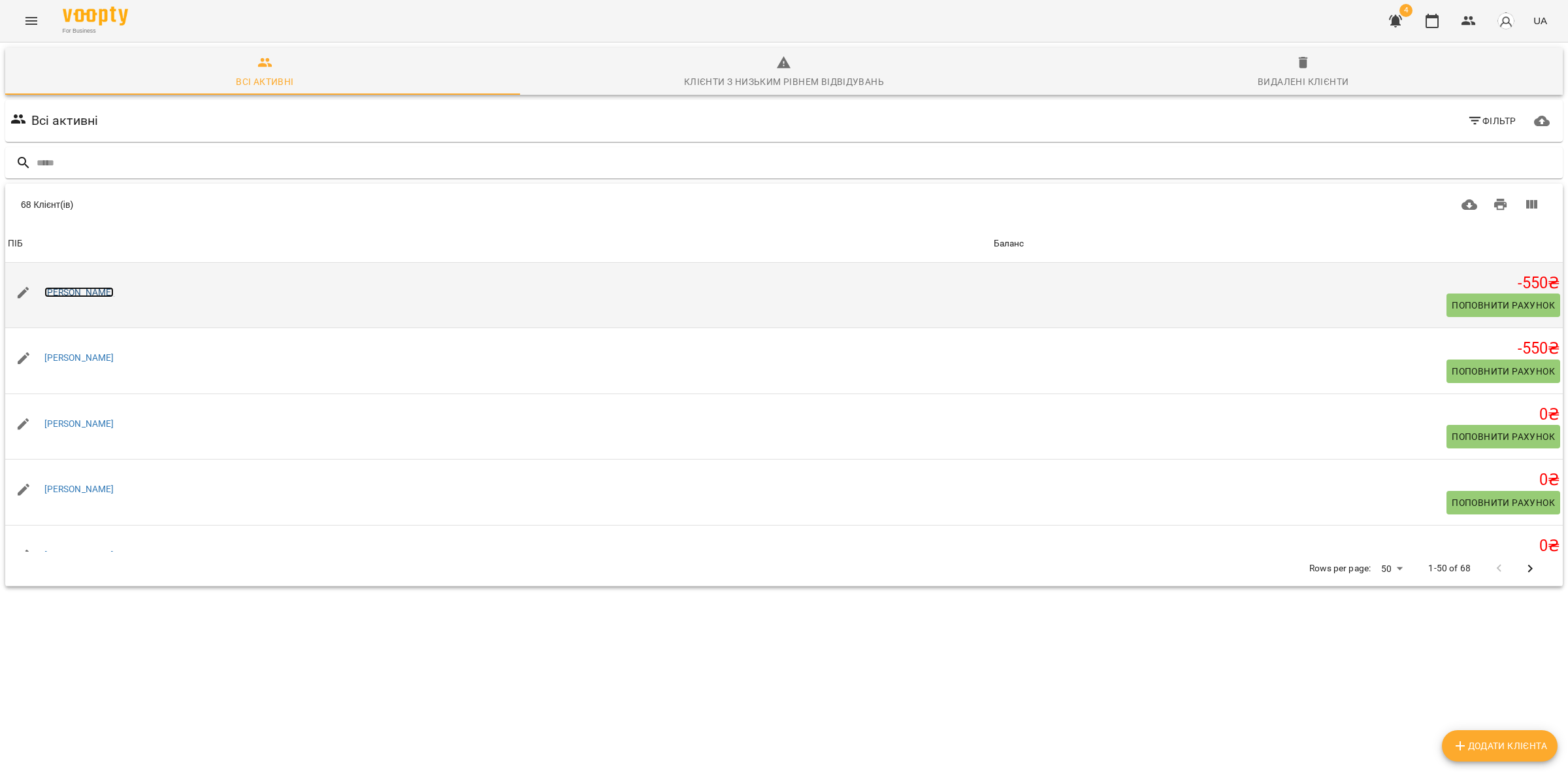
click at [112, 292] on link "[PERSON_NAME]" at bounding box center [79, 292] width 70 height 11
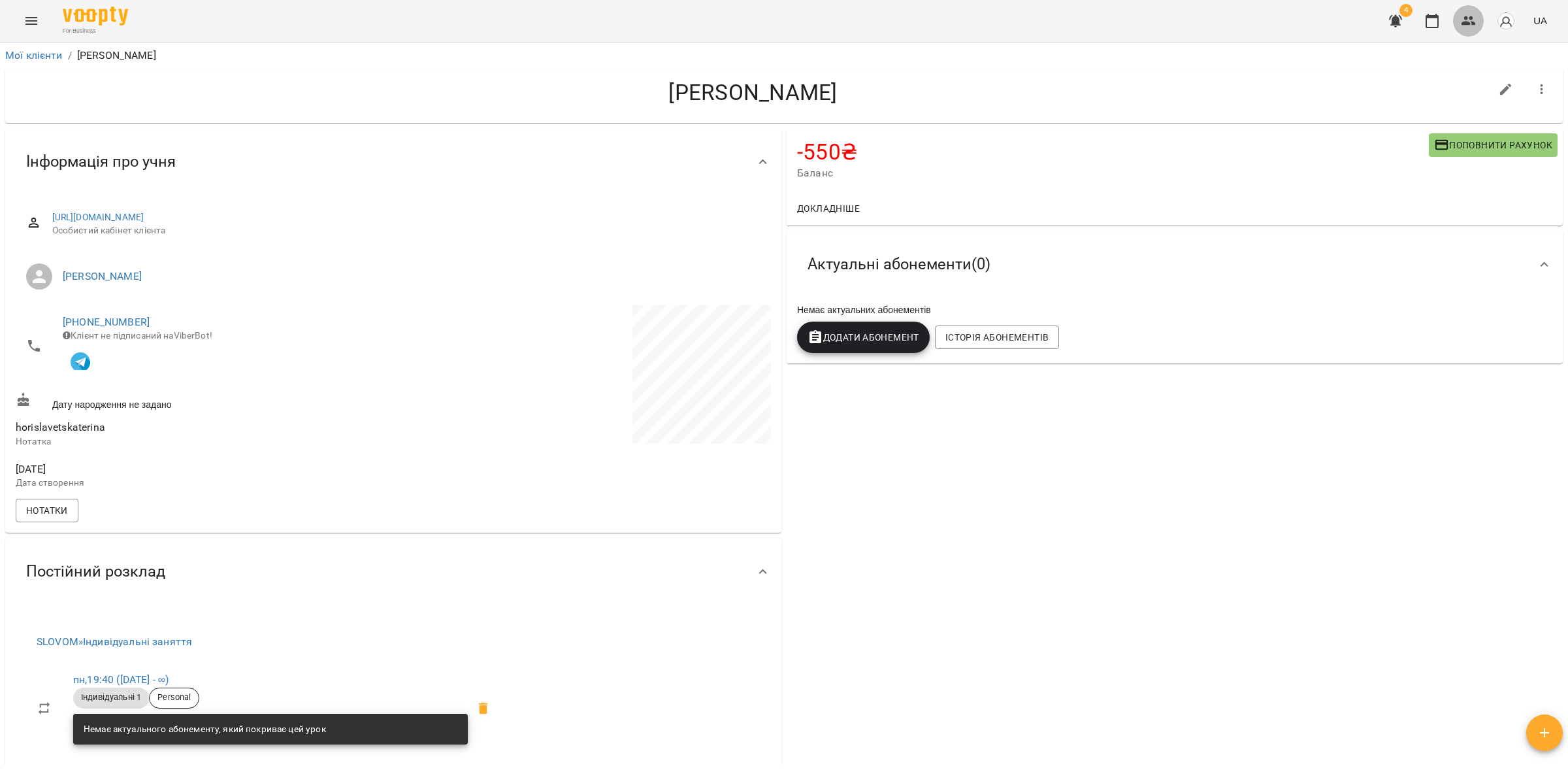
drag, startPoint x: 1475, startPoint y: 21, endPoint x: 1456, endPoint y: 38, distance: 25.5
click at [1476, 22] on icon "button" at bounding box center [1469, 21] width 16 height 16
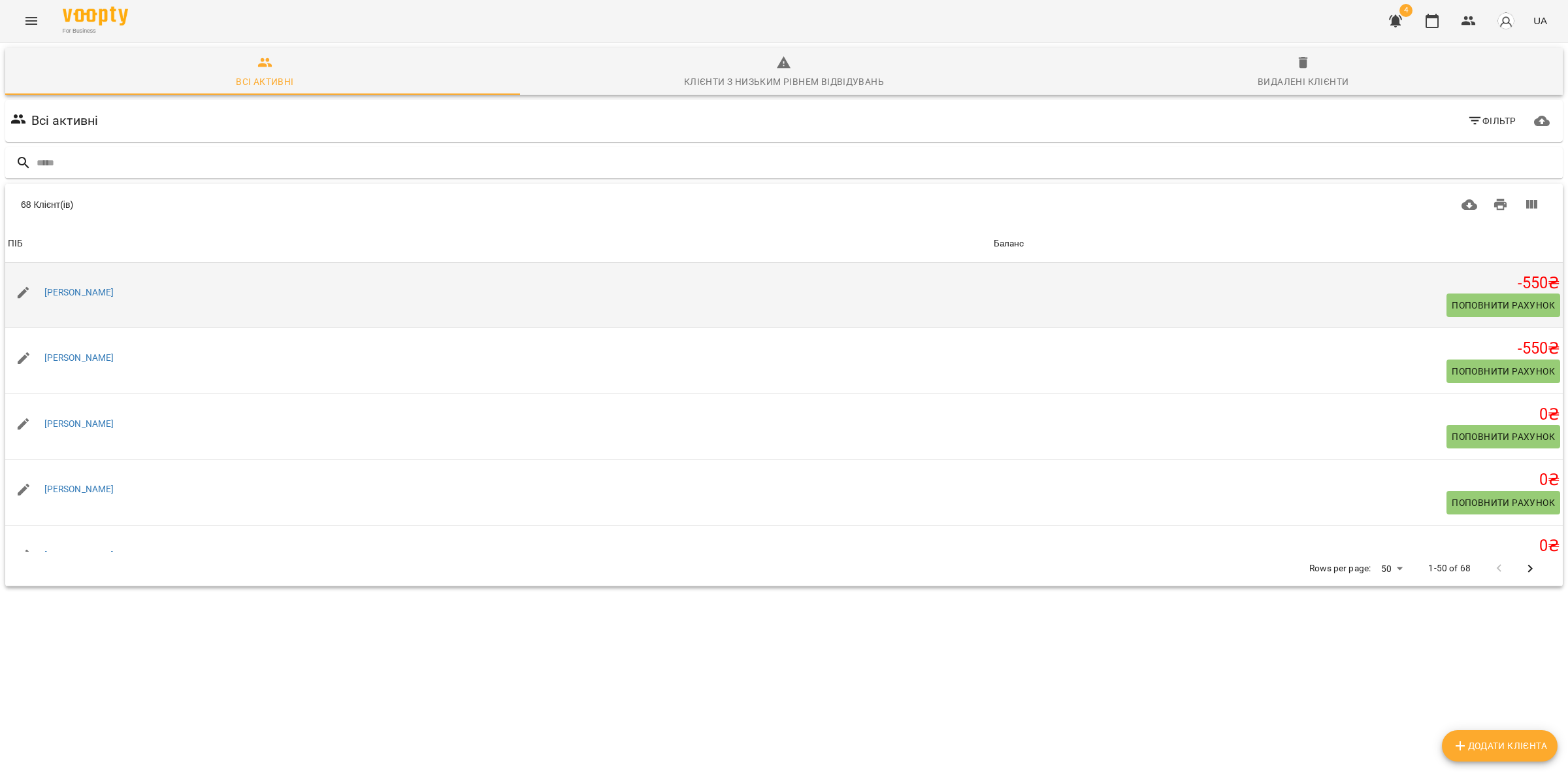
scroll to position [81, 0]
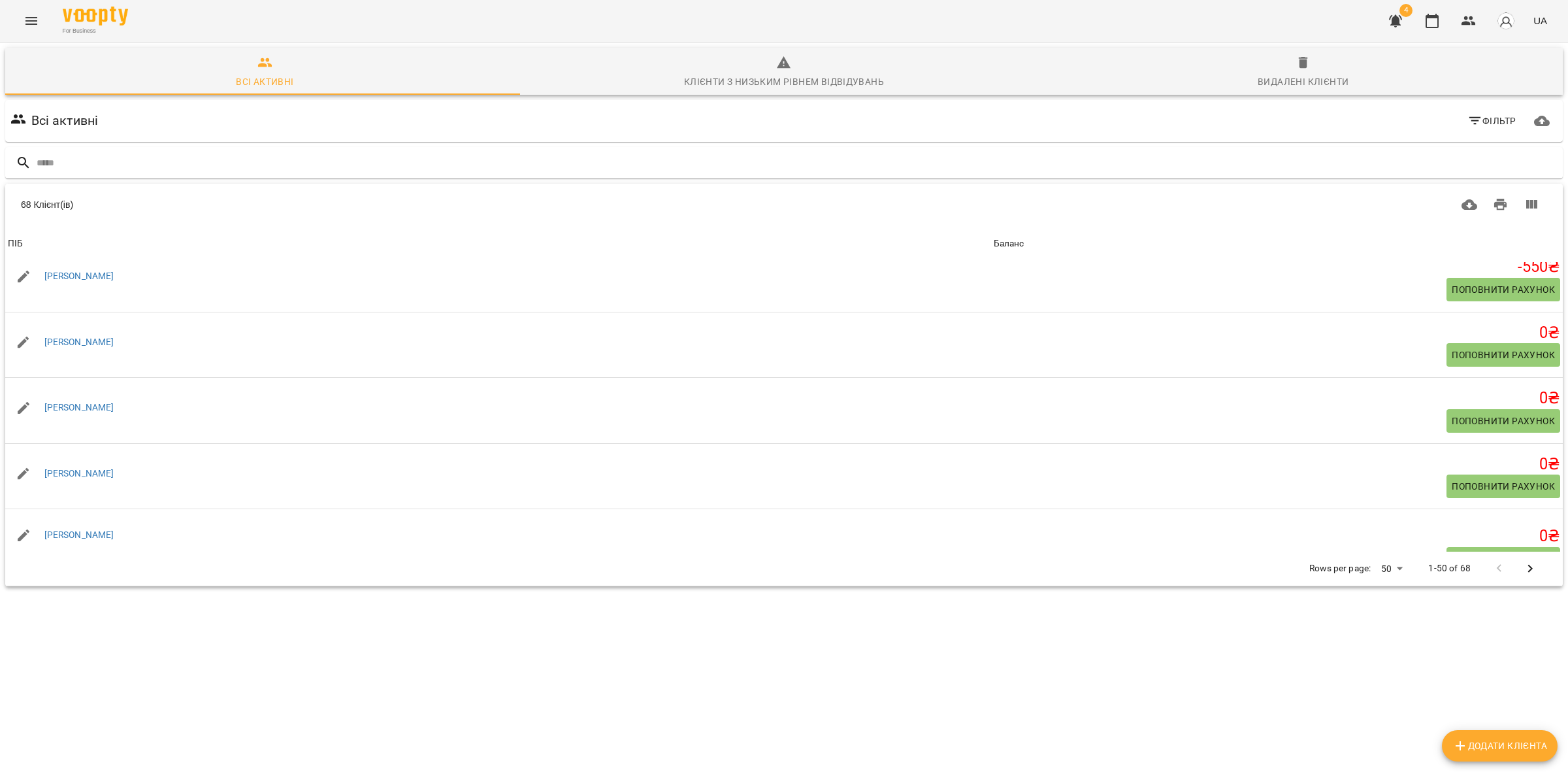
drag, startPoint x: 150, startPoint y: 273, endPoint x: 406, endPoint y: 743, distance: 535.2
click at [40, 266] on div "[PERSON_NAME]" at bounding box center [498, 276] width 986 height 37
copy link "[PERSON_NAME]"
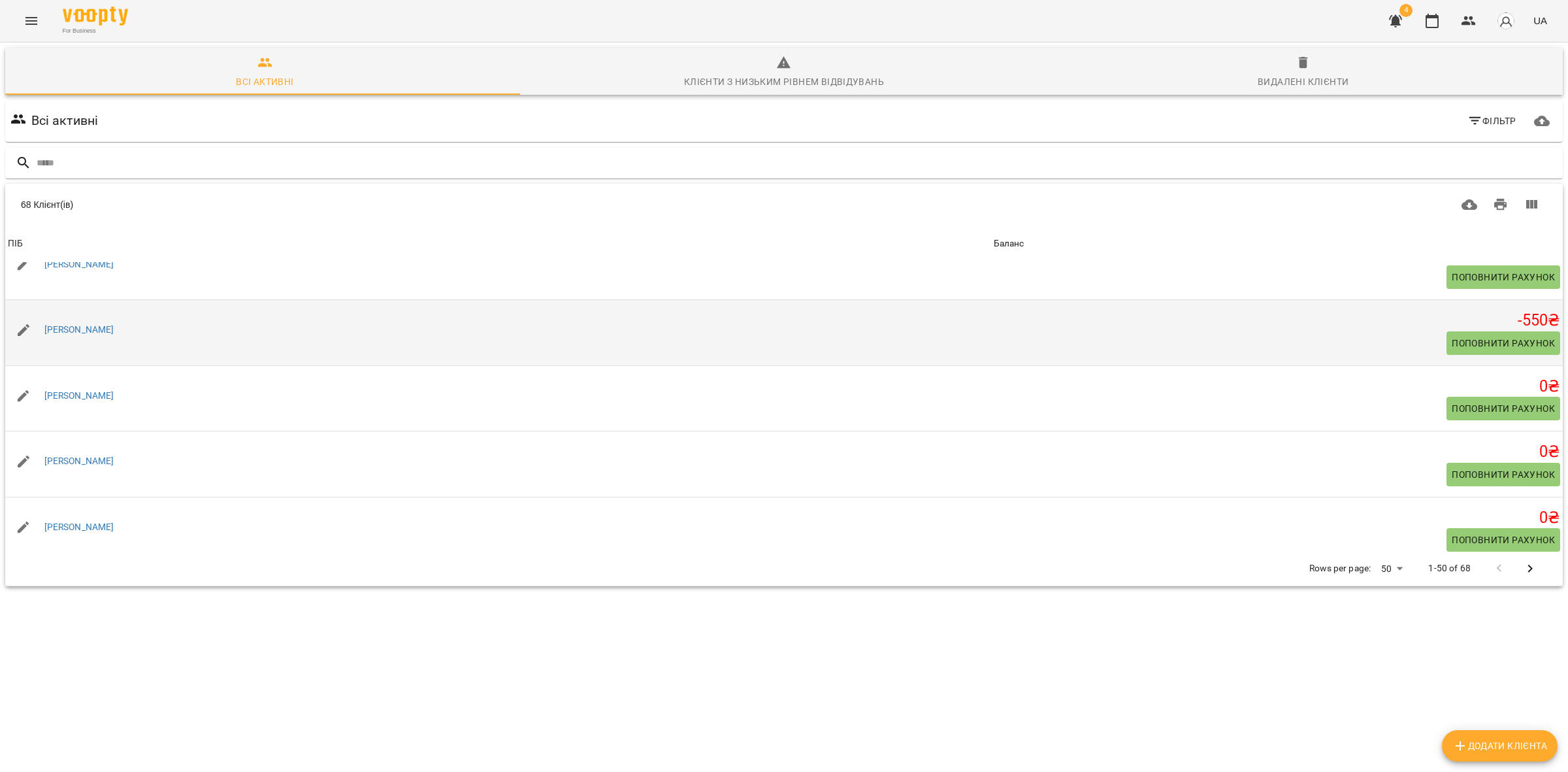
scroll to position [0, 0]
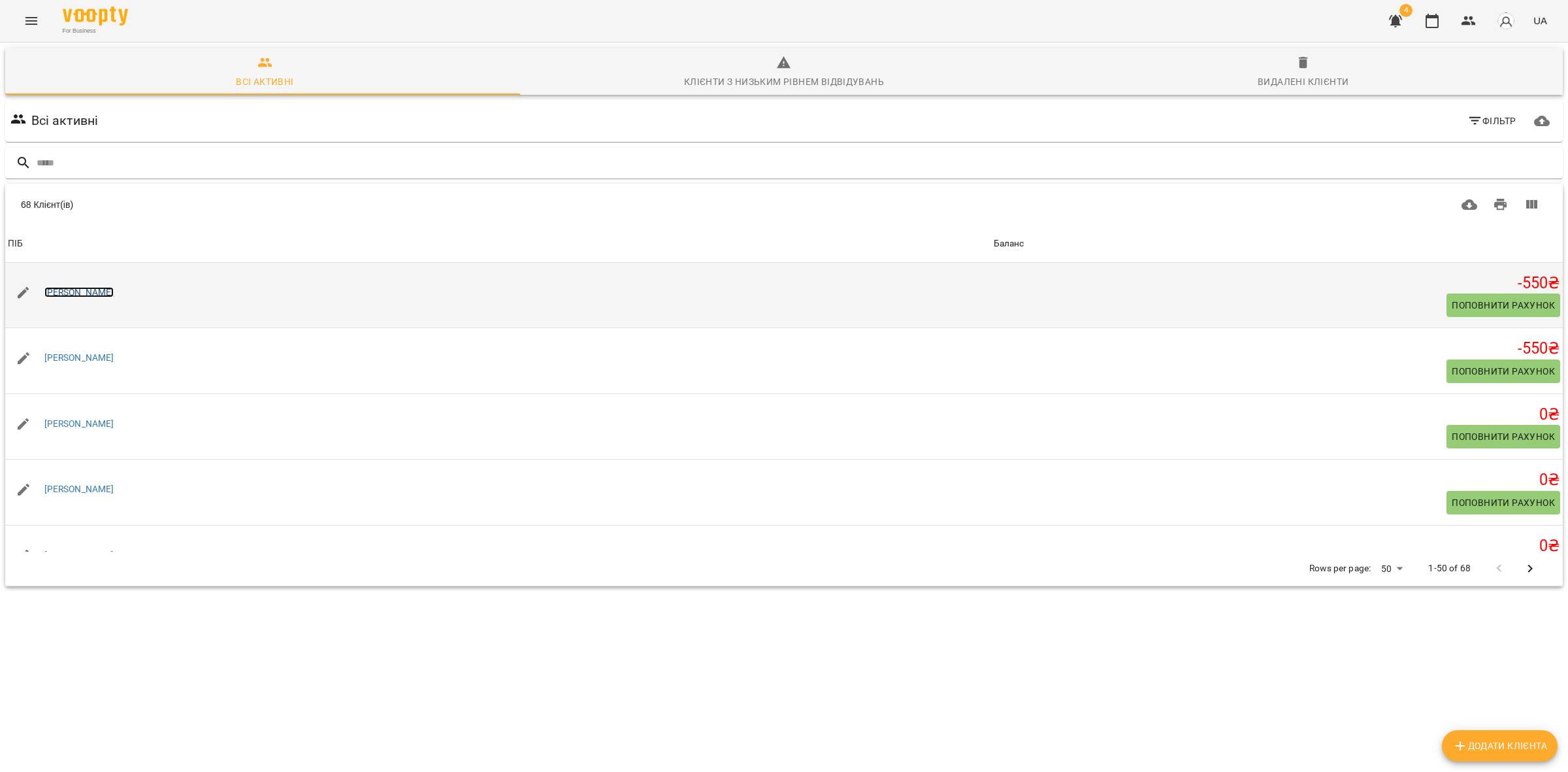
click at [117, 288] on div "[PERSON_NAME]" at bounding box center [79, 293] width 75 height 18
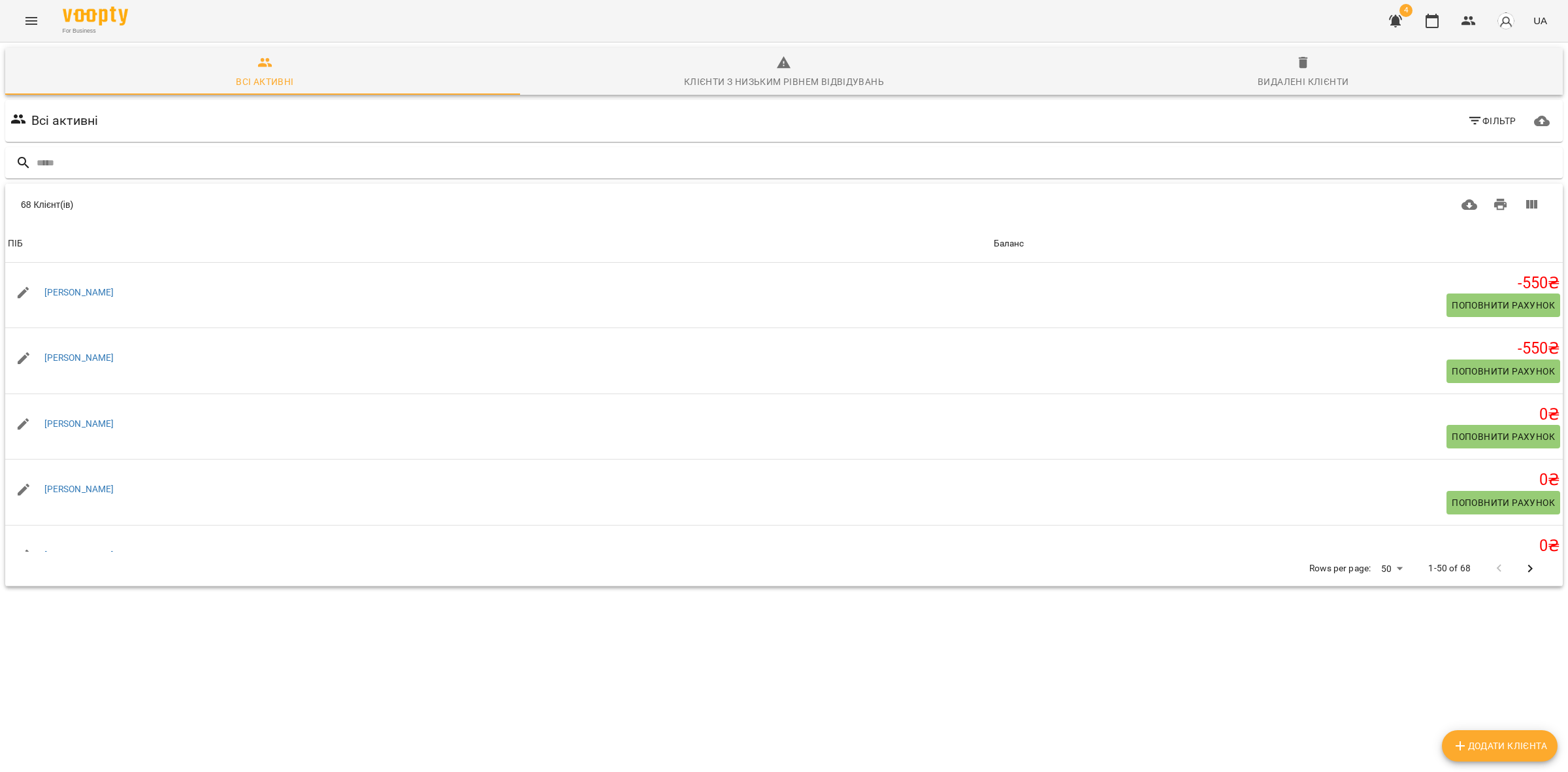
drag, startPoint x: 142, startPoint y: 289, endPoint x: 228, endPoint y: 762, distance: 480.8
click at [34, 265] on td "[PERSON_NAME]" at bounding box center [498, 296] width 986 height 66
copy link "[PERSON_NAME]"
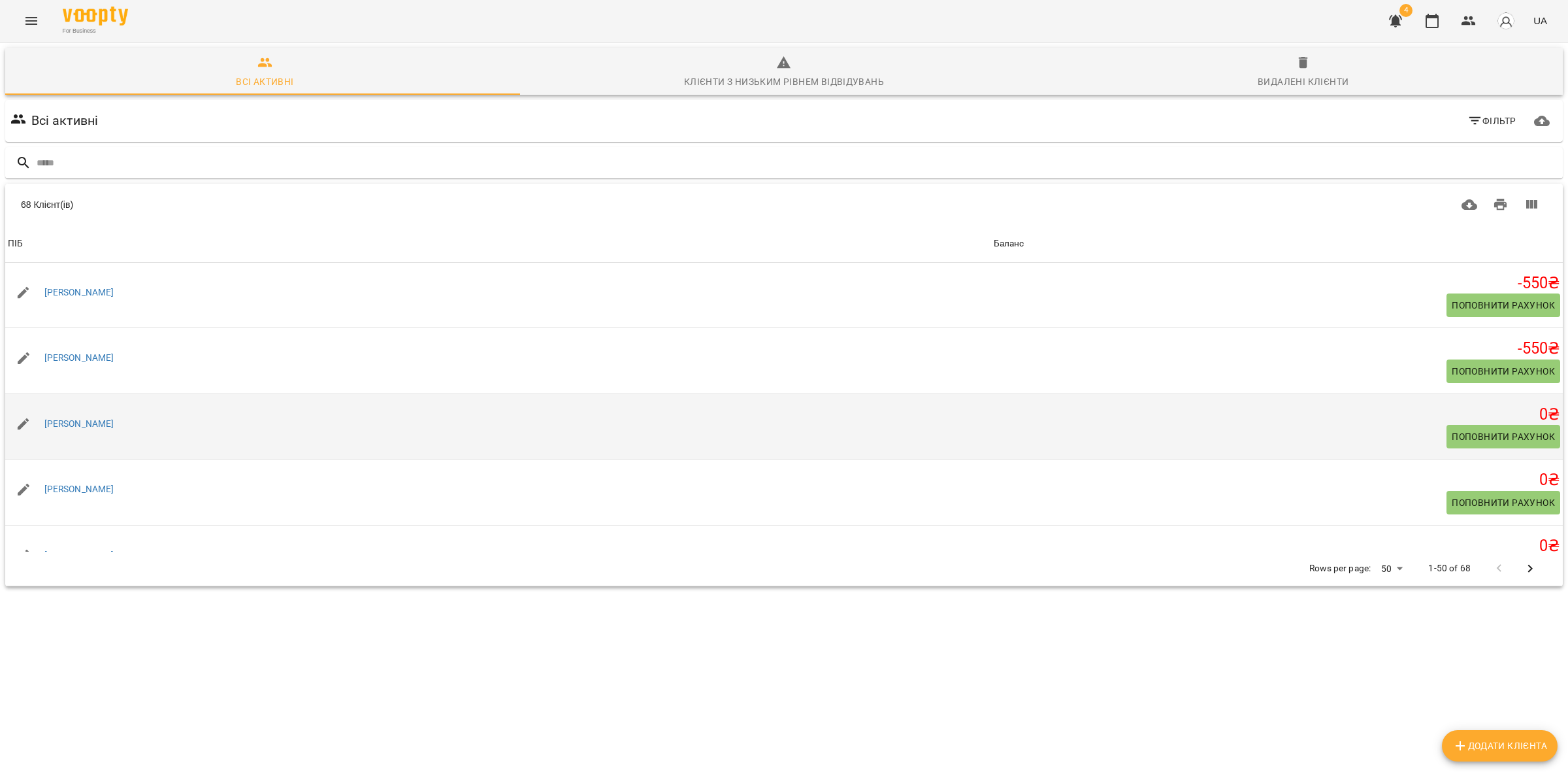
drag, startPoint x: 144, startPoint y: 416, endPoint x: 40, endPoint y: 406, distance: 104.5
click at [39, 406] on div "[PERSON_NAME]" at bounding box center [498, 424] width 986 height 37
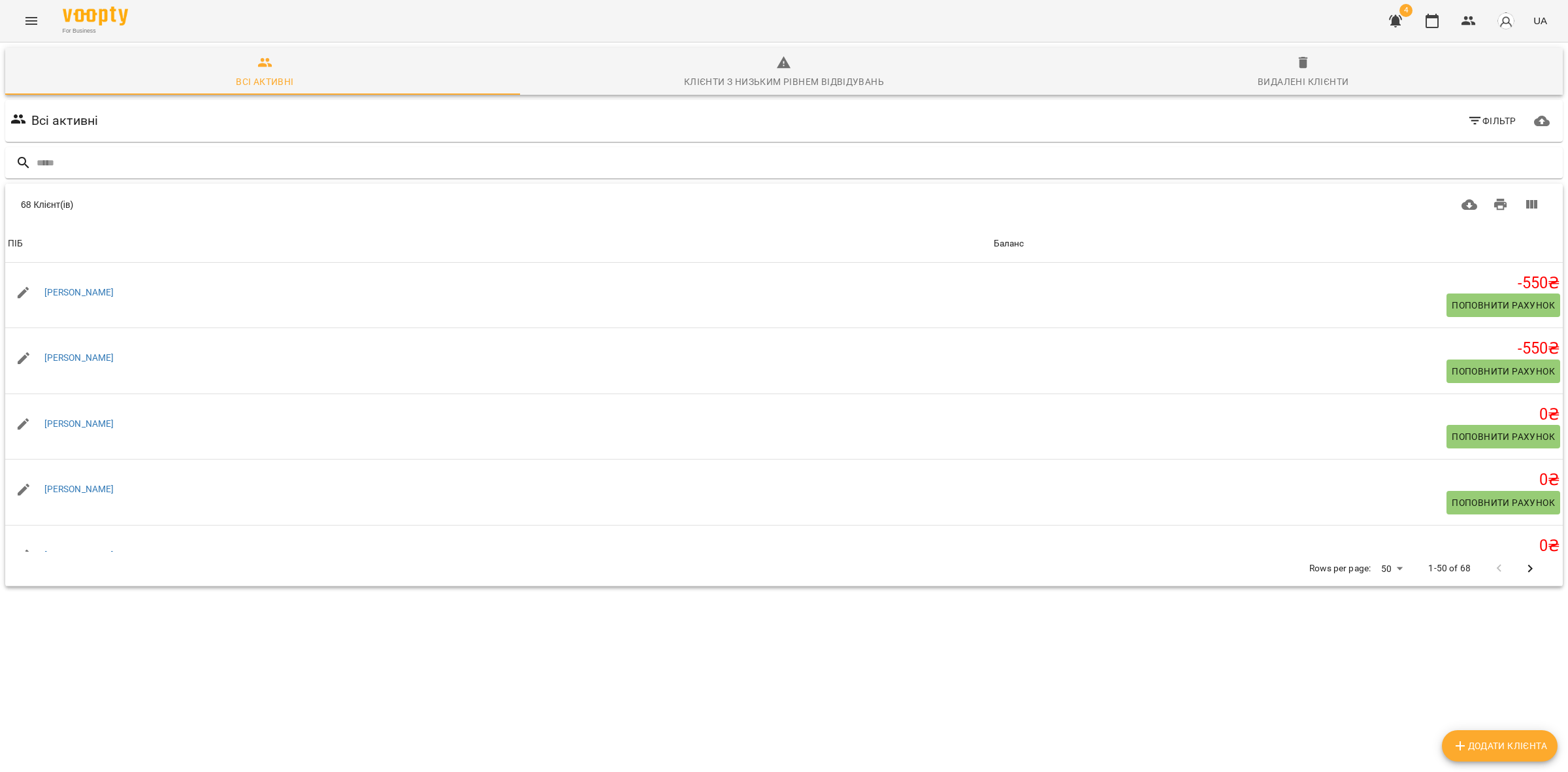
copy link "[PERSON_NAME]"
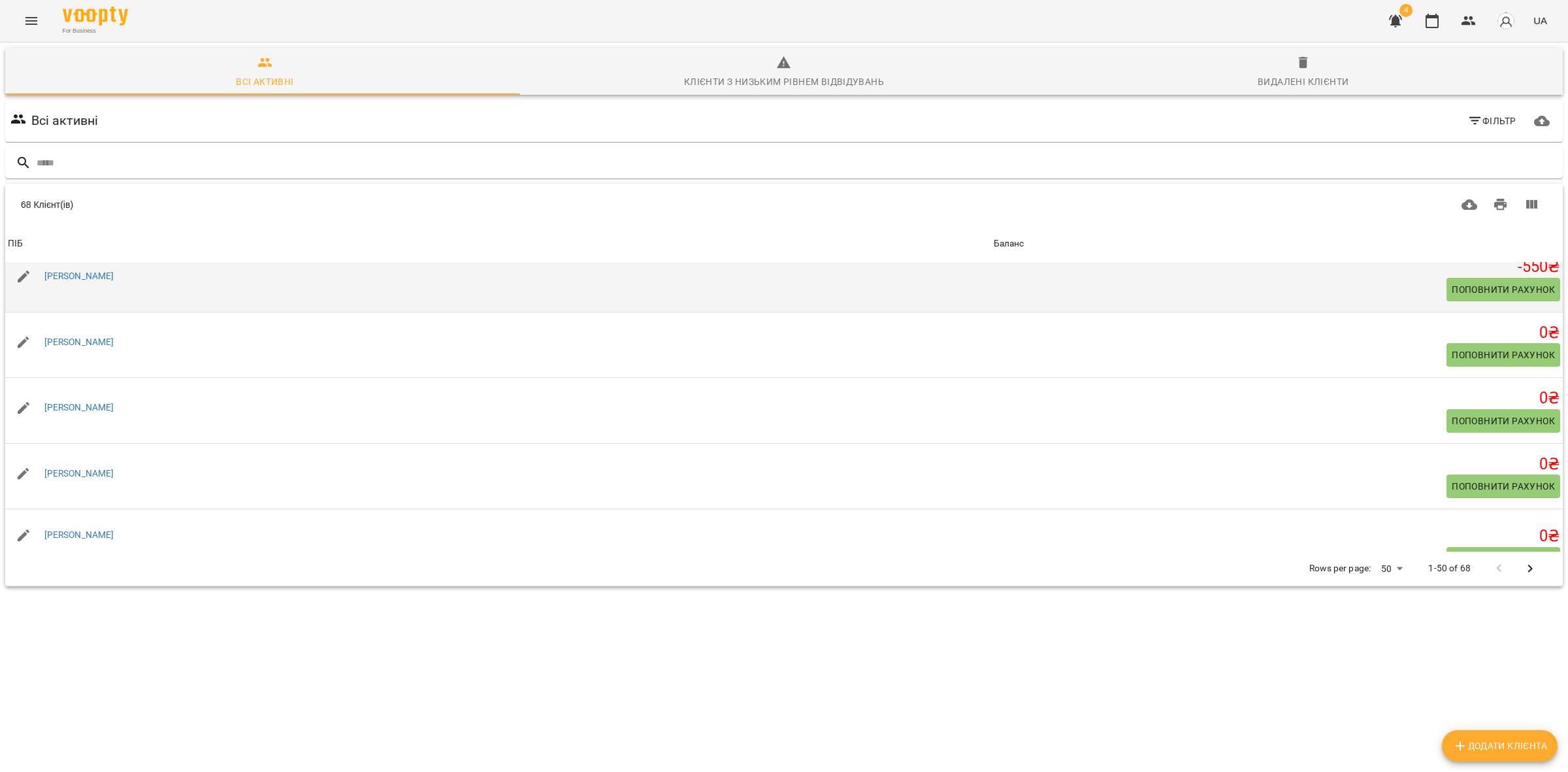
scroll to position [164, 0]
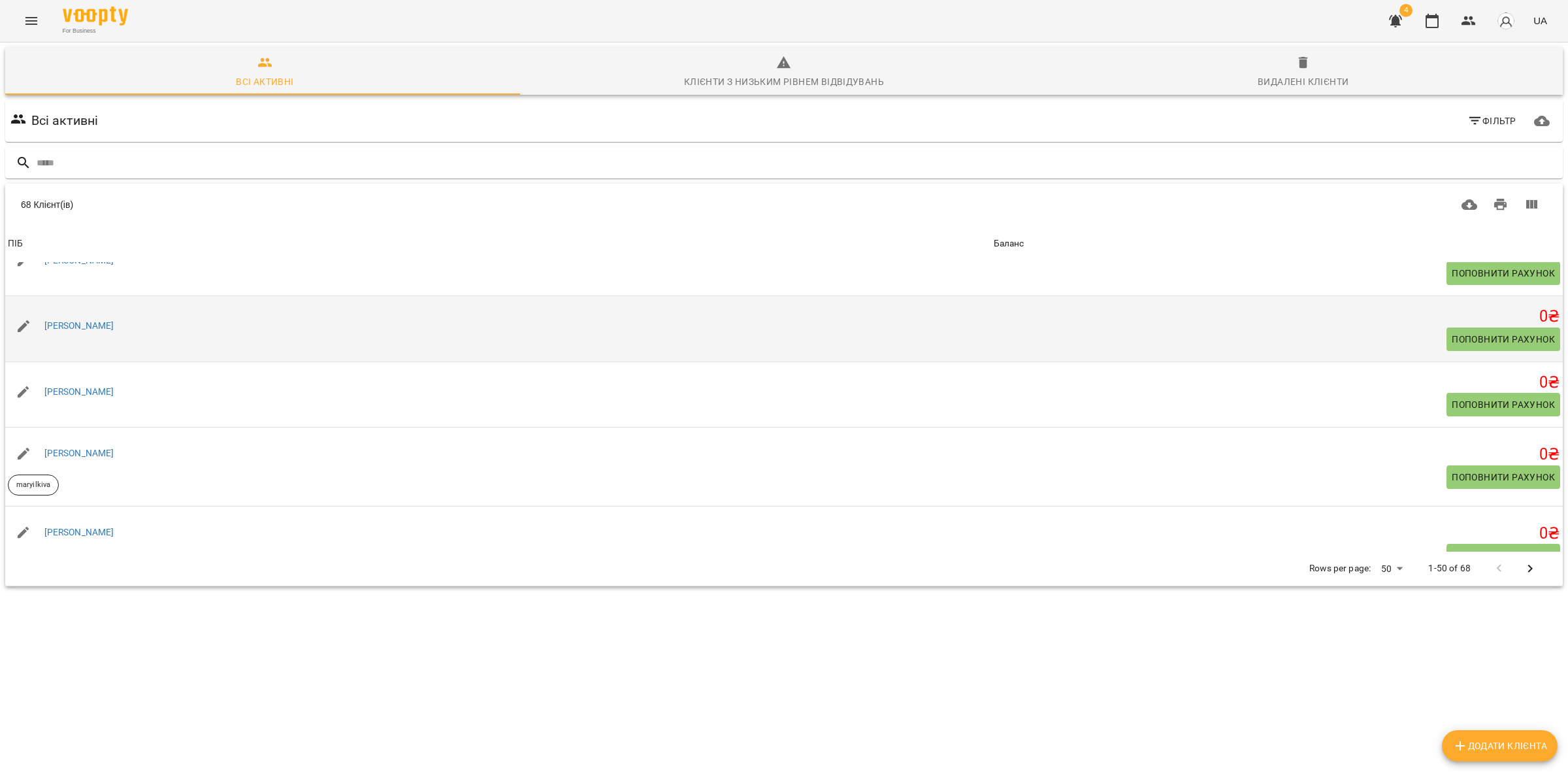
click at [140, 322] on div "[PERSON_NAME]" at bounding box center [498, 326] width 986 height 37
drag, startPoint x: 106, startPoint y: 313, endPoint x: 61, endPoint y: 338, distance: 51.5
click at [41, 311] on div "[PERSON_NAME]" at bounding box center [498, 326] width 986 height 37
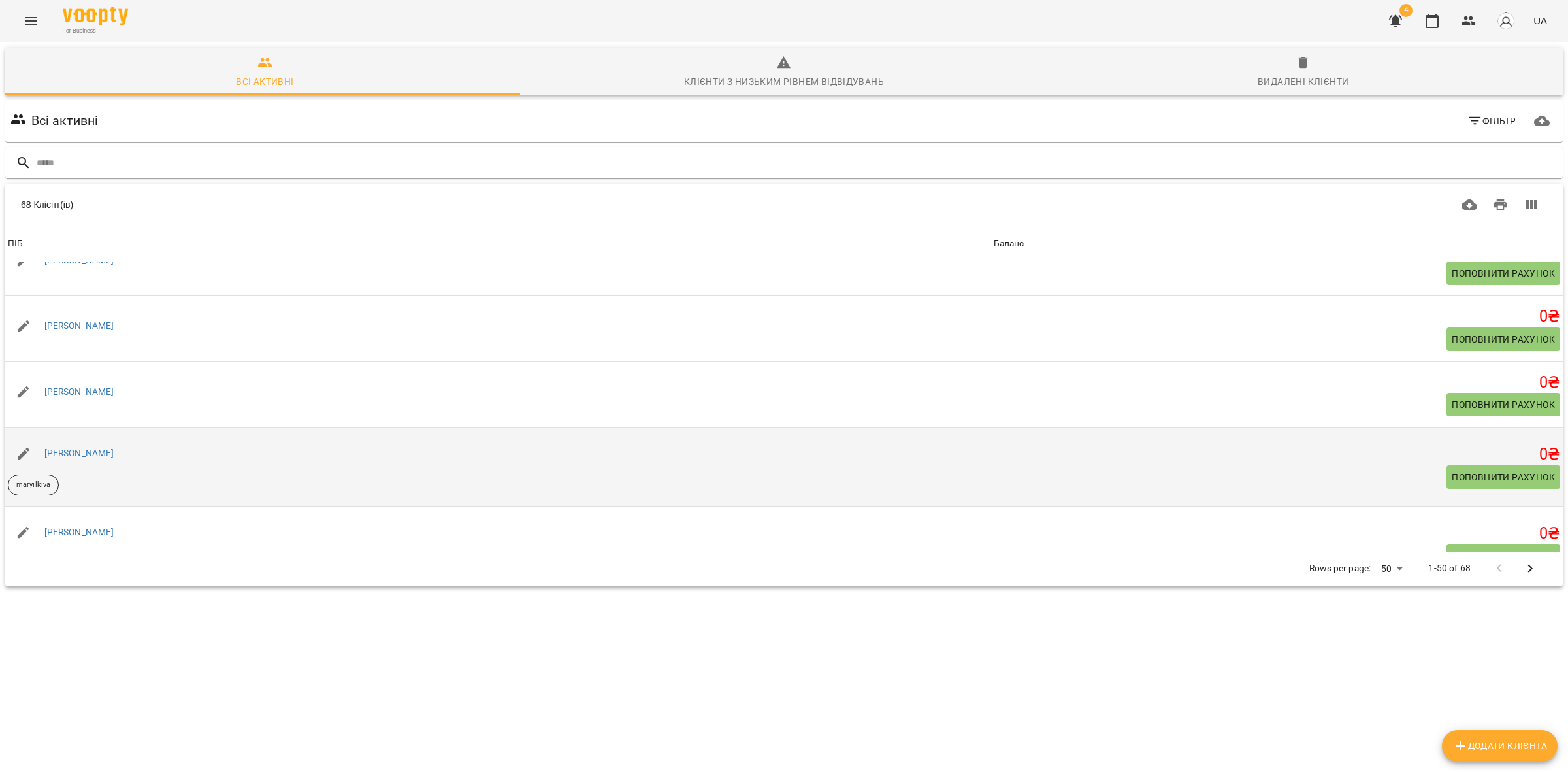
copy link "[PERSON_NAME]"
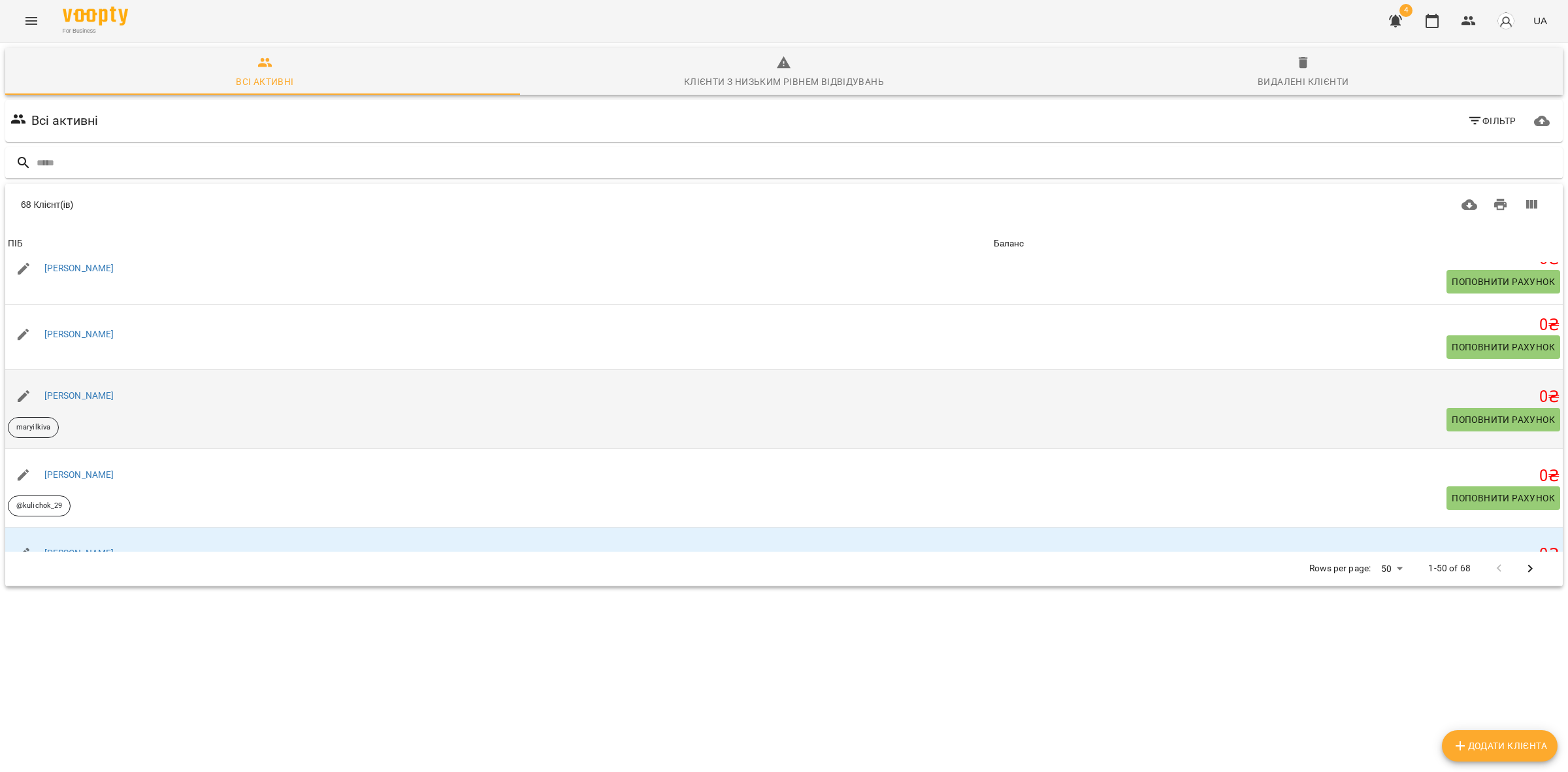
scroll to position [245, 0]
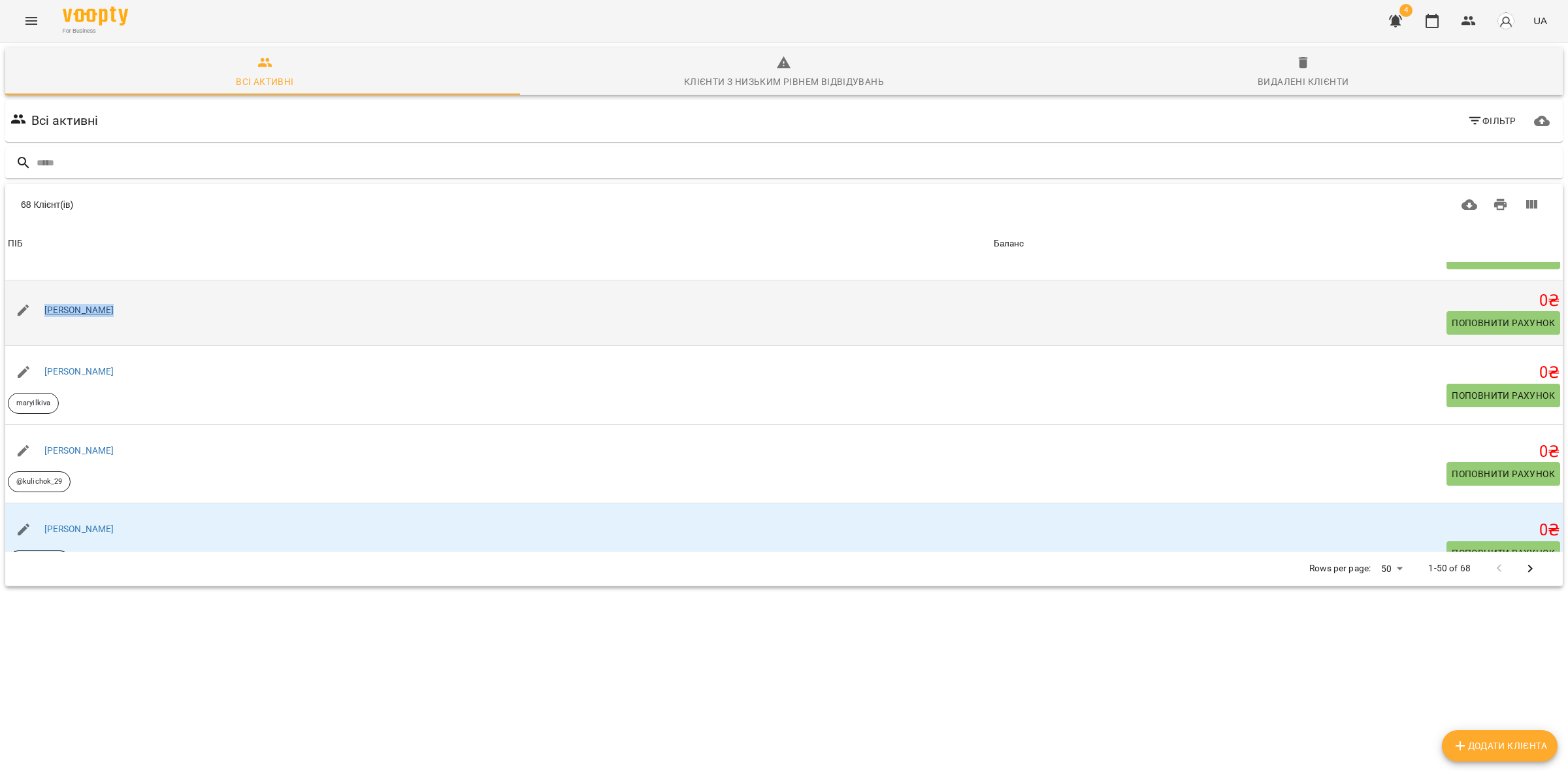
drag, startPoint x: 129, startPoint y: 306, endPoint x: 45, endPoint y: 305, distance: 84.0
click at [45, 305] on div "[PERSON_NAME]" at bounding box center [498, 310] width 986 height 37
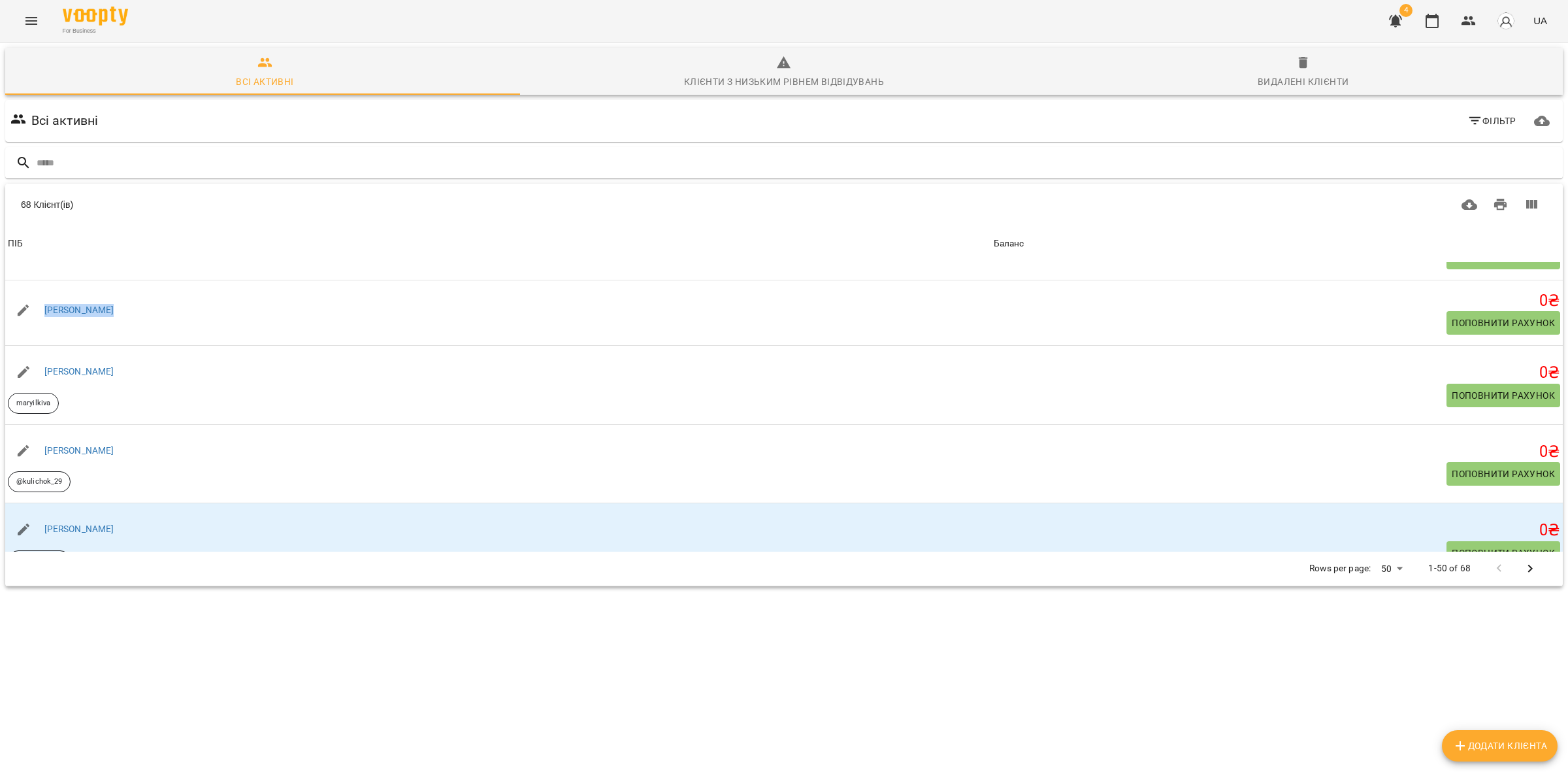
copy link "[PERSON_NAME]"
drag, startPoint x: 109, startPoint y: 367, endPoint x: 226, endPoint y: 729, distance: 380.4
click at [38, 360] on div "[PERSON_NAME]" at bounding box center [498, 372] width 986 height 37
copy link "[PERSON_NAME]"
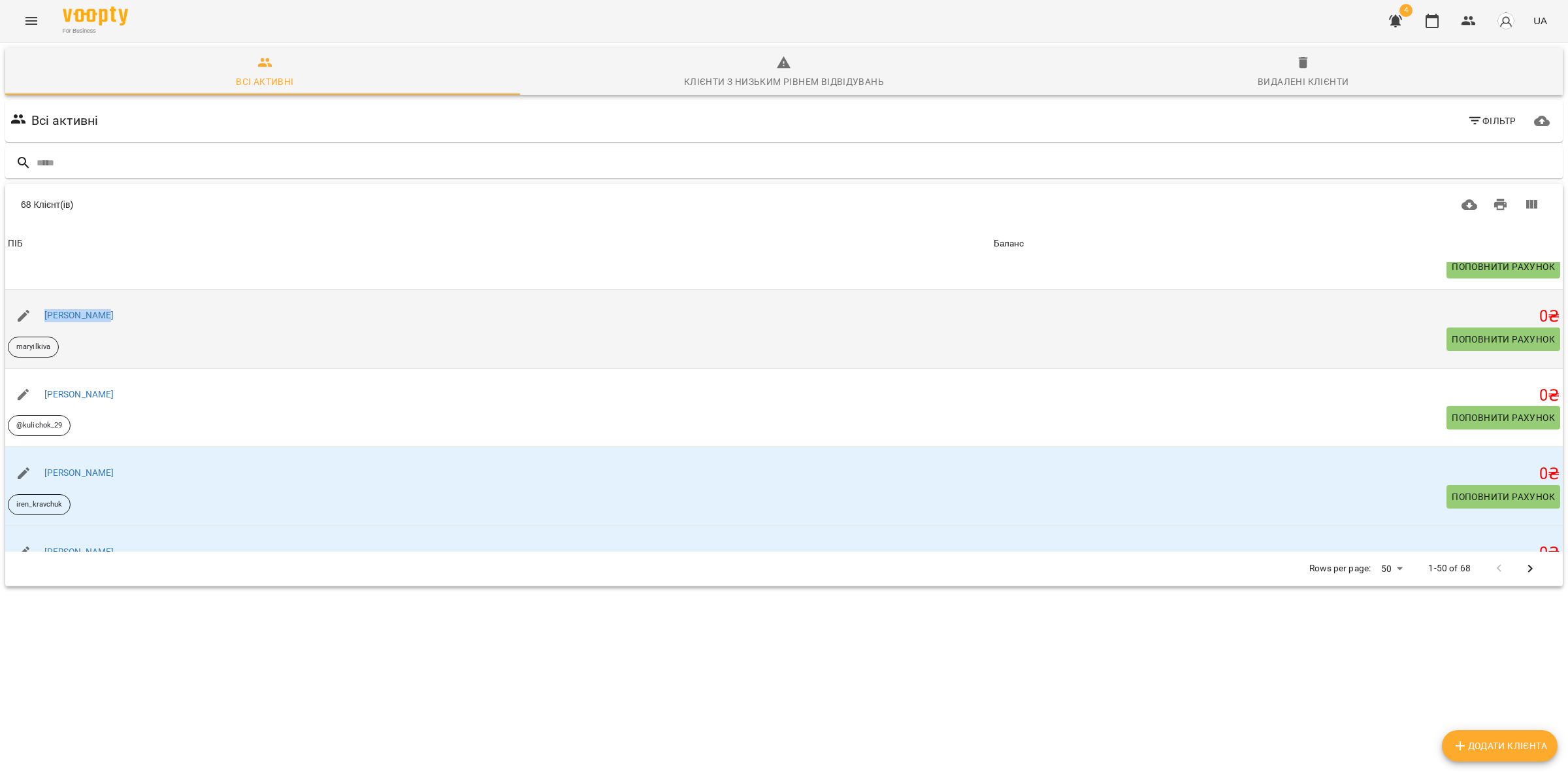
scroll to position [327, 0]
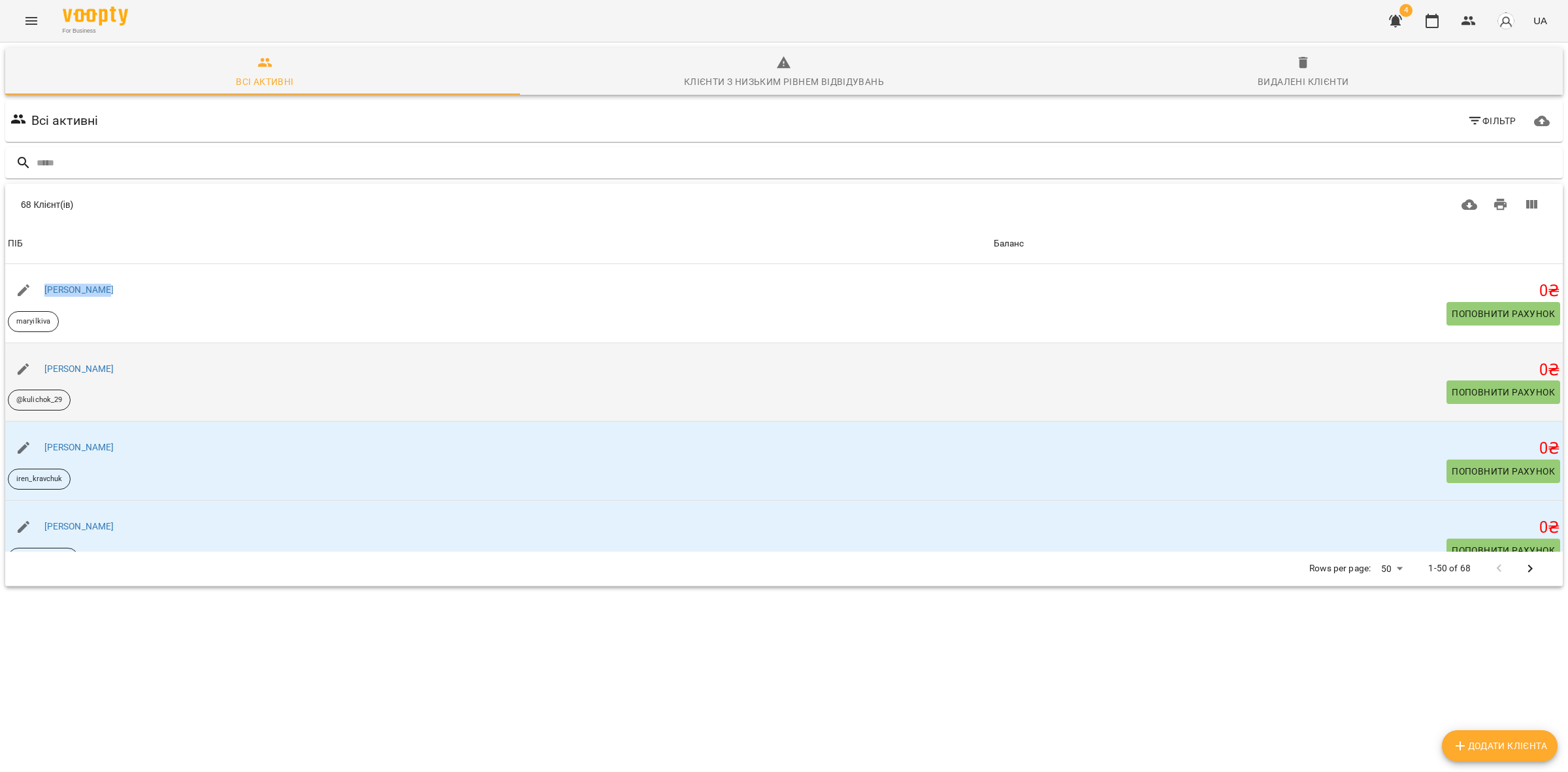
drag, startPoint x: 139, startPoint y: 368, endPoint x: 46, endPoint y: 351, distance: 94.5
click at [46, 351] on div "[PERSON_NAME]" at bounding box center [498, 369] width 986 height 37
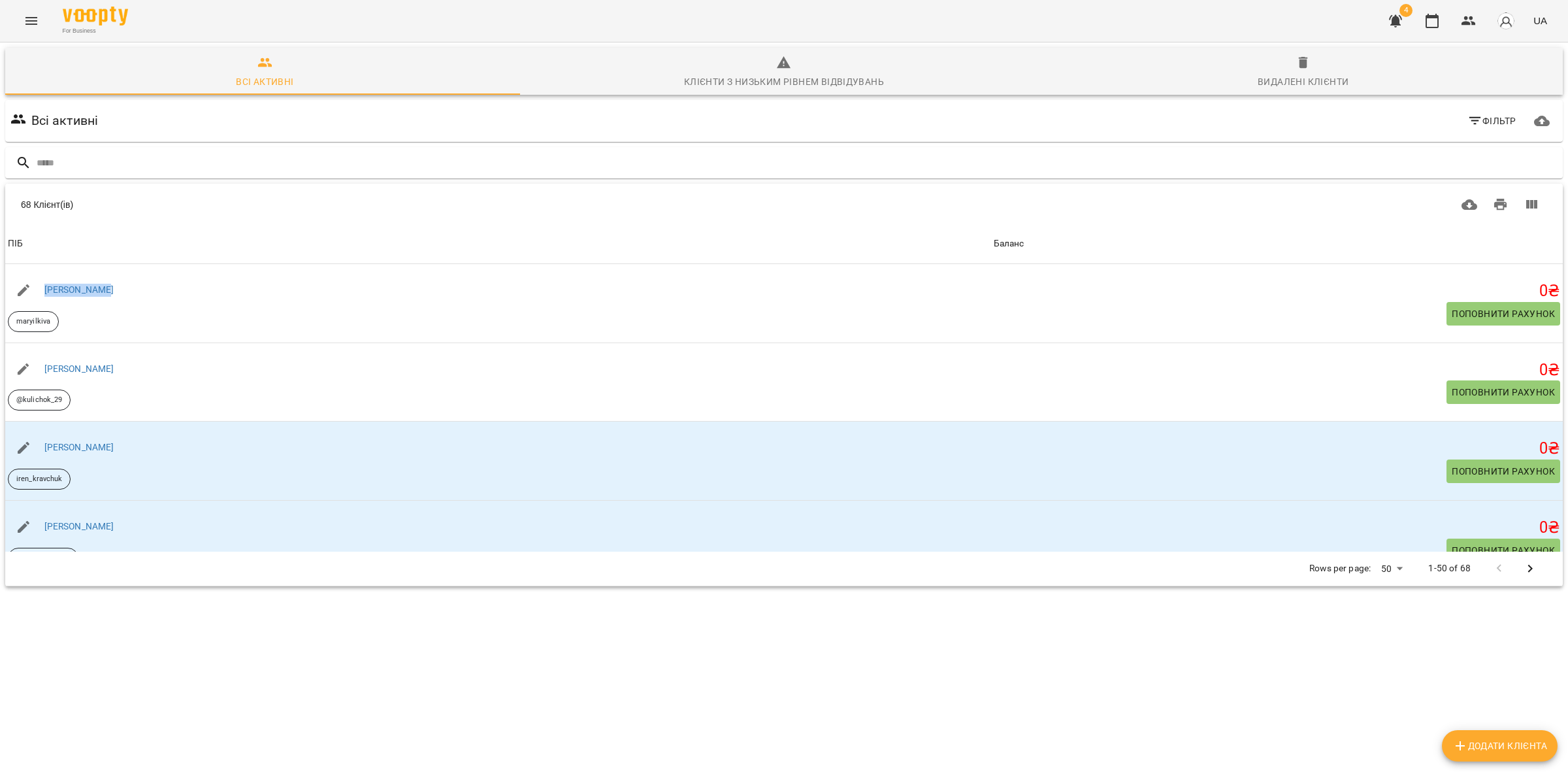
copy link "[PERSON_NAME]"
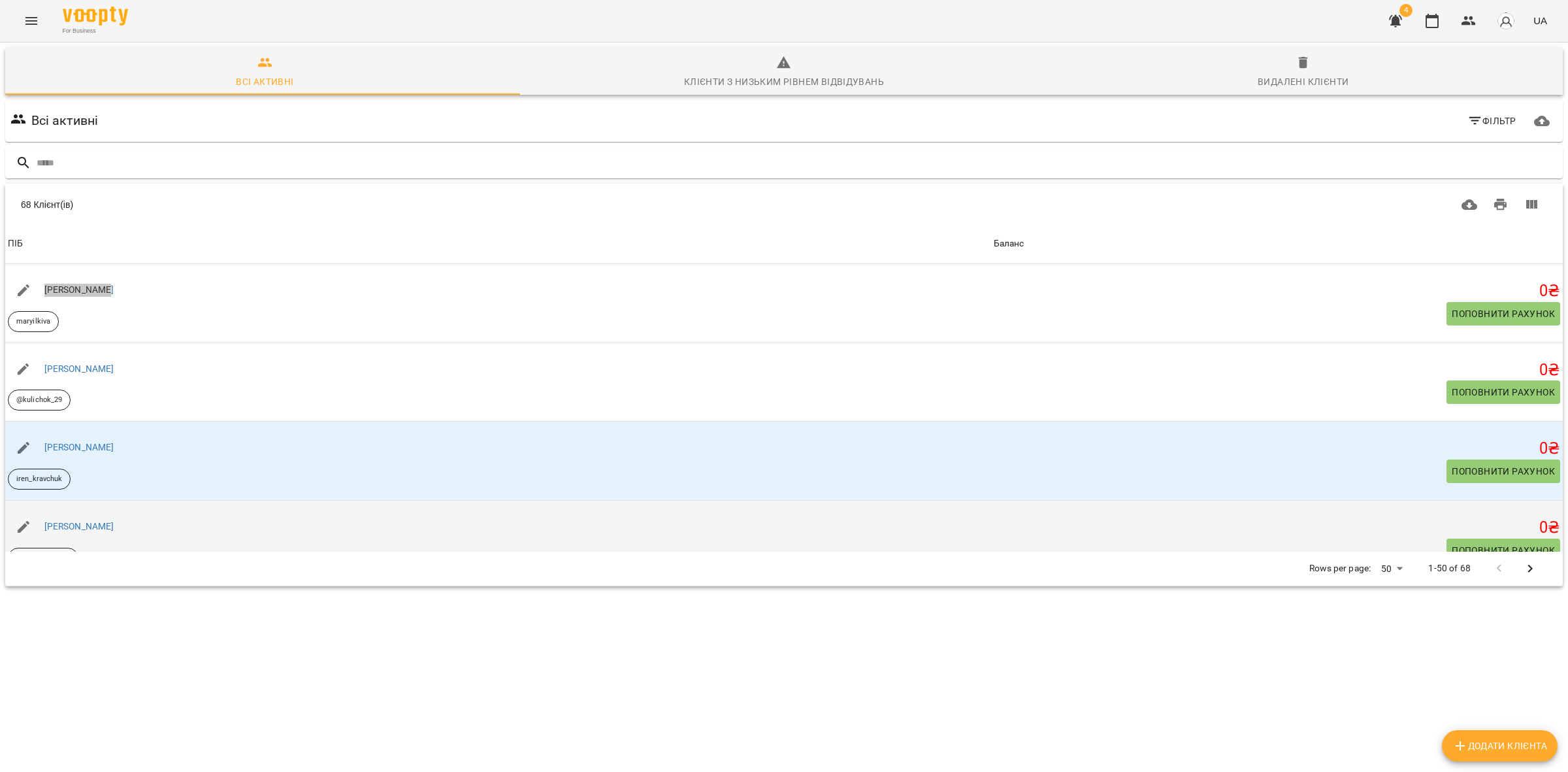
scroll to position [408, 0]
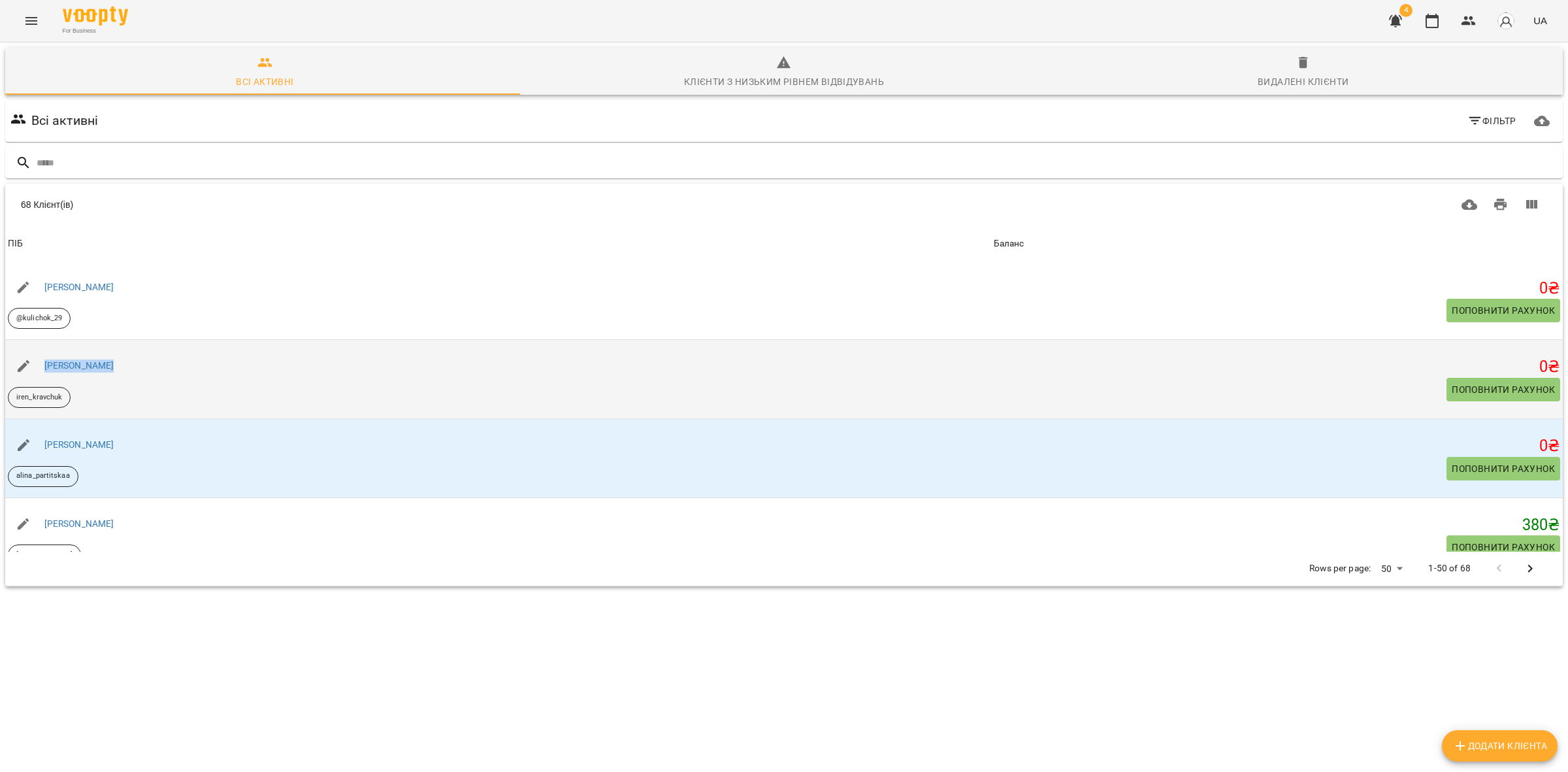
drag, startPoint x: 121, startPoint y: 367, endPoint x: 48, endPoint y: 343, distance: 76.8
click at [48, 343] on td "[PERSON_NAME] iren_kravchuk" at bounding box center [498, 380] width 986 height 79
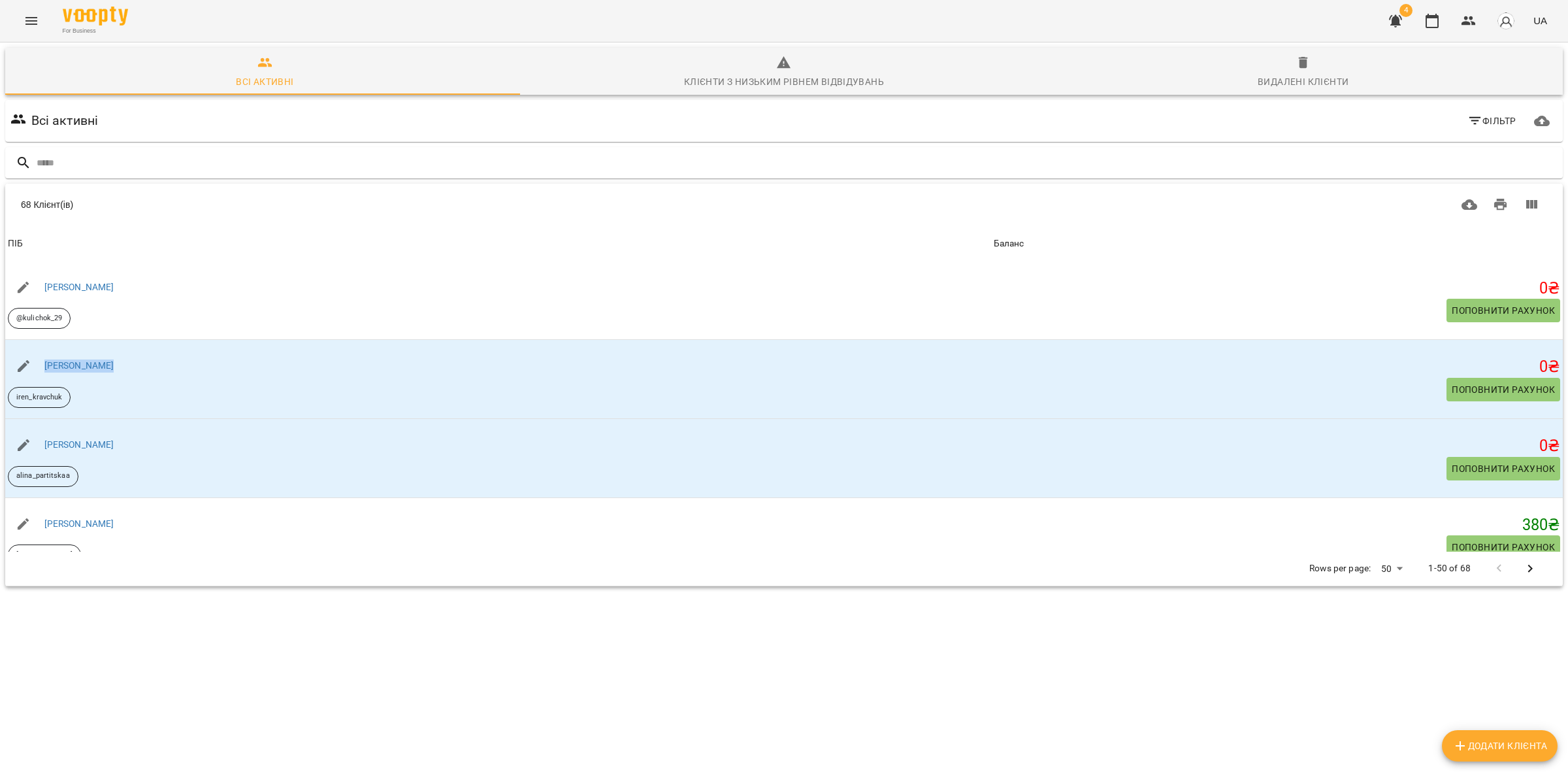
copy link "[PERSON_NAME]"
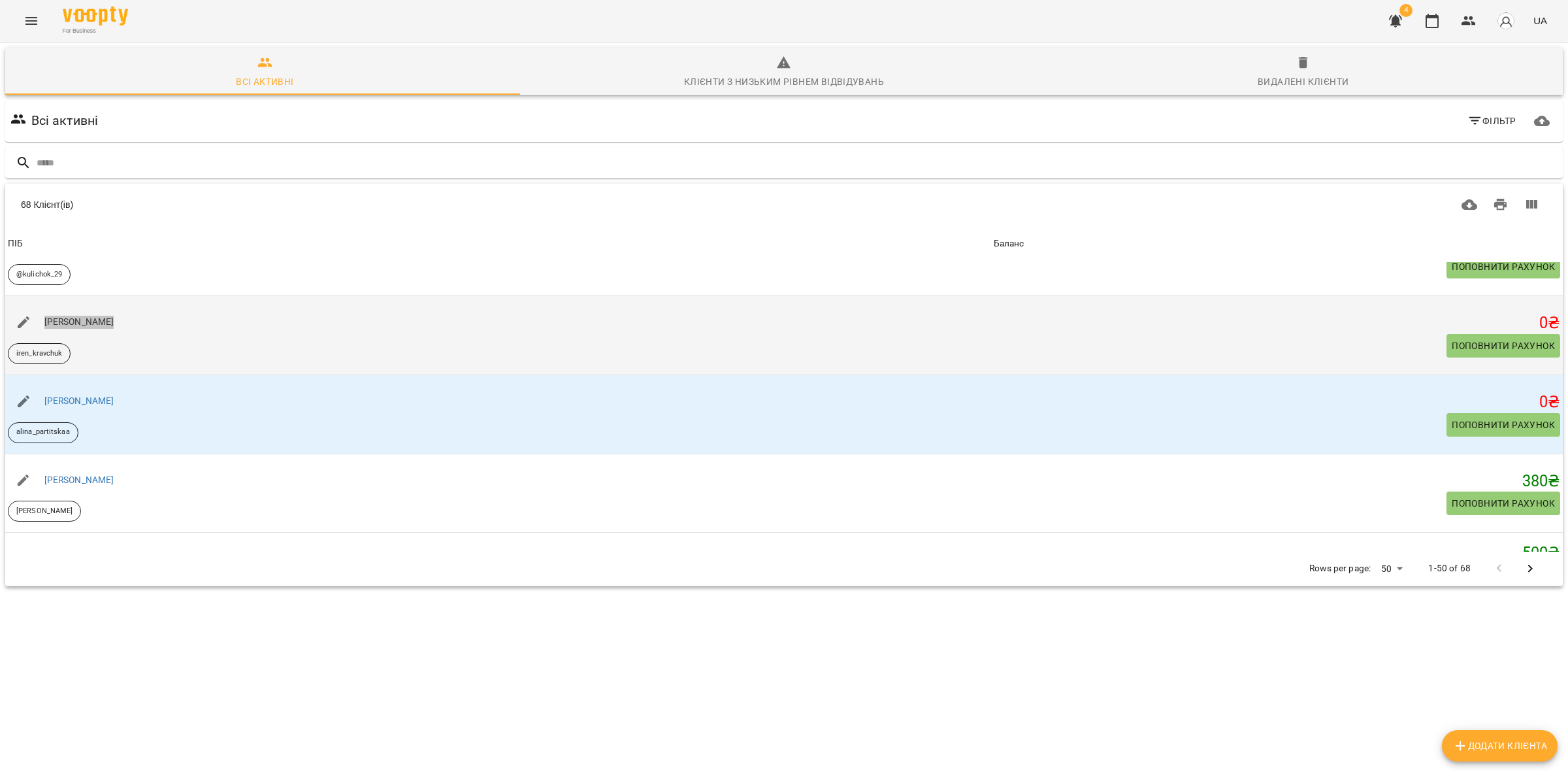
scroll to position [491, 0]
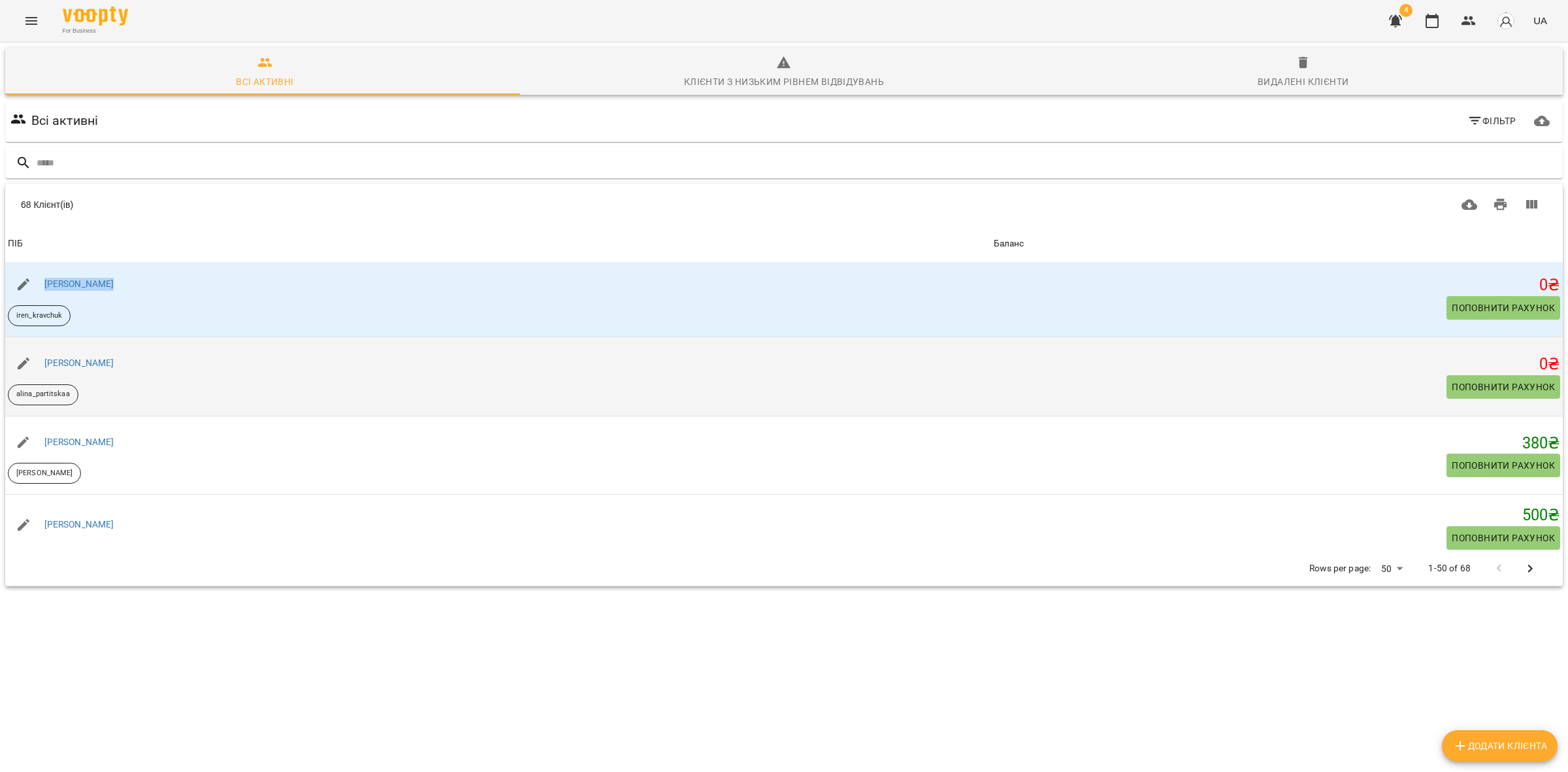
drag, startPoint x: 135, startPoint y: 355, endPoint x: 31, endPoint y: 345, distance: 104.5
click at [31, 345] on div "[PERSON_NAME]" at bounding box center [498, 363] width 986 height 37
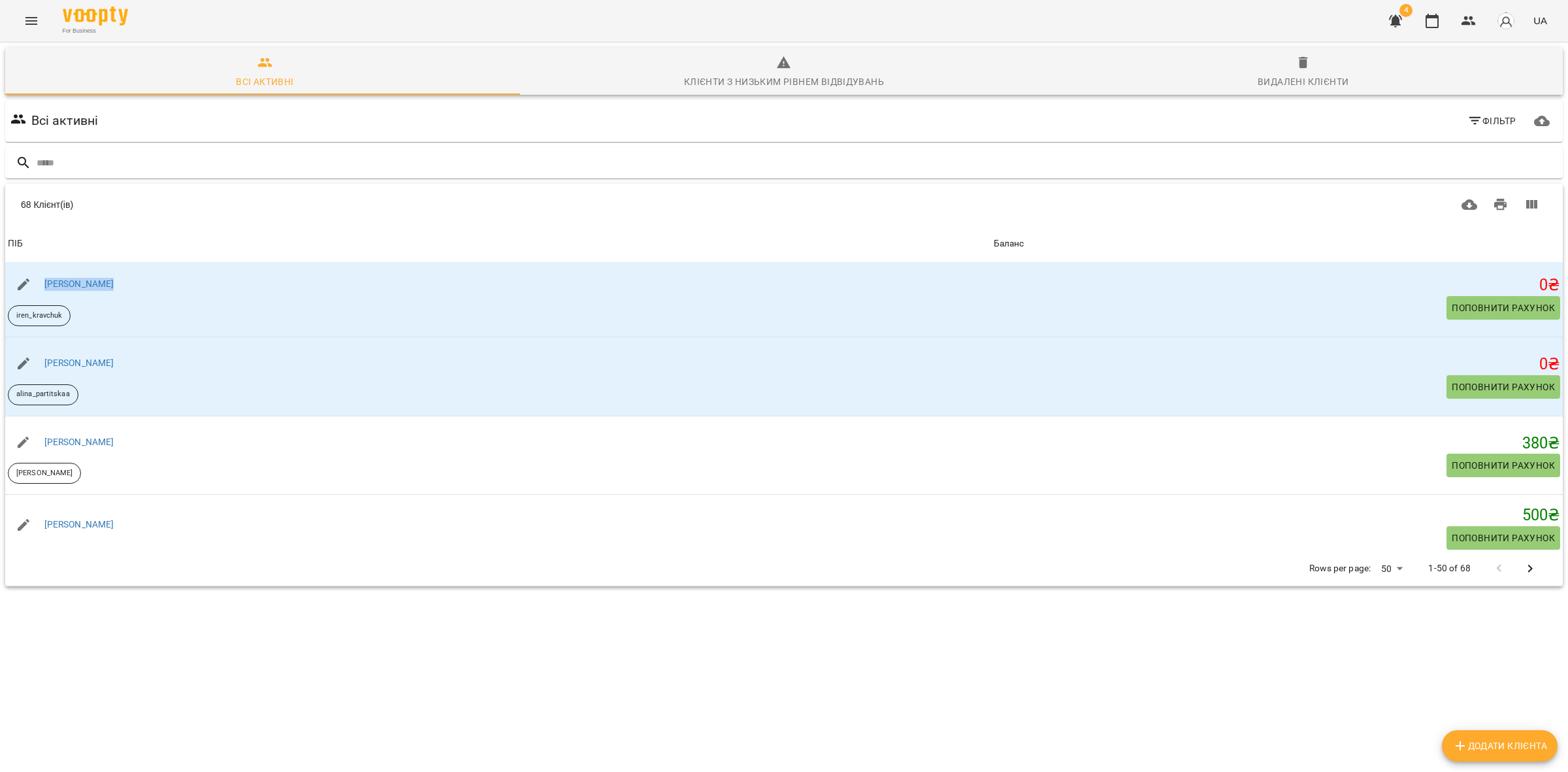
copy link "[PERSON_NAME]"
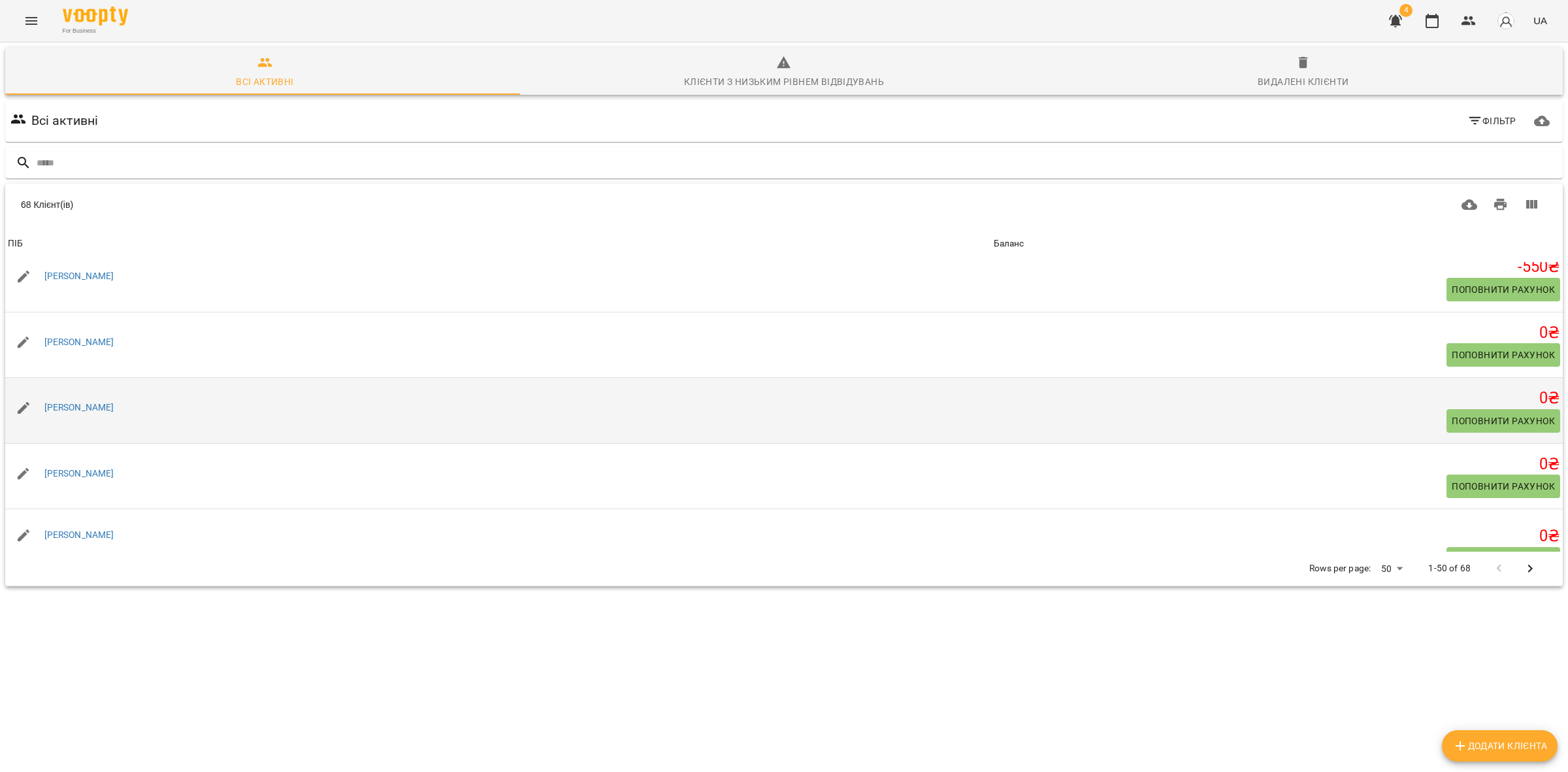
scroll to position [0, 0]
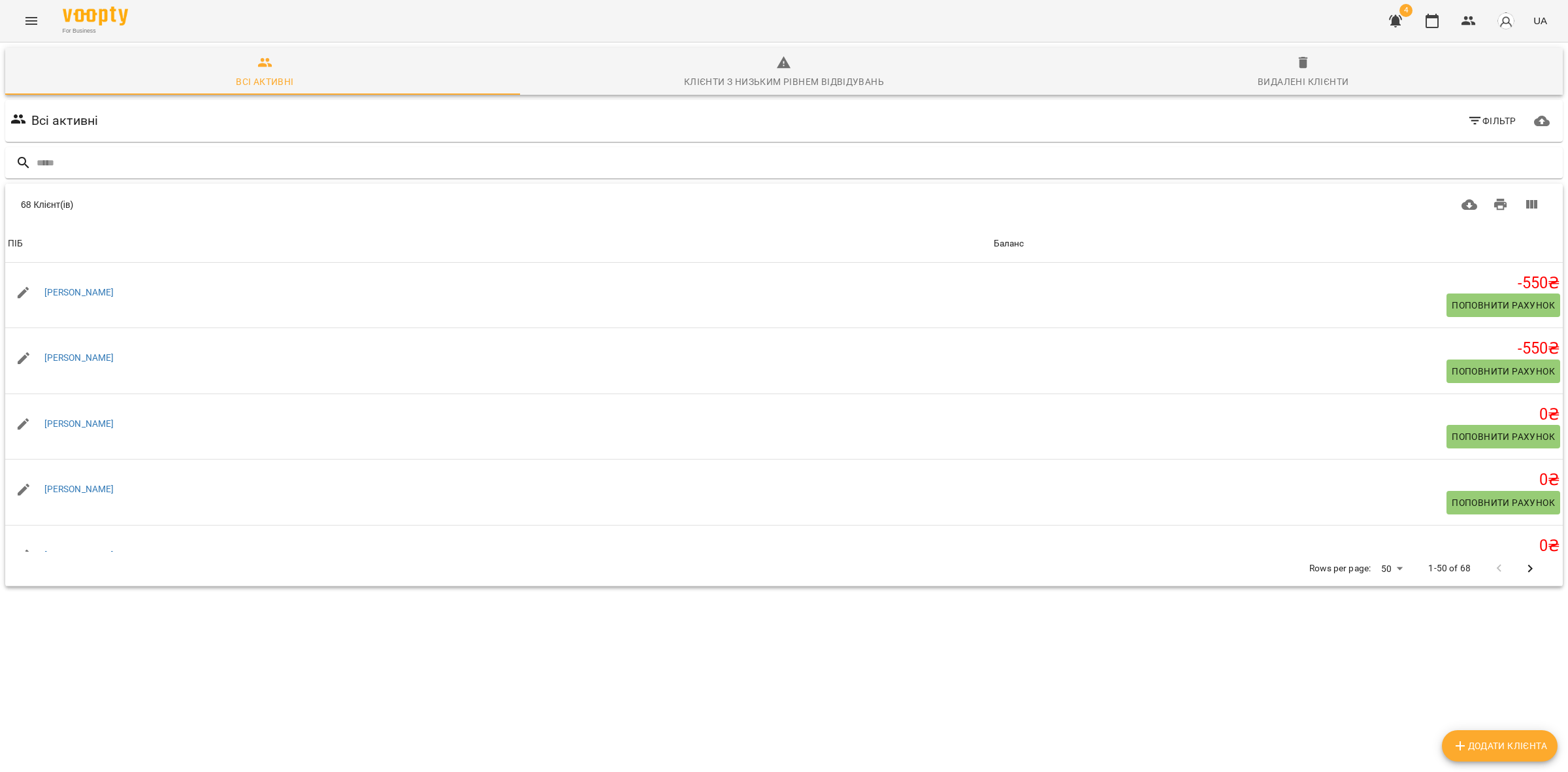
click at [32, 20] on icon "Menu" at bounding box center [32, 21] width 16 height 16
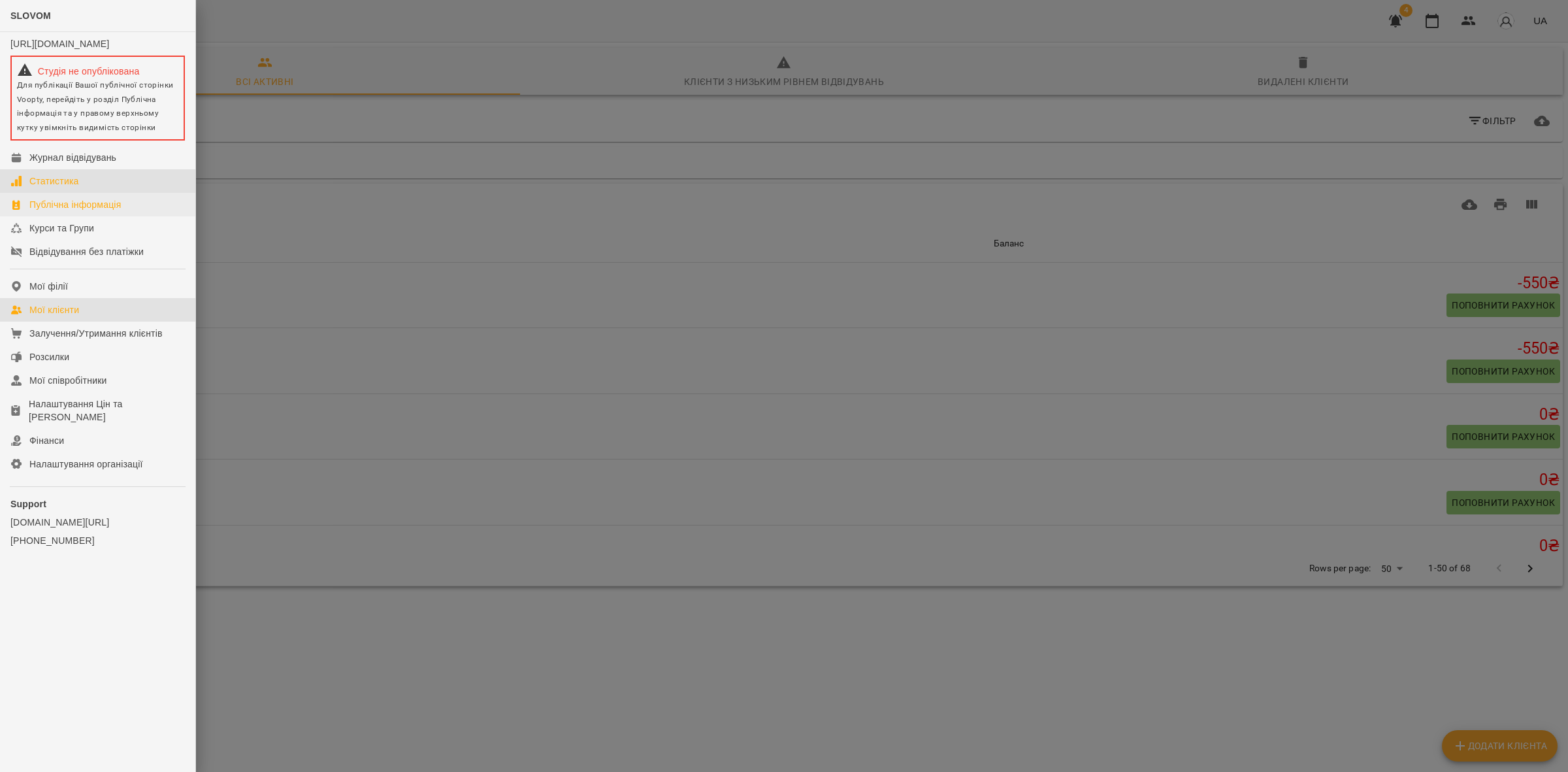
drag, startPoint x: 71, startPoint y: 182, endPoint x: 158, endPoint y: 208, distance: 90.8
click at [71, 183] on link "Статистика" at bounding box center [97, 181] width 196 height 24
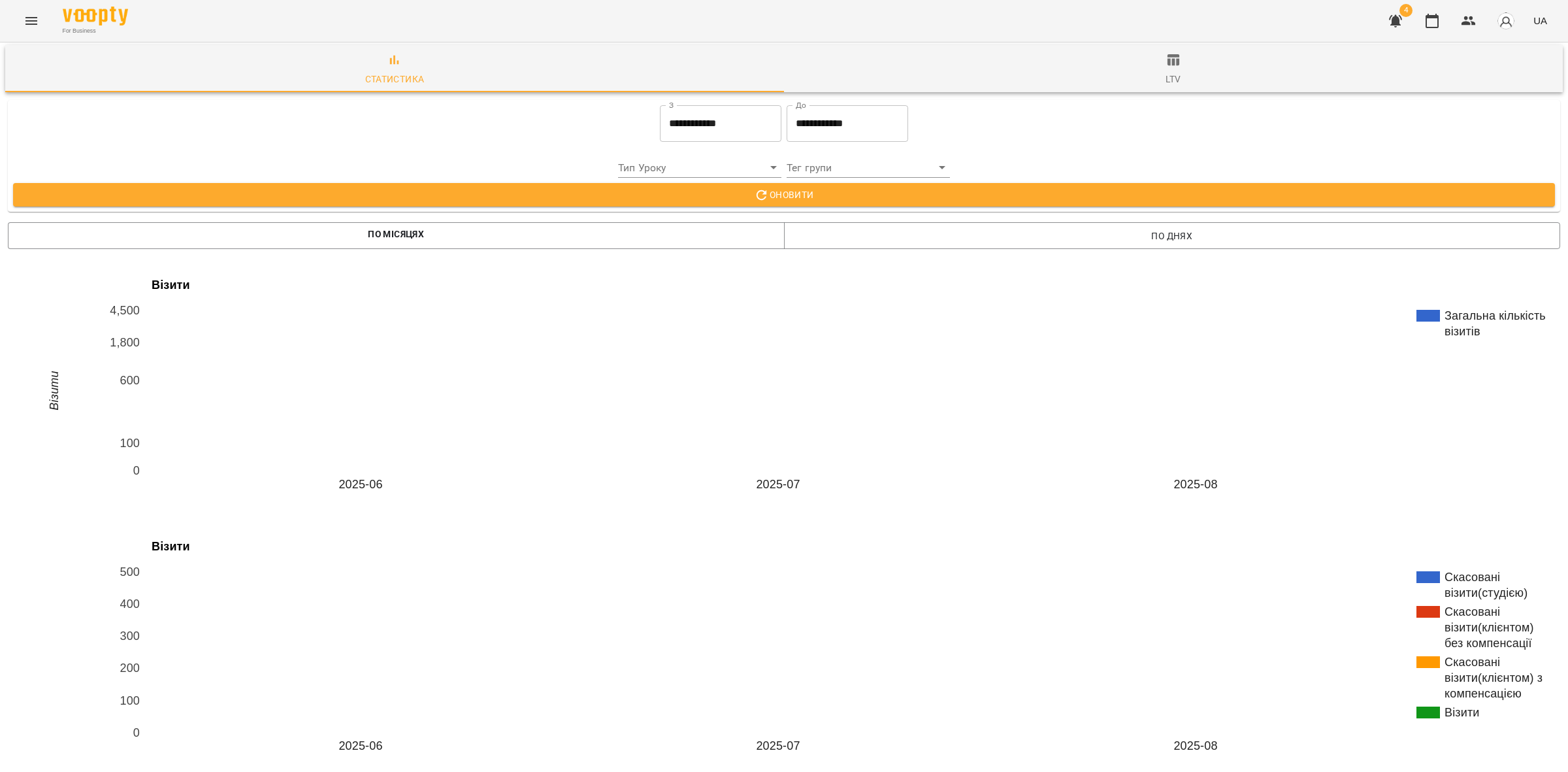
scroll to position [245, 0]
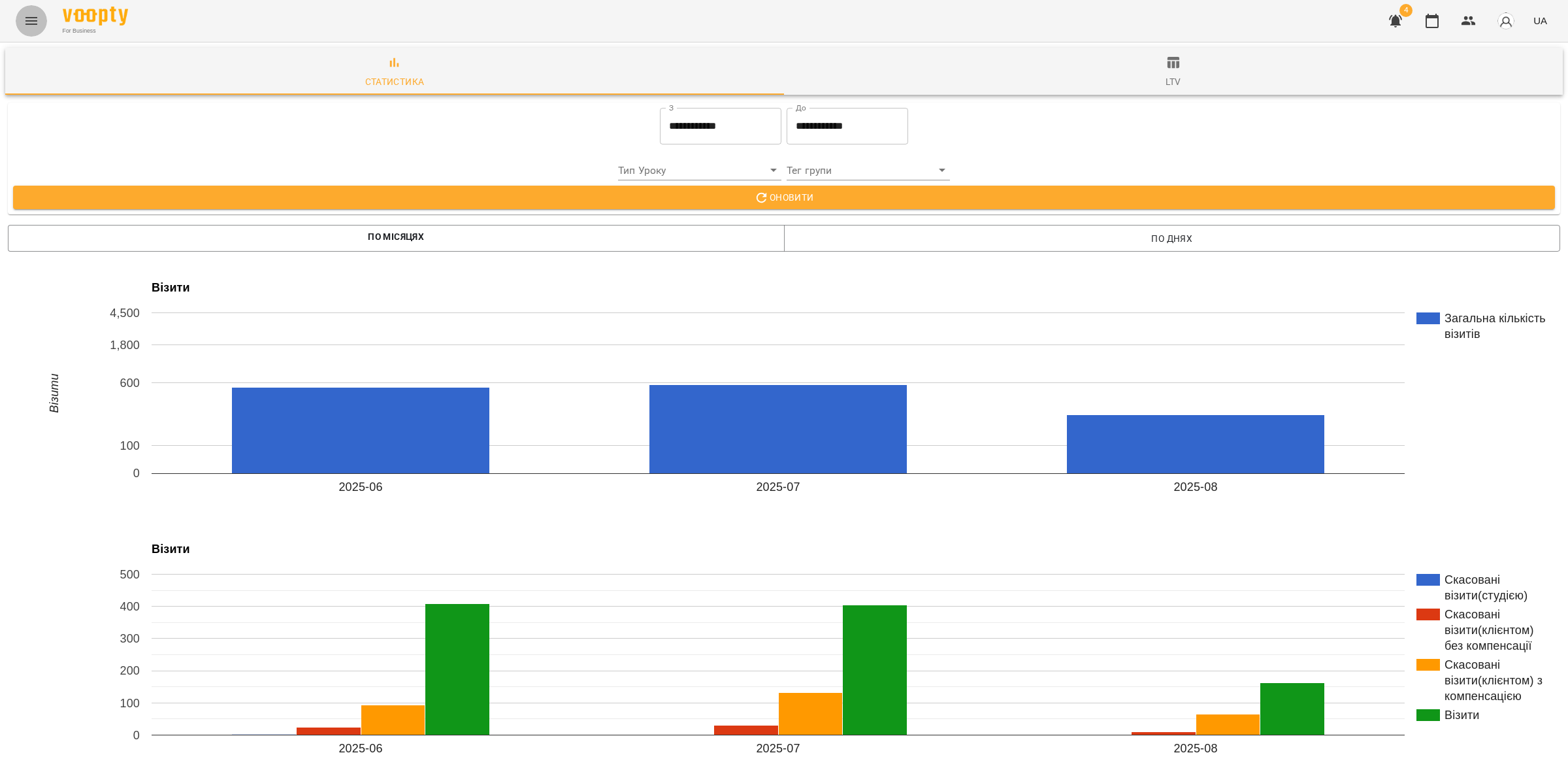
click at [38, 14] on button "Menu" at bounding box center [32, 21] width 32 height 32
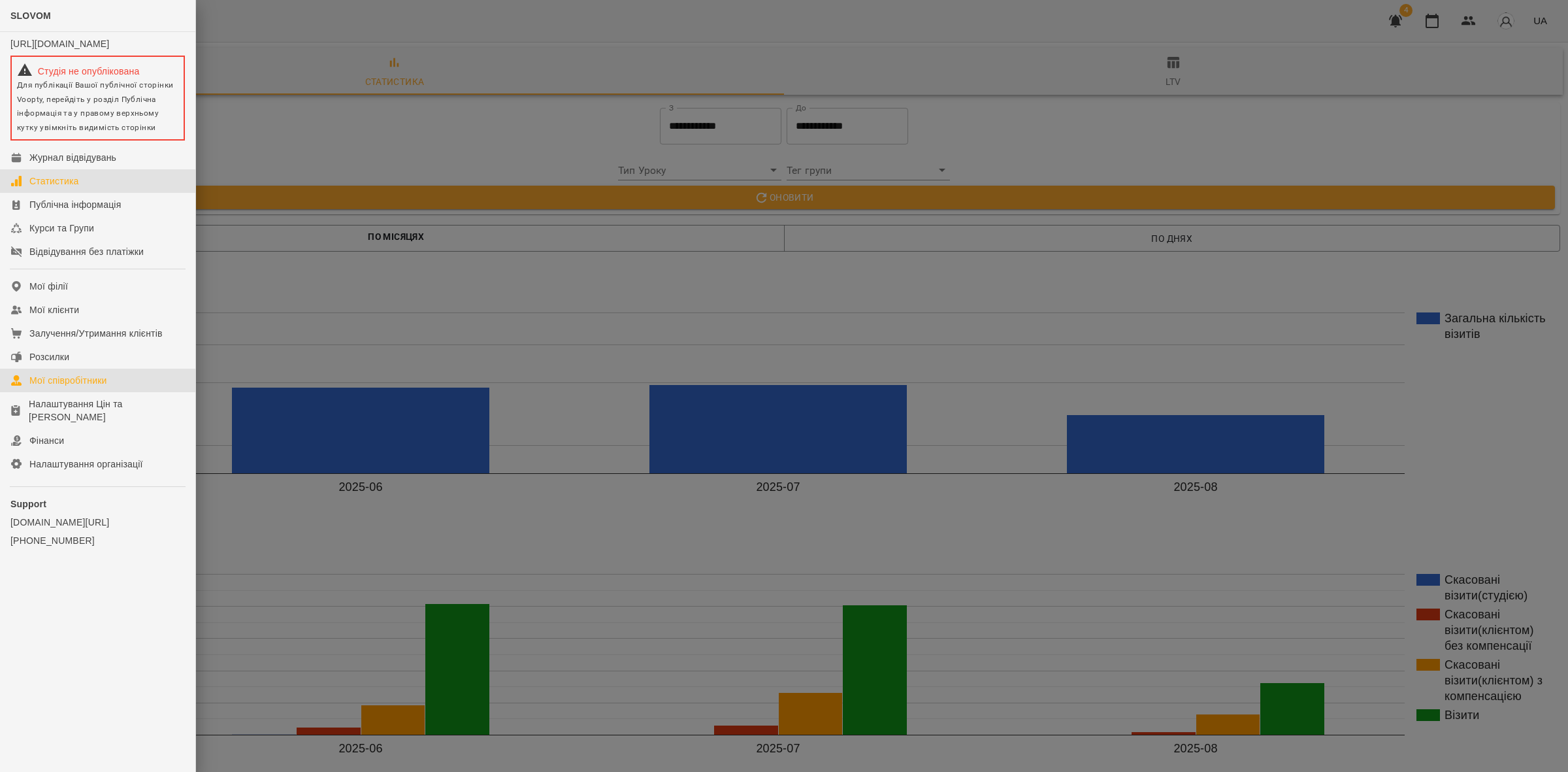
drag, startPoint x: 102, startPoint y: 392, endPoint x: 110, endPoint y: 393, distance: 8.1
click at [102, 387] on div "Мої співробітники" at bounding box center [69, 380] width 77 height 13
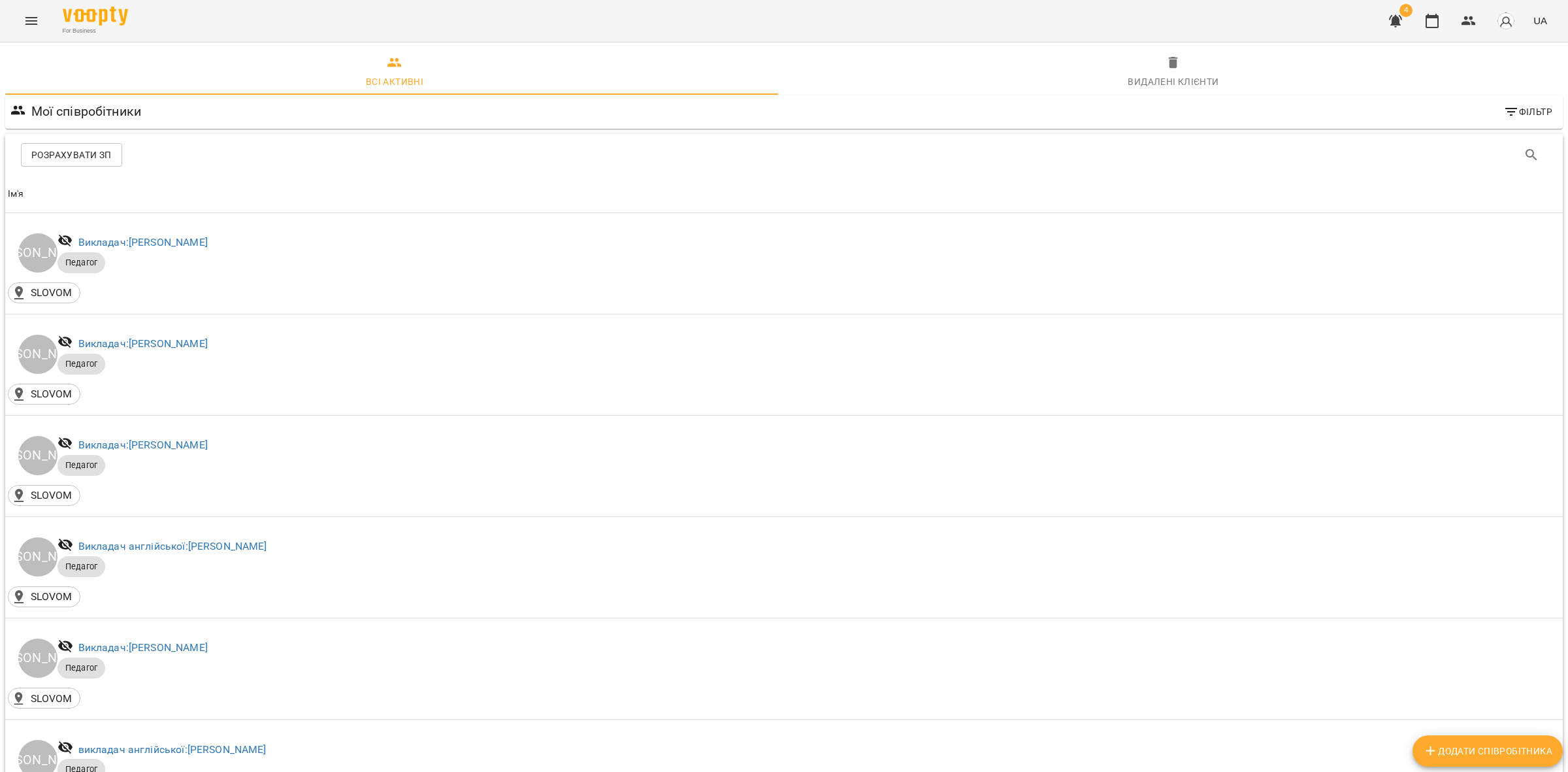
click at [77, 151] on span "Розрахувати ЗП" at bounding box center [71, 155] width 80 height 16
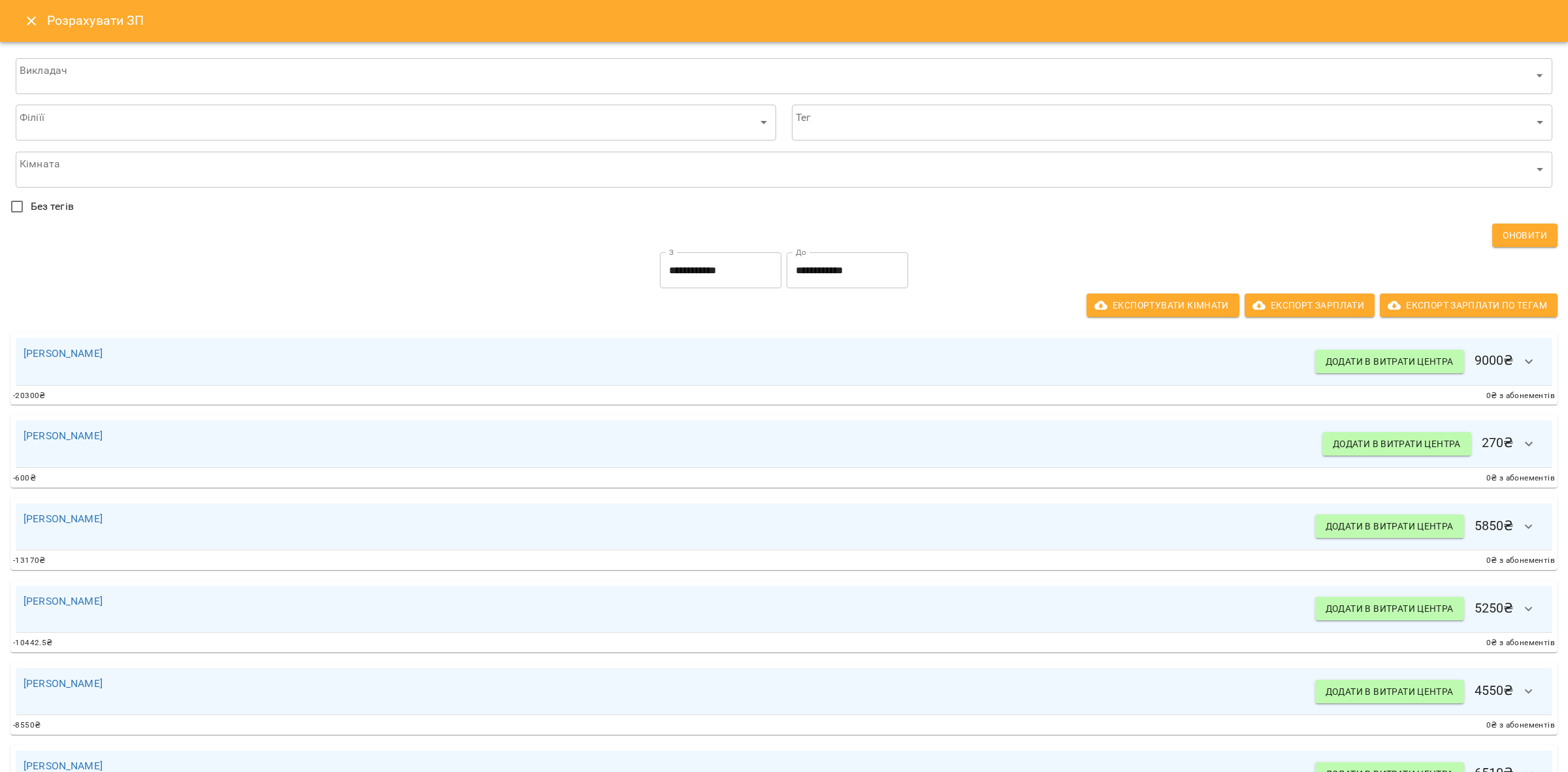
click at [21, 16] on button "Close" at bounding box center [32, 21] width 32 height 32
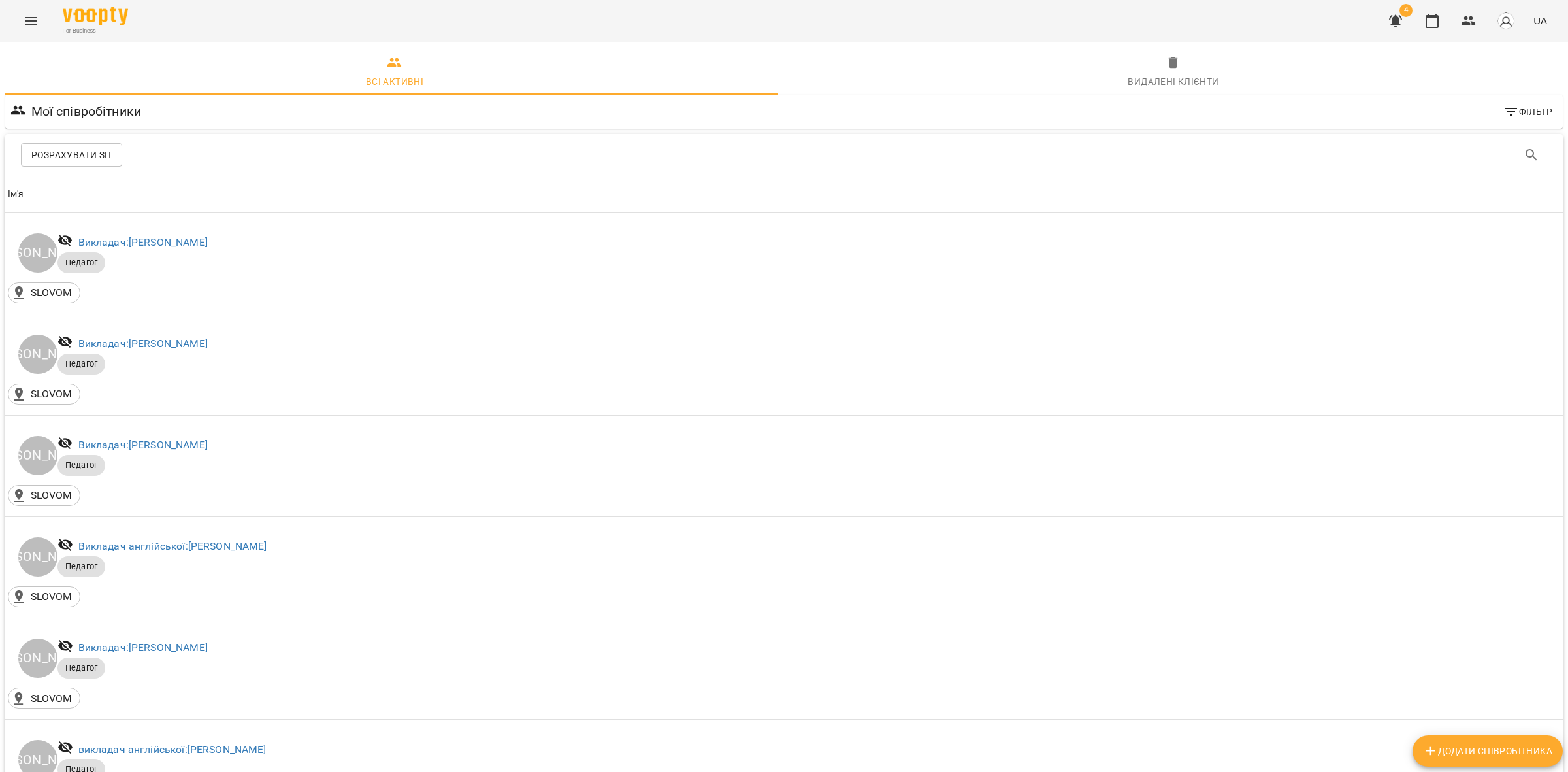
click at [28, 12] on button "Menu" at bounding box center [32, 21] width 32 height 32
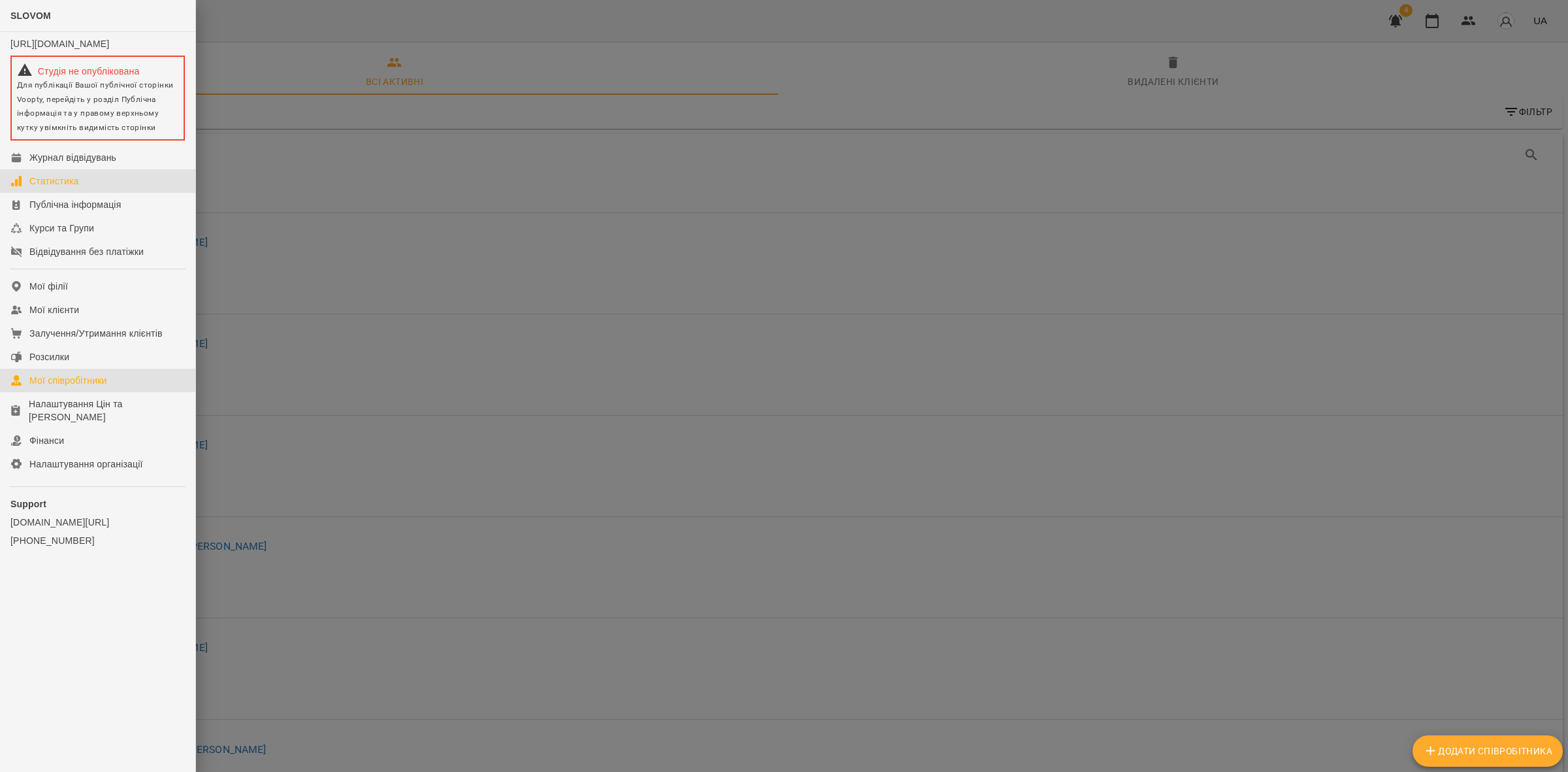
click at [141, 189] on link "Статистика" at bounding box center [97, 181] width 196 height 24
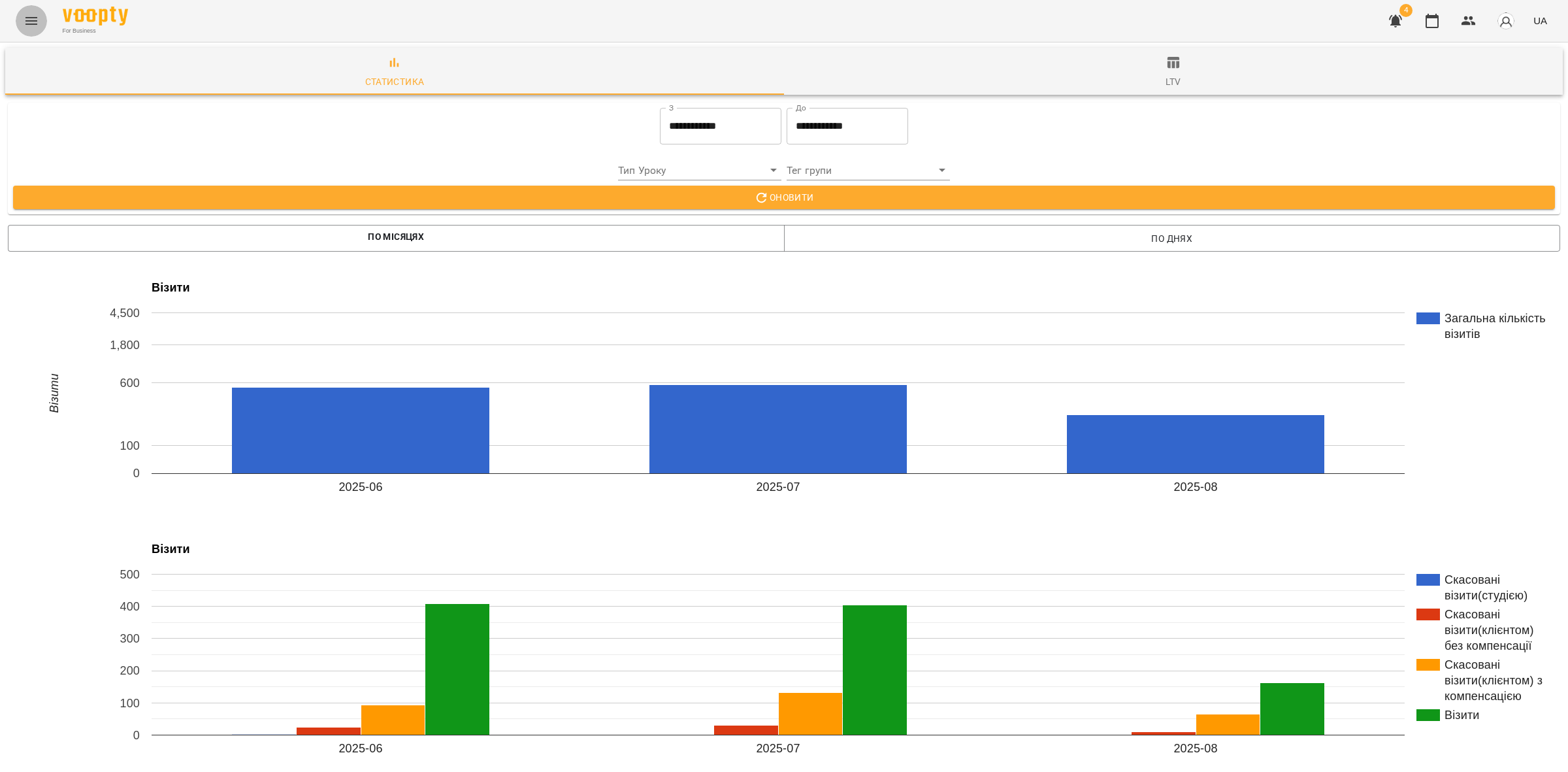
click at [26, 13] on icon "Menu" at bounding box center [32, 21] width 16 height 16
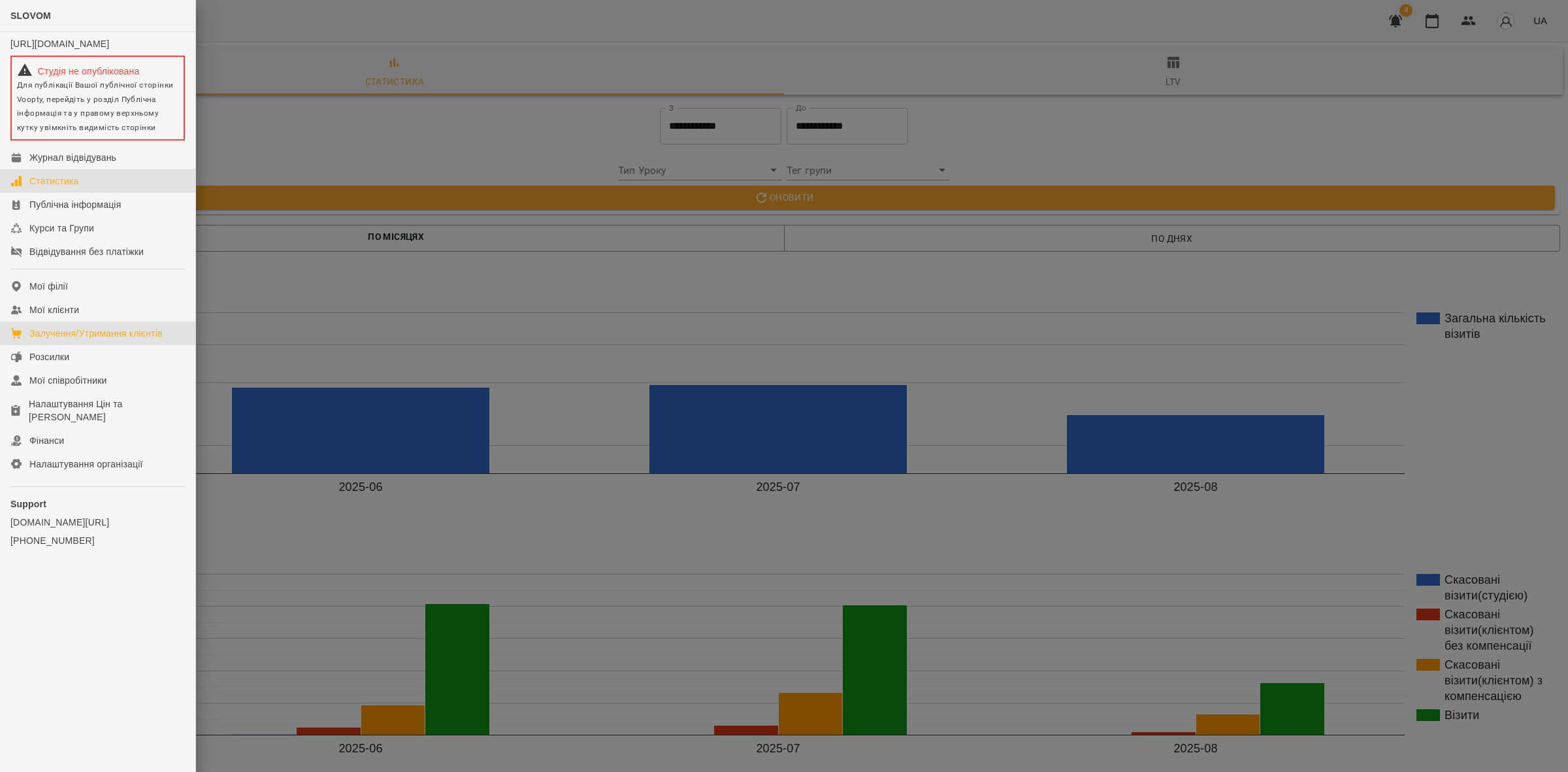
click at [117, 340] on div "Залучення/Утримання клієнтів" at bounding box center [96, 333] width 133 height 13
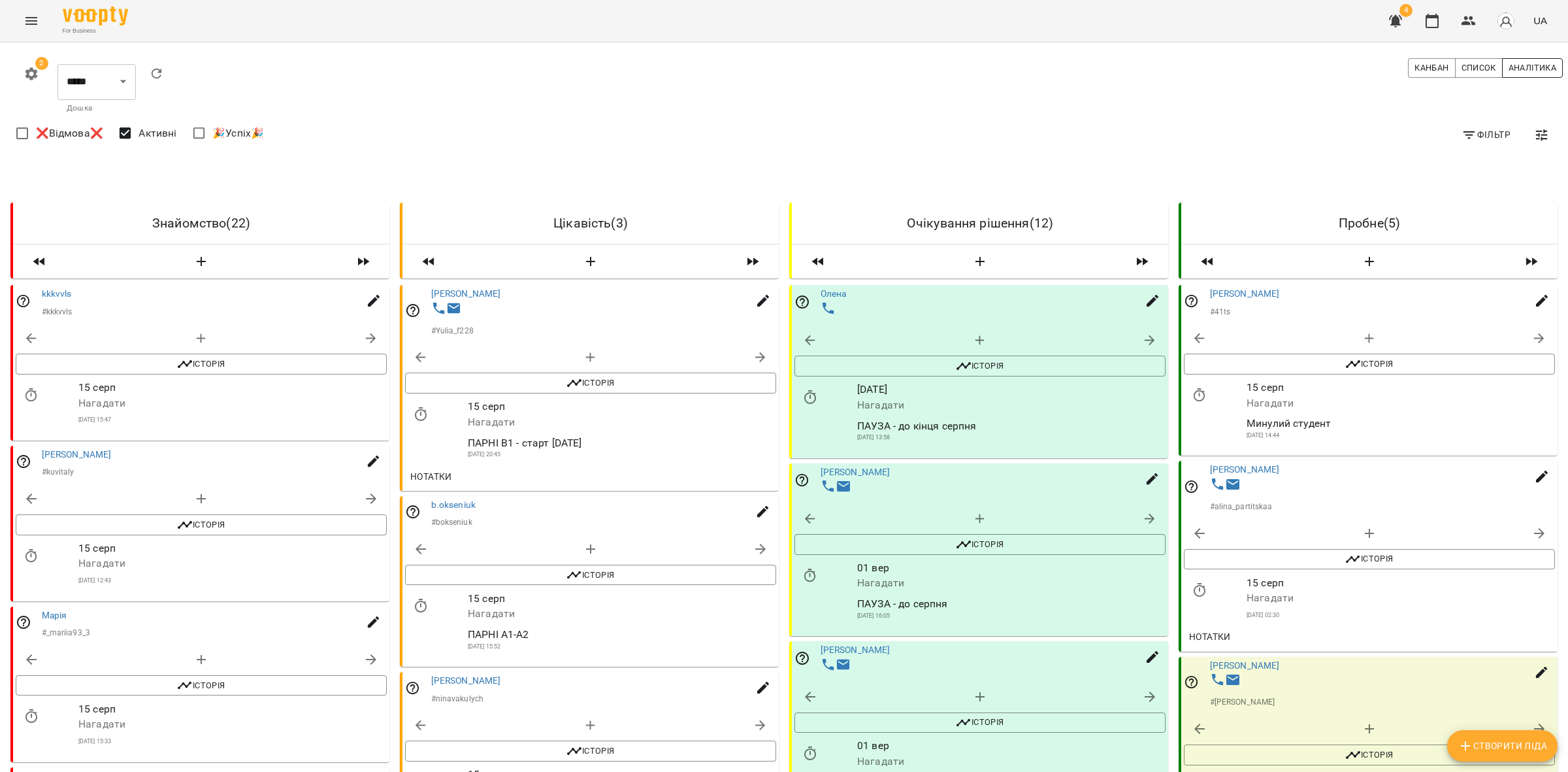
click at [1517, 64] on span "Аналітика" at bounding box center [1532, 68] width 48 height 14
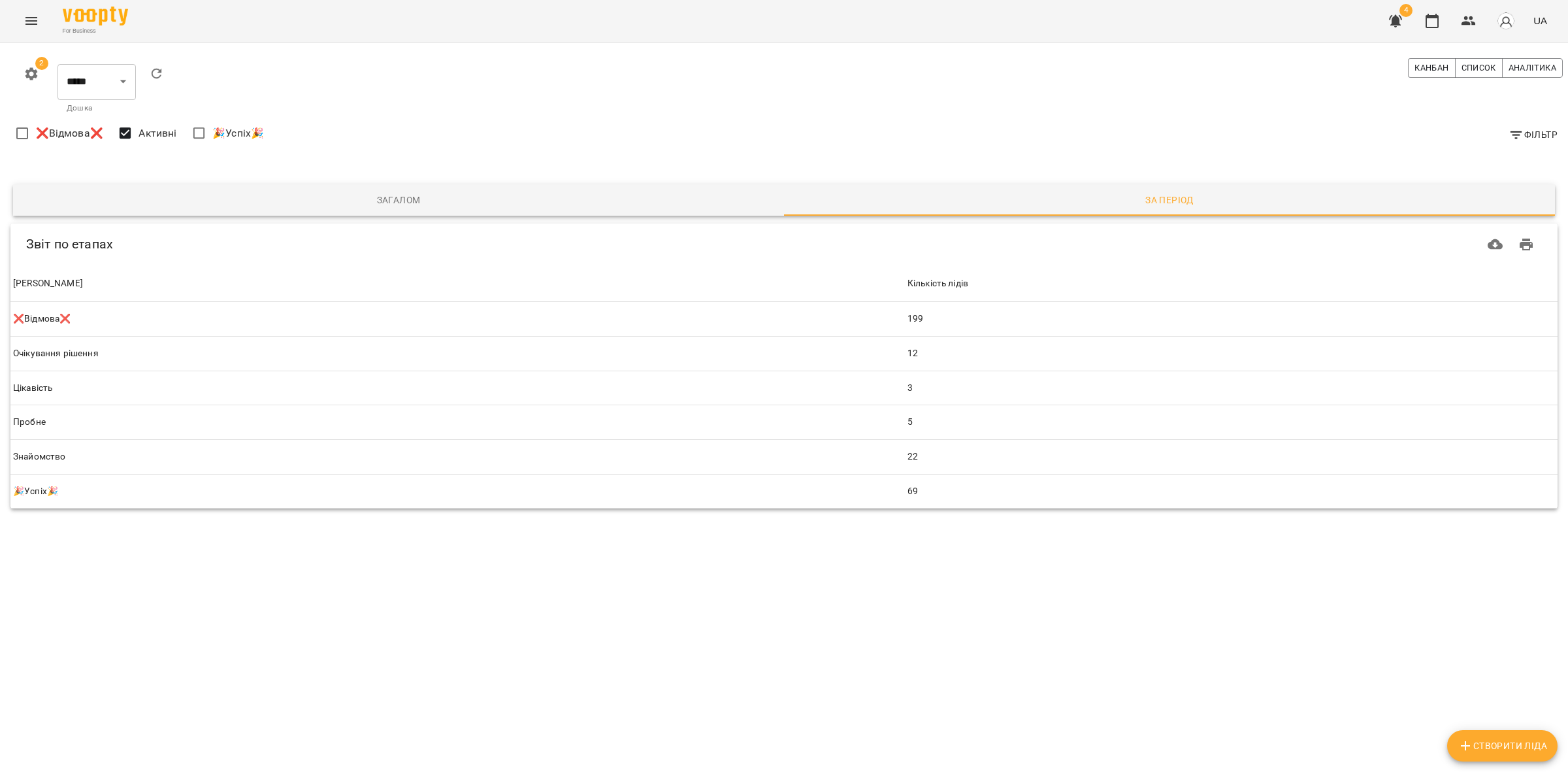
click at [1528, 141] on span "Фільтр" at bounding box center [1532, 135] width 49 height 16
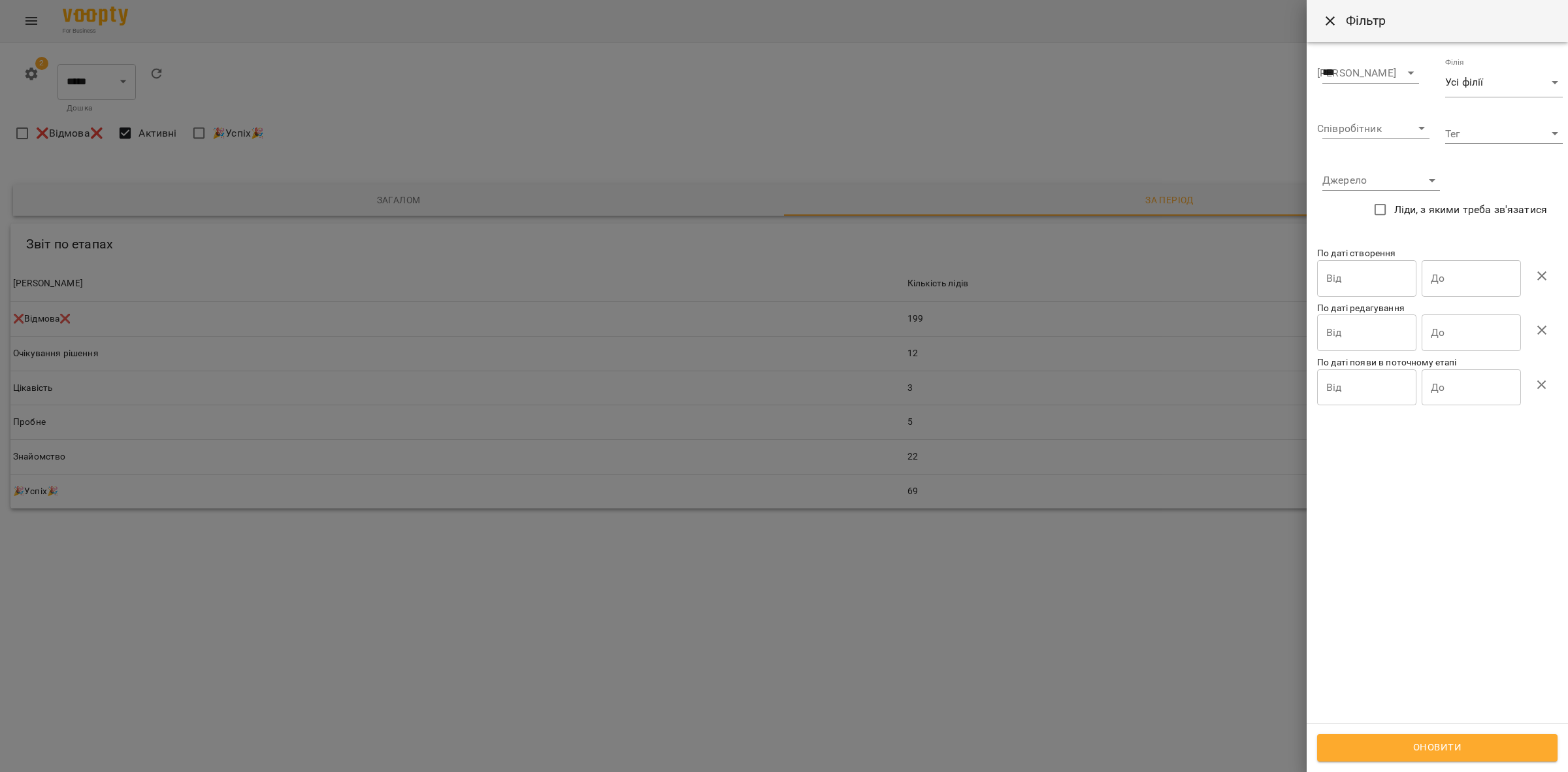
click at [1354, 275] on input "Від" at bounding box center [1367, 278] width 99 height 37
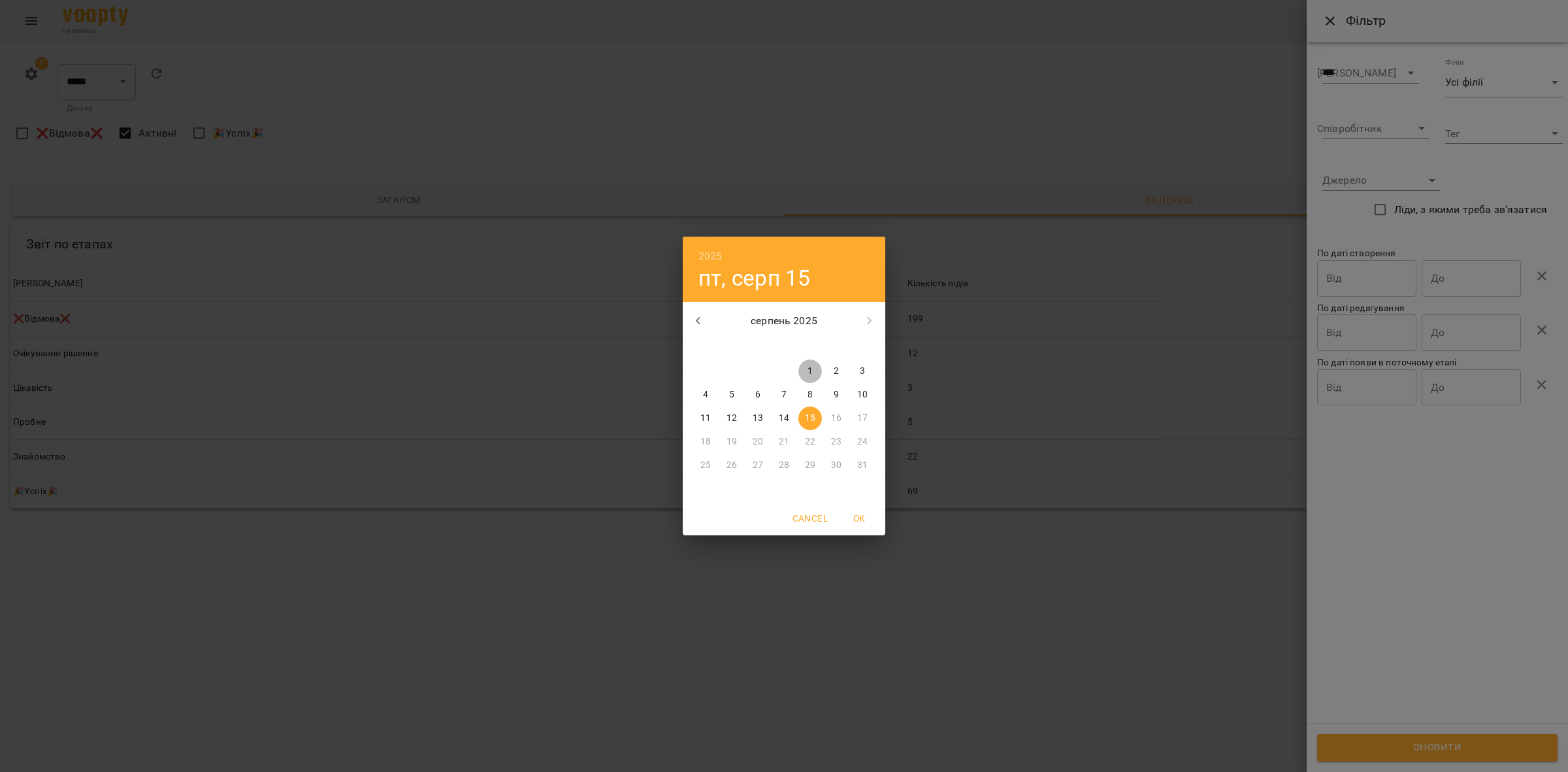
drag, startPoint x: 812, startPoint y: 365, endPoint x: 1050, endPoint y: 347, distance: 238.7
click at [811, 365] on p "1" at bounding box center [809, 371] width 5 height 13
type input "**********"
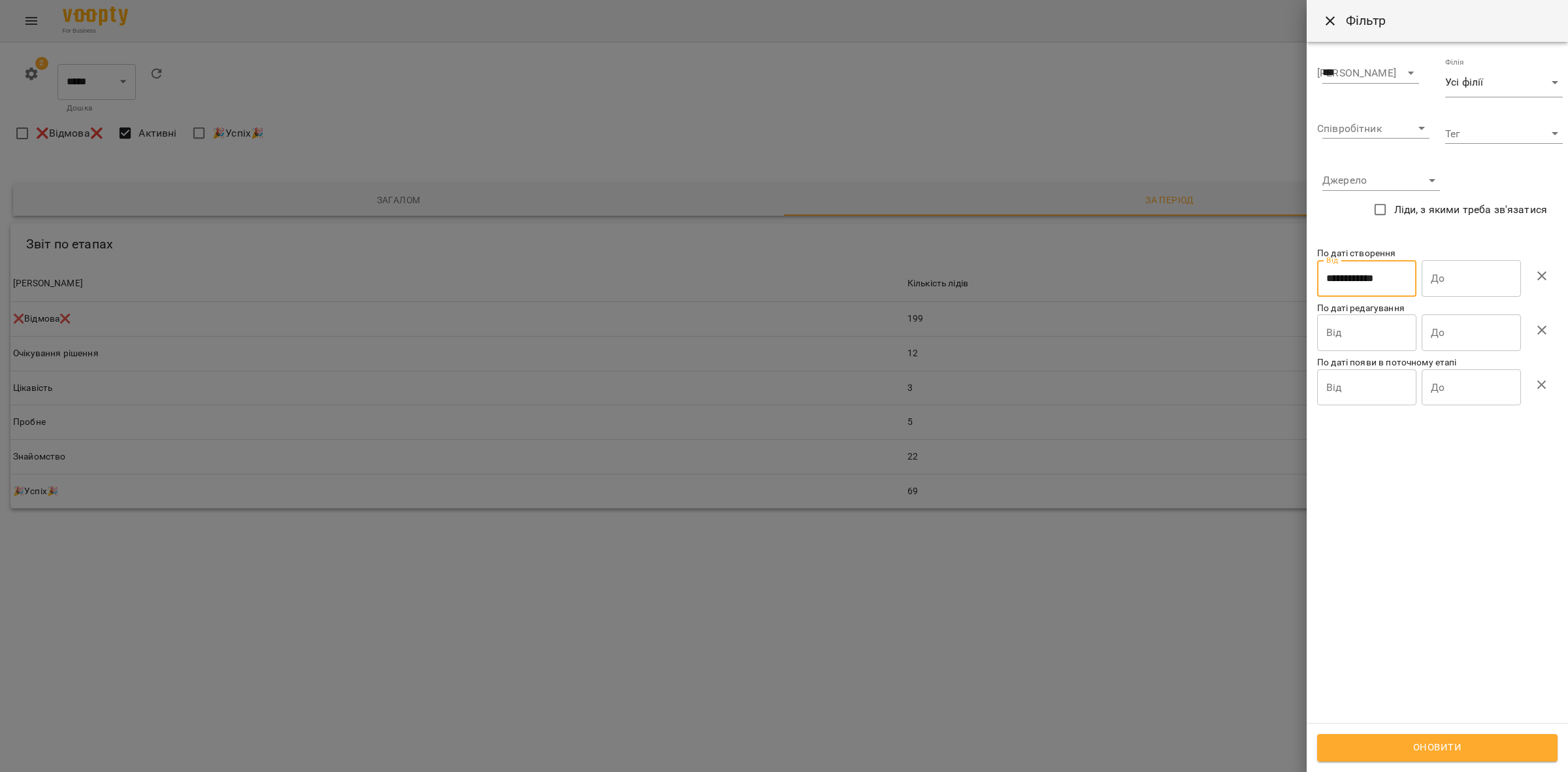
click at [1471, 276] on input "До" at bounding box center [1472, 278] width 99 height 37
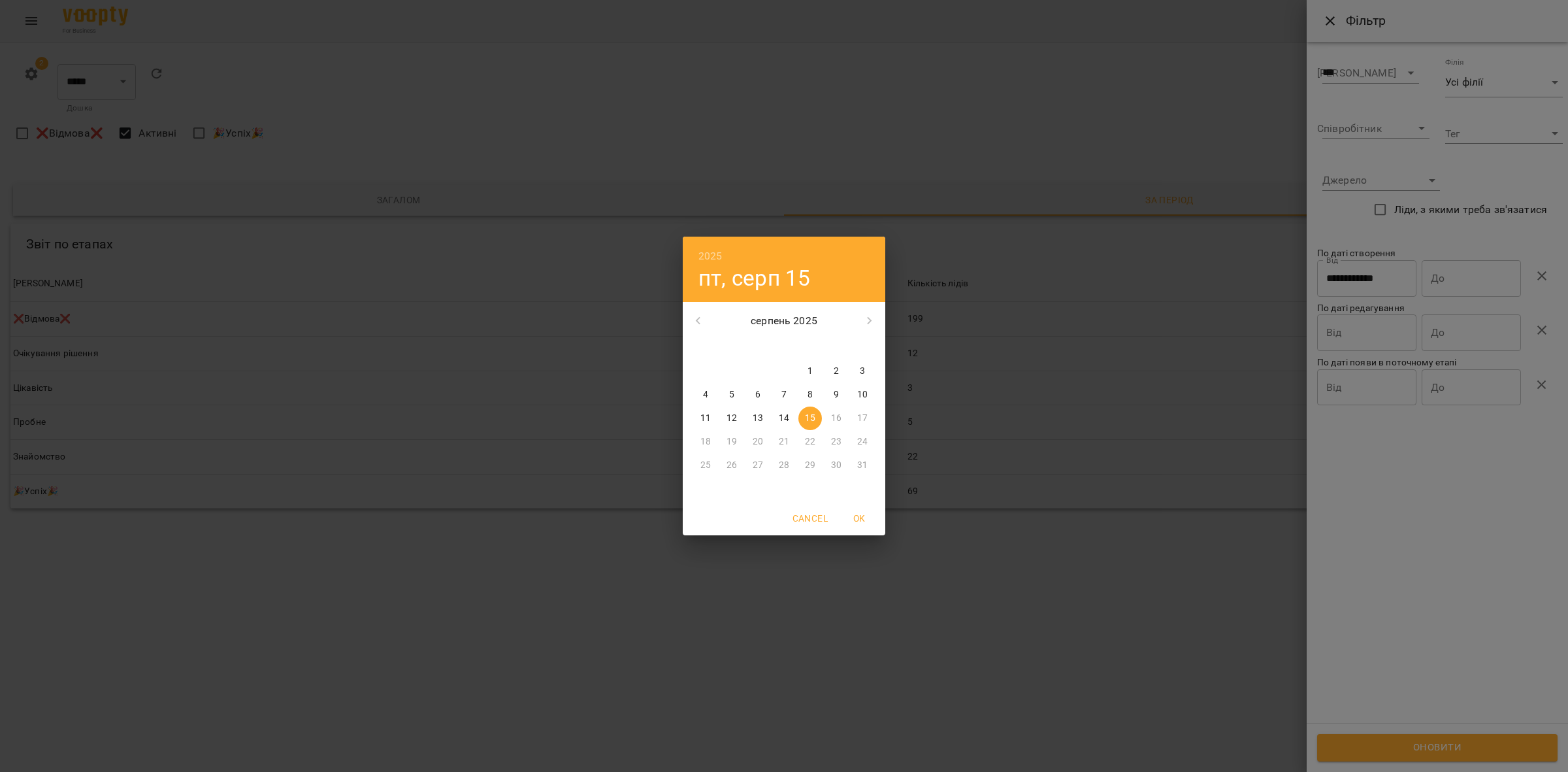
click at [810, 423] on p "15" at bounding box center [810, 418] width 11 height 13
type input "**********"
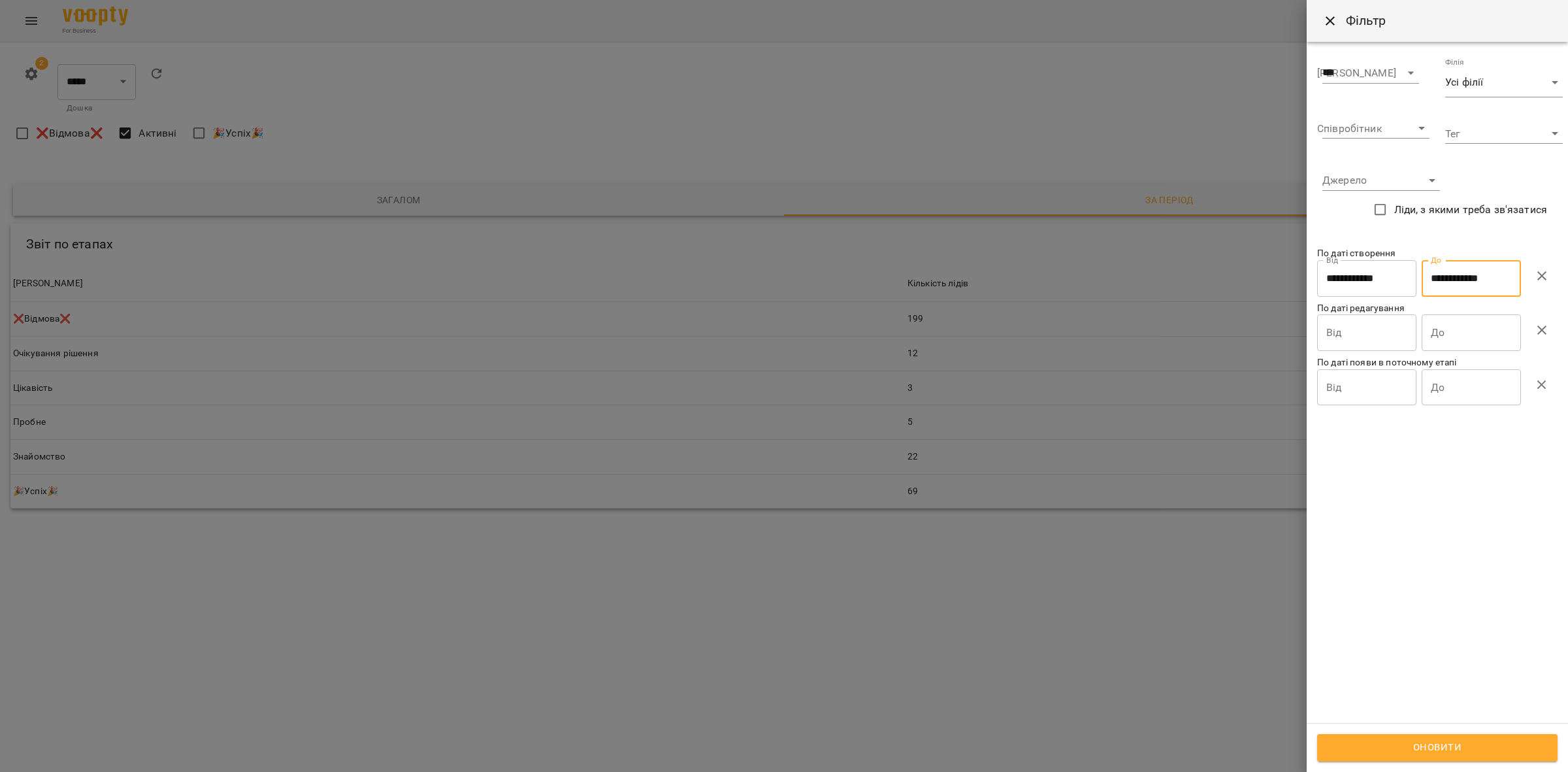
drag, startPoint x: 1435, startPoint y: 741, endPoint x: 1411, endPoint y: 739, distance: 24.1
click at [1435, 742] on button "Оновити" at bounding box center [1438, 748] width 240 height 28
click at [900, 646] on div at bounding box center [784, 386] width 1568 height 772
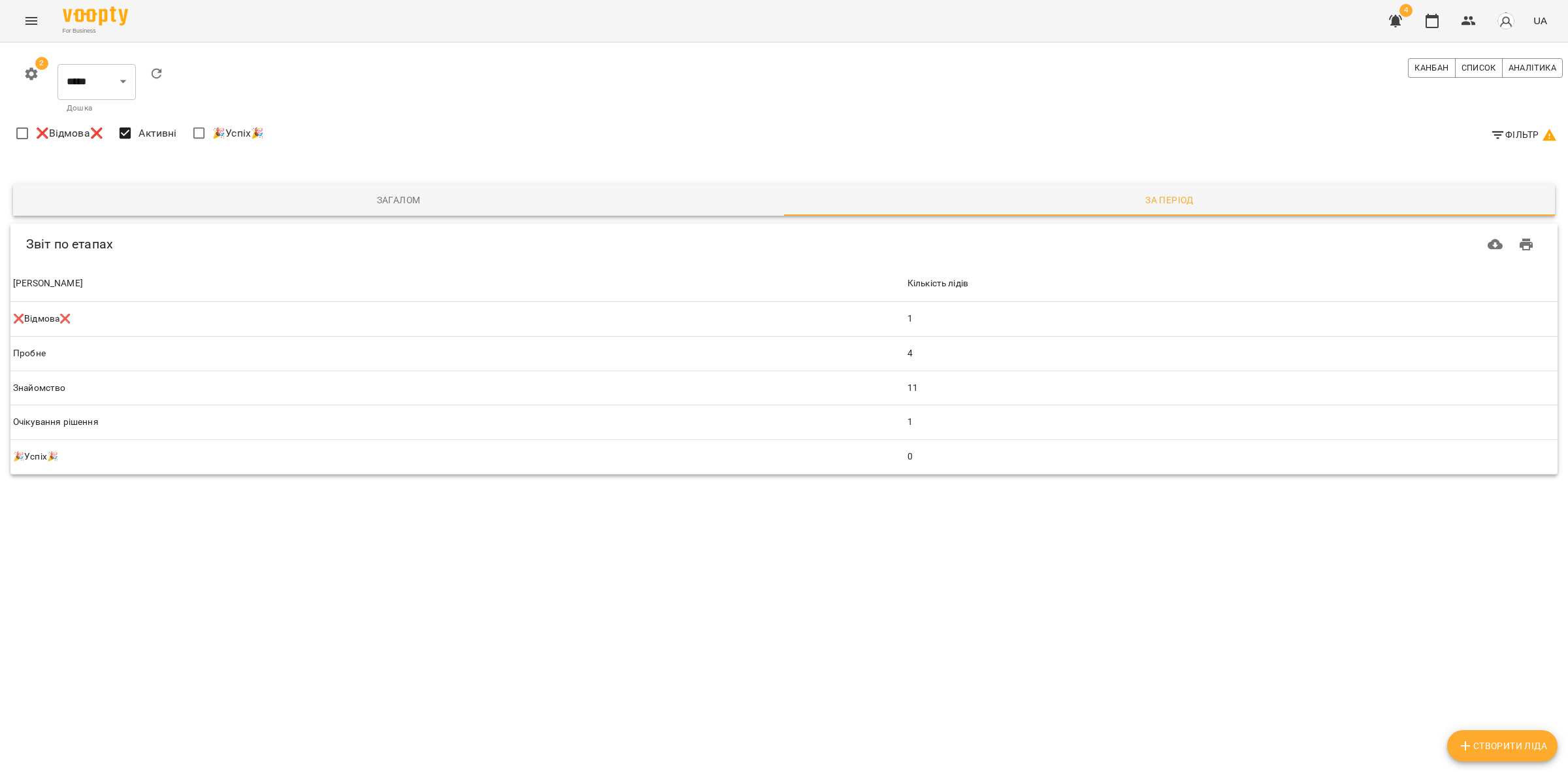
click at [1521, 139] on span "Фільтр" at bounding box center [1524, 135] width 68 height 16
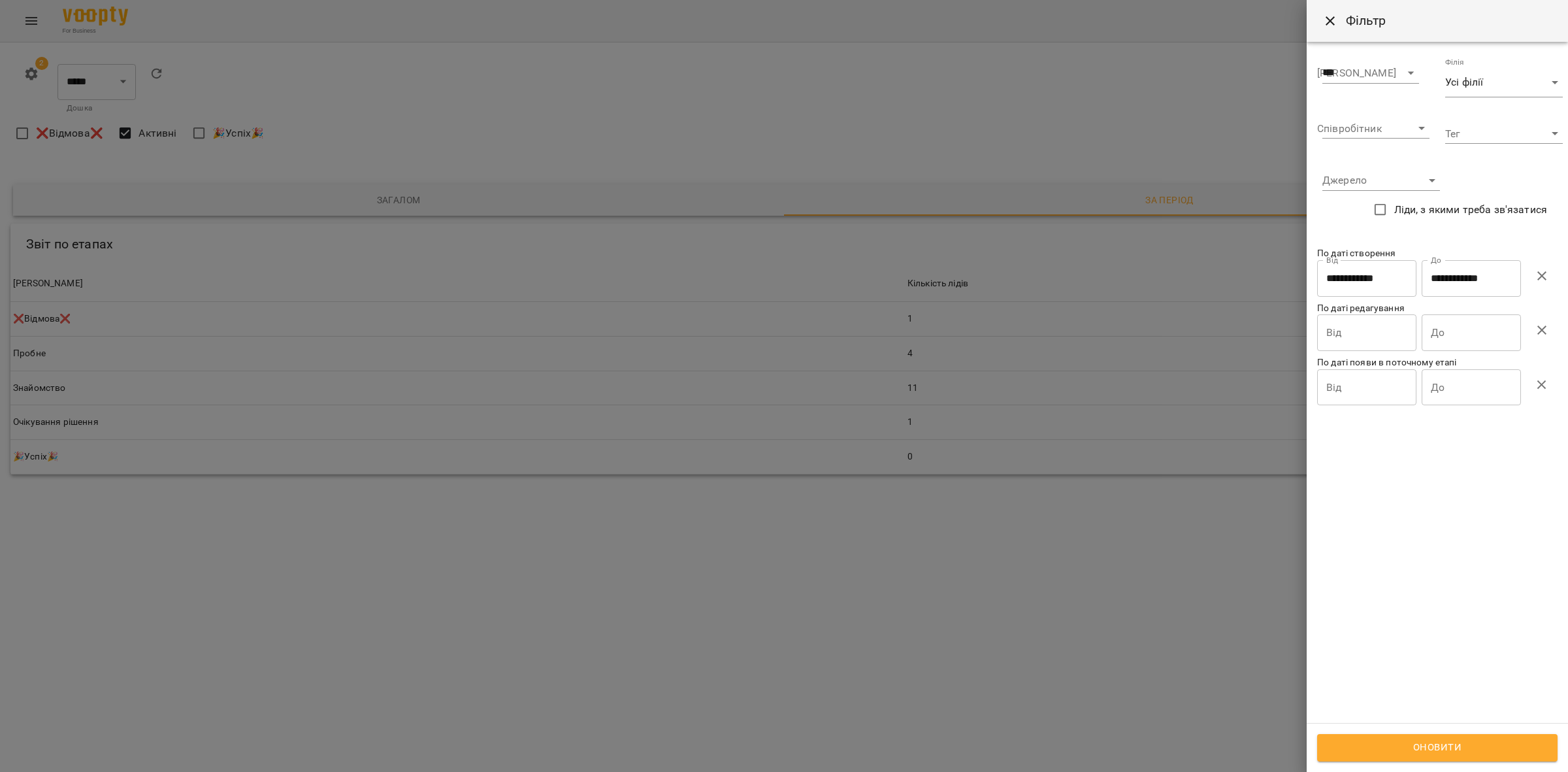
click at [1549, 282] on icon "button" at bounding box center [1542, 276] width 16 height 16
drag, startPoint x: 1425, startPoint y: 740, endPoint x: 1059, endPoint y: 723, distance: 366.4
click at [1425, 741] on span "Оновити" at bounding box center [1437, 747] width 212 height 17
click at [760, 667] on div at bounding box center [784, 386] width 1568 height 772
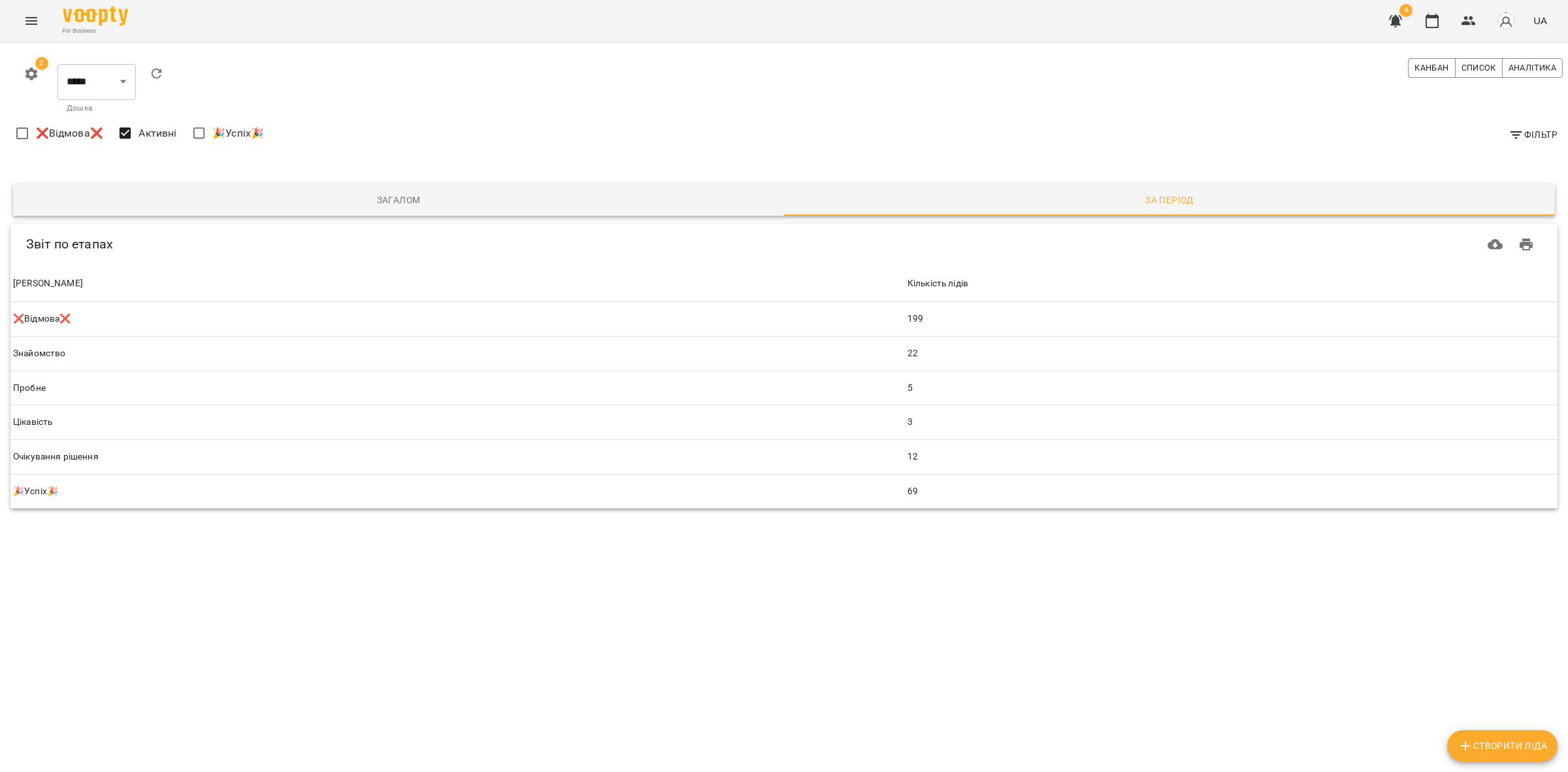
drag, startPoint x: 1432, startPoint y: 74, endPoint x: 1409, endPoint y: 82, distance: 24.4
click at [1432, 74] on span "Канбан" at bounding box center [1432, 68] width 34 height 14
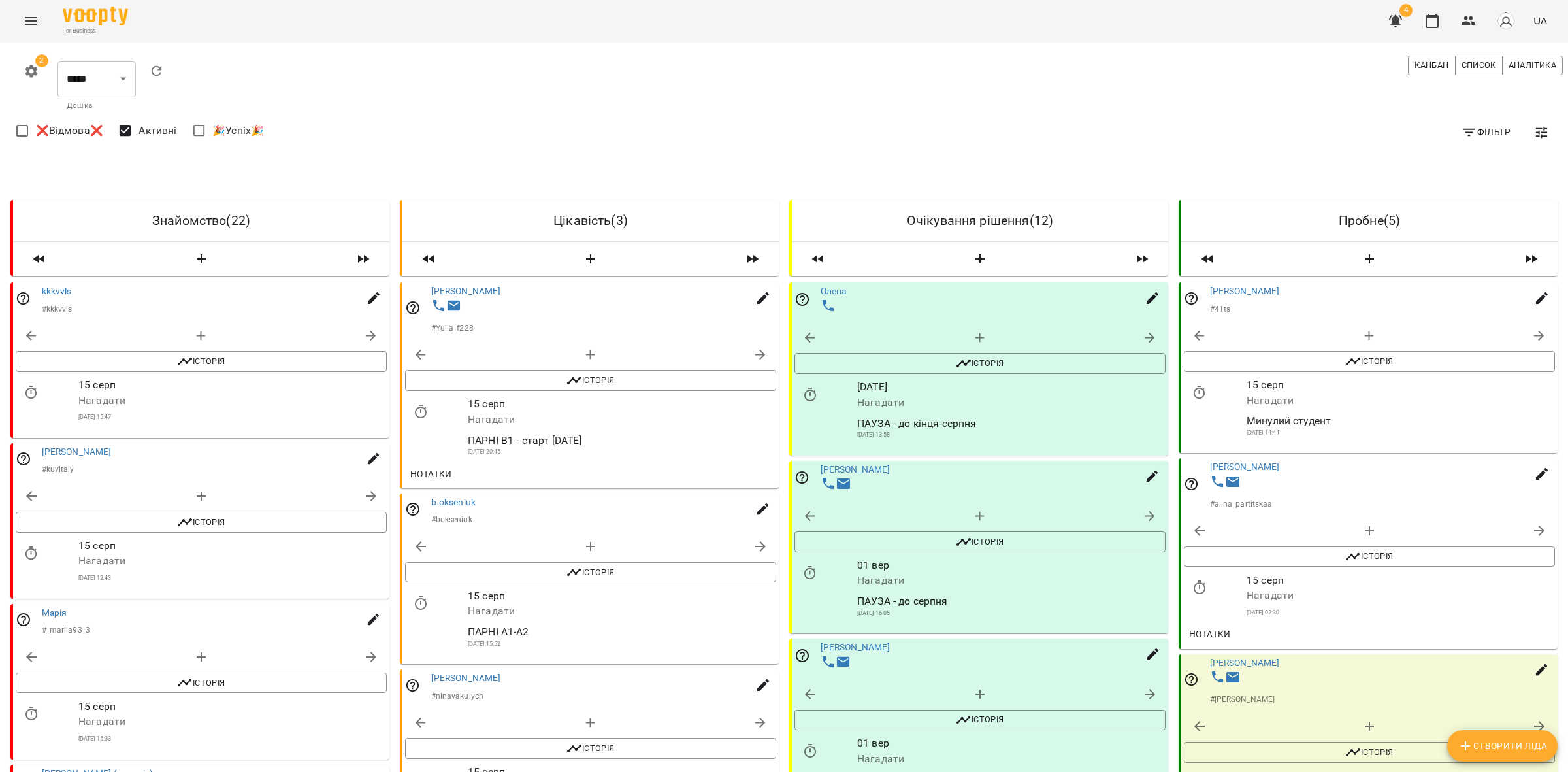
scroll to position [1612, 0]
click at [1429, 24] on icon "button" at bounding box center [1433, 21] width 16 height 16
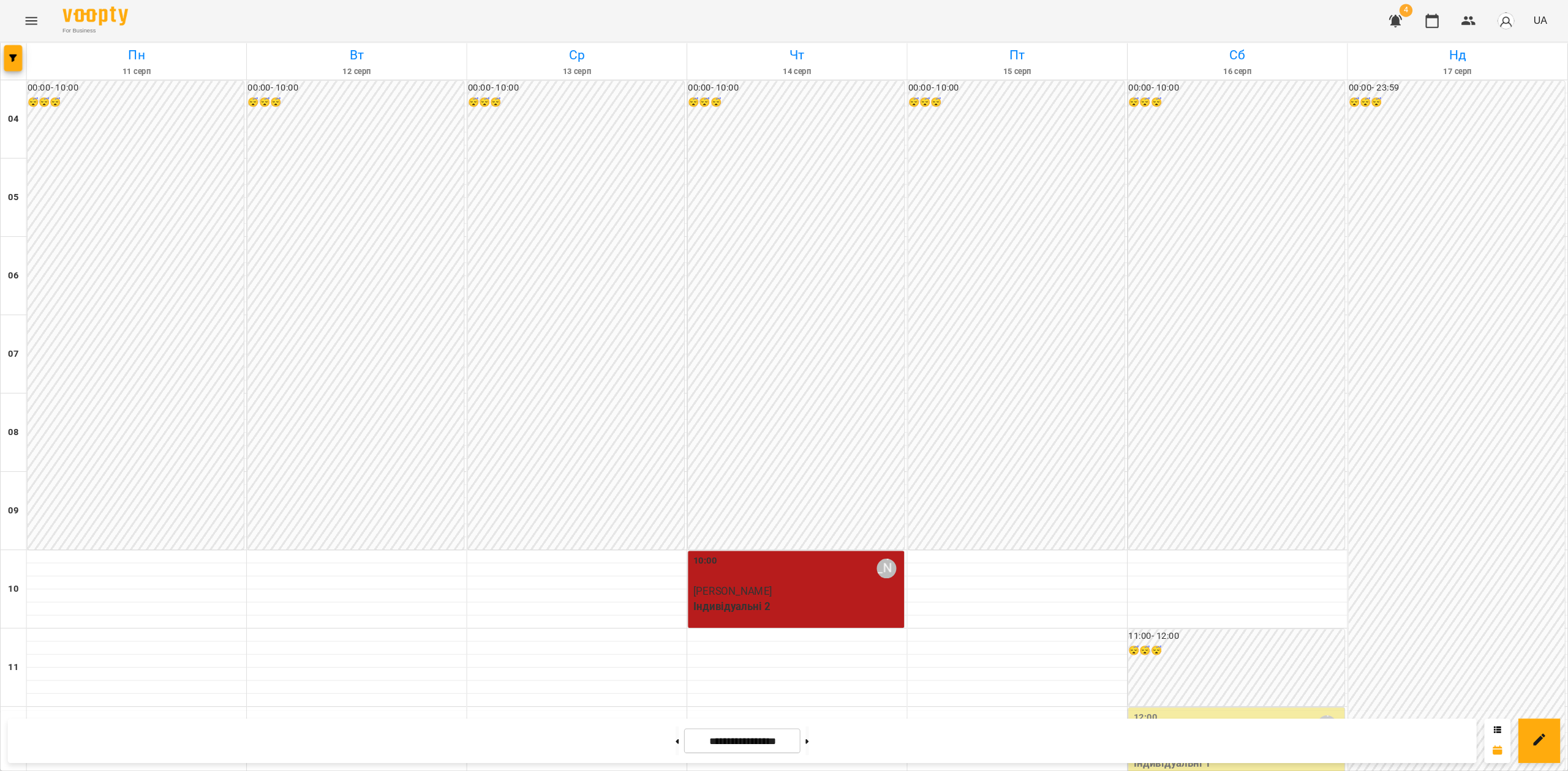
scroll to position [382, 0]
click at [758, 694] on button at bounding box center [756, 694] width 3 height 27
type input "**********"
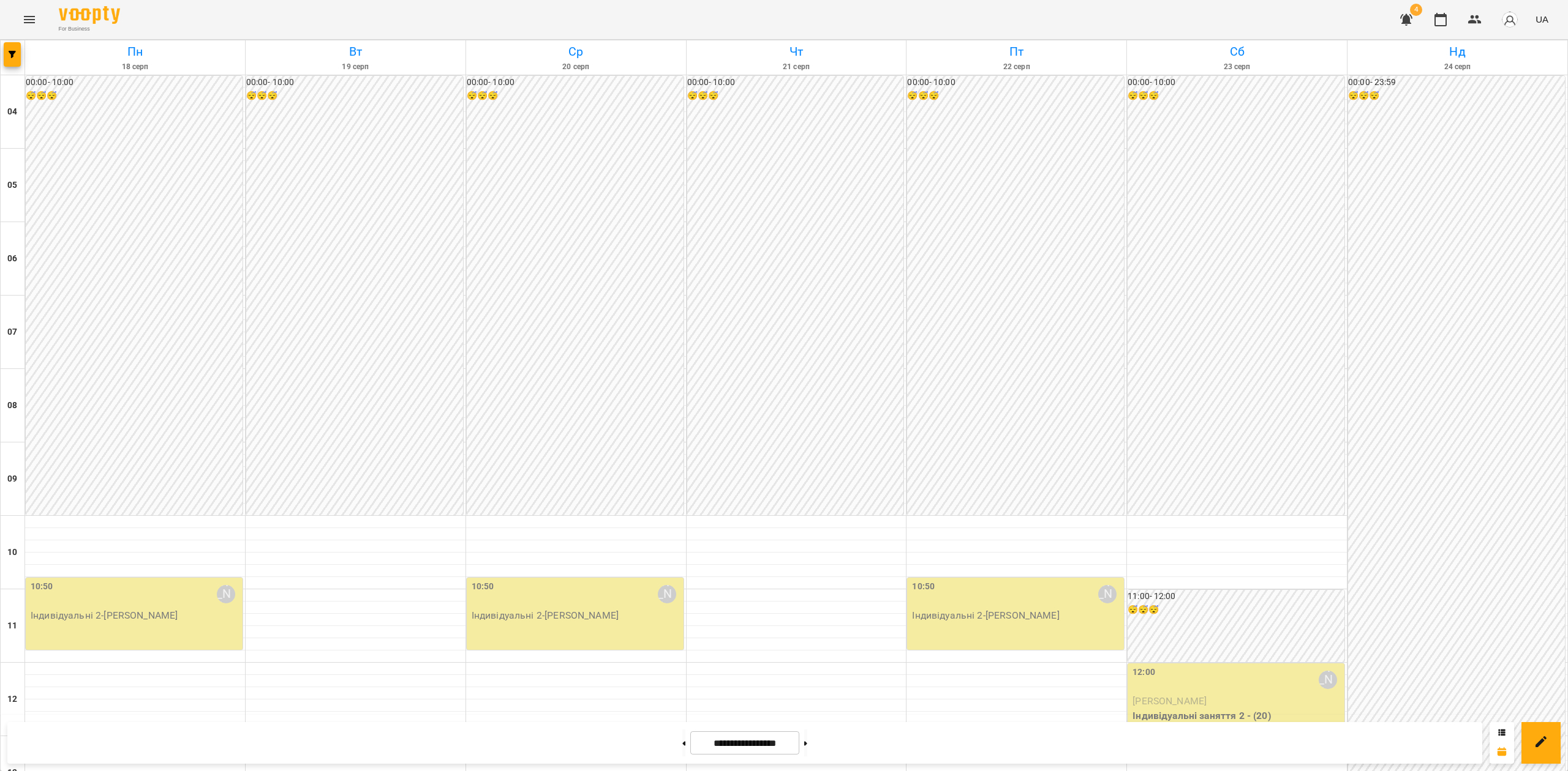
click at [148, 608] on p "Індивідуальні 2 - Ірина Федьків" at bounding box center [135, 616] width 209 height 15
